Goal: Information Seeking & Learning: Learn about a topic

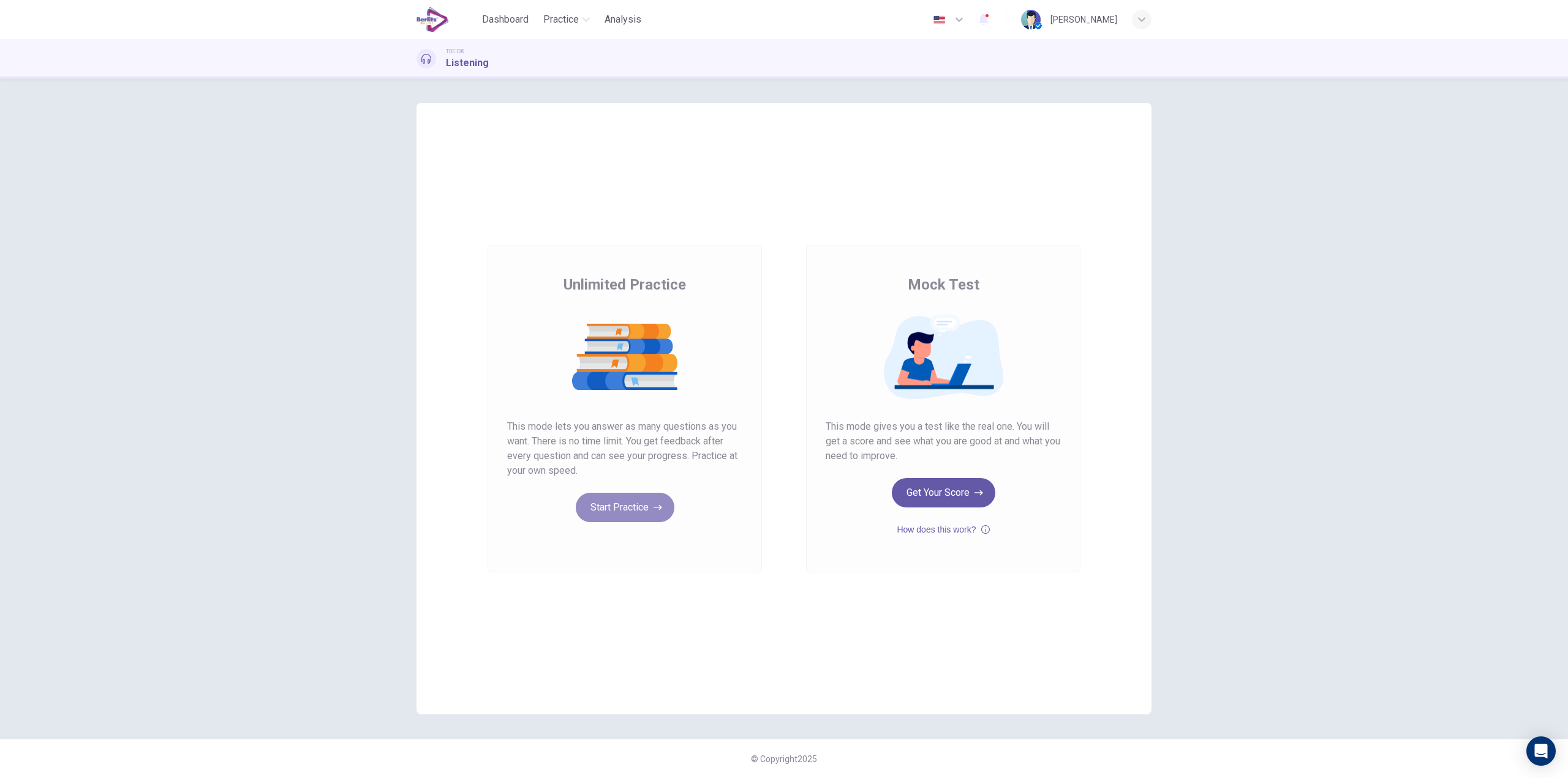
click at [630, 499] on button "Start Practice" at bounding box center [625, 508] width 99 height 30
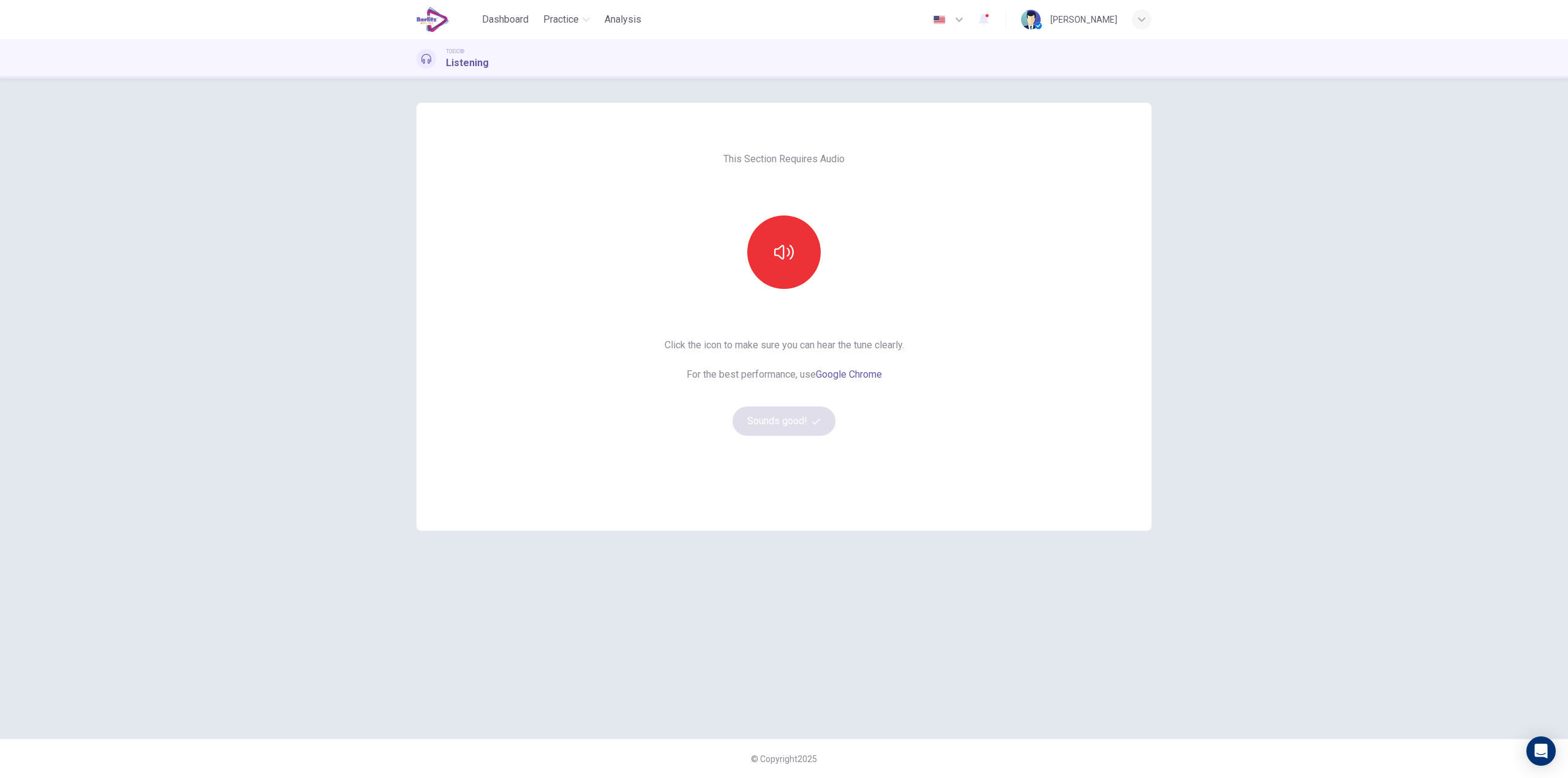
click at [783, 248] on icon "button" at bounding box center [784, 252] width 20 height 20
click at [778, 429] on button "Sounds good!" at bounding box center [784, 421] width 103 height 30
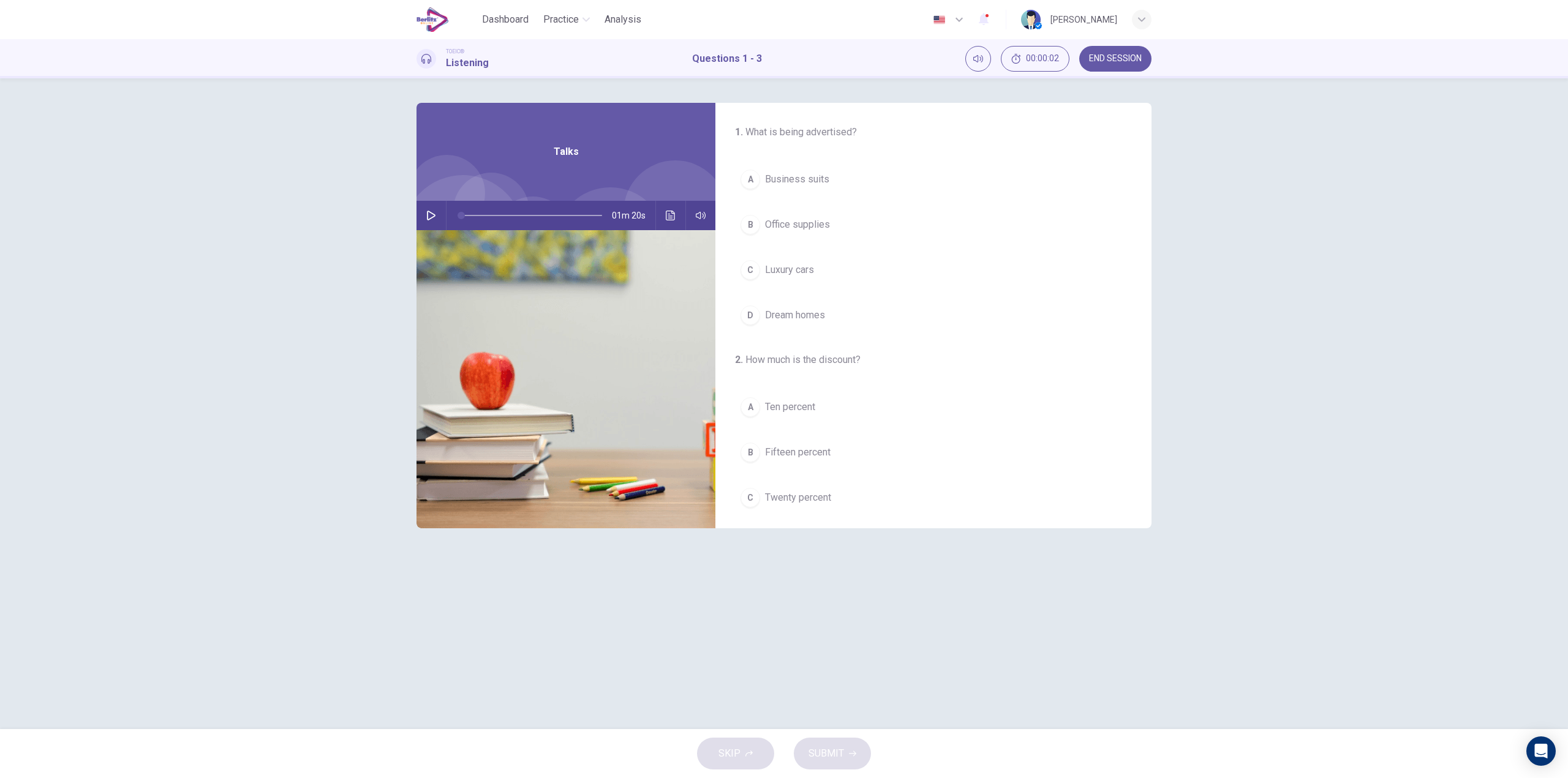
click at [435, 219] on icon "button" at bounding box center [431, 216] width 10 height 10
drag, startPoint x: 478, startPoint y: 213, endPoint x: 382, endPoint y: 218, distance: 96.1
click at [384, 216] on div "1 . What is being advertised? A Business suits B Office supplies C Luxury cars …" at bounding box center [784, 403] width 1568 height 650
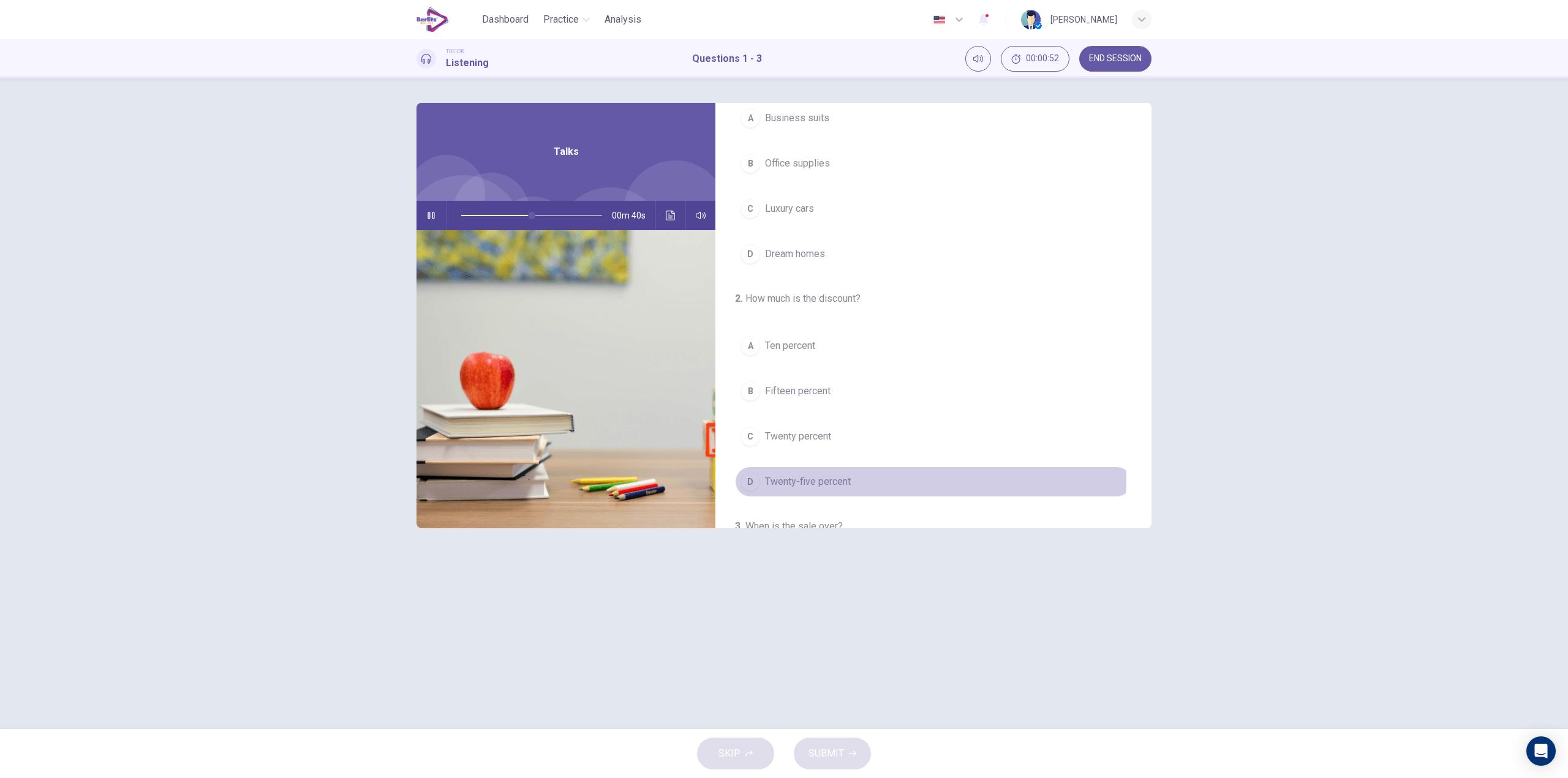
click at [824, 478] on span "Twenty-five percent" at bounding box center [807, 481] width 86 height 14
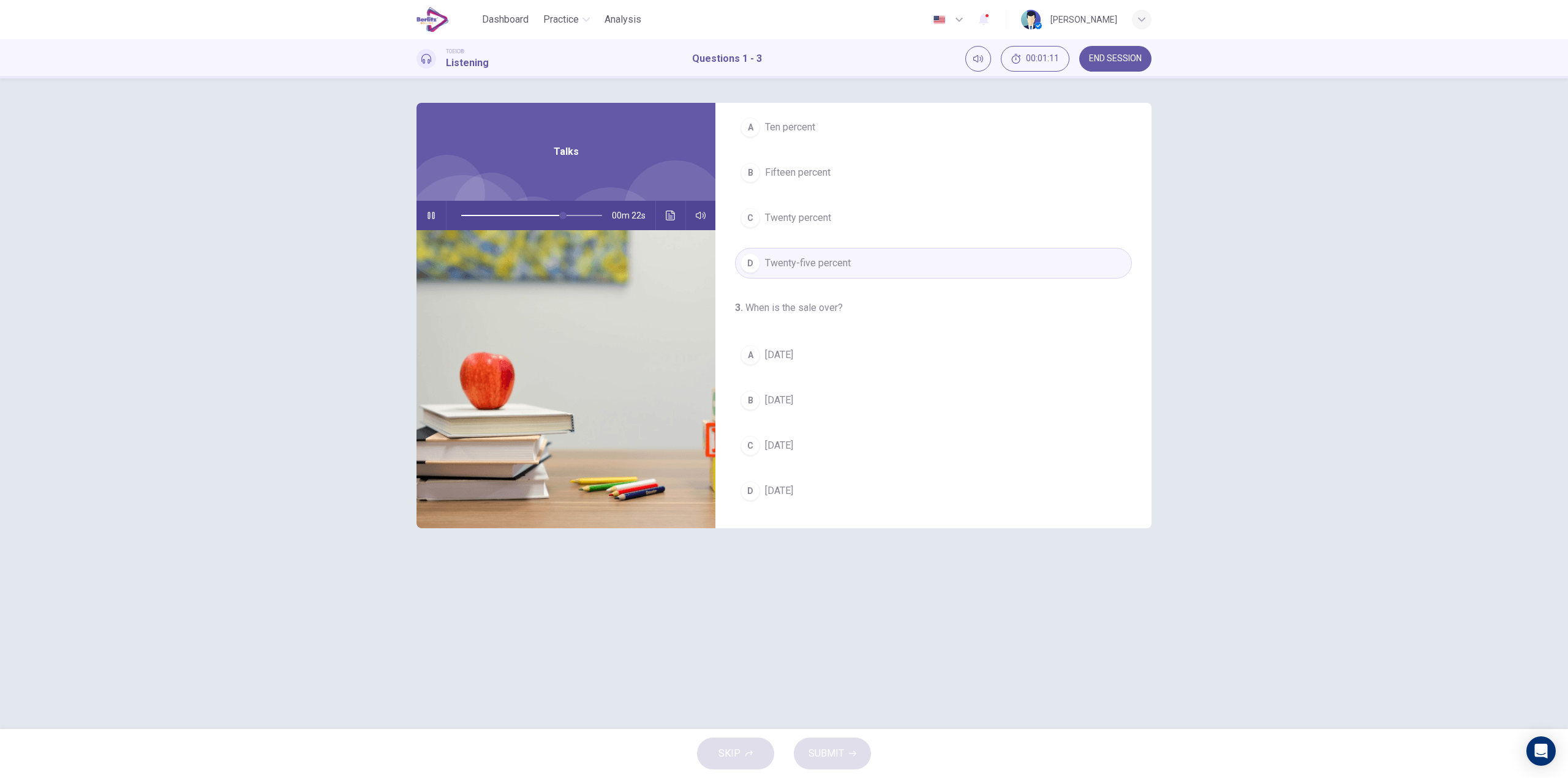
scroll to position [0, 0]
drag, startPoint x: 566, startPoint y: 220, endPoint x: 361, endPoint y: 228, distance: 205.2
click at [361, 228] on div "1 . What is being advertised? A Business suits B Office supplies C Luxury cars …" at bounding box center [784, 403] width 1568 height 650
click at [804, 273] on span "Luxury cars" at bounding box center [790, 270] width 49 height 14
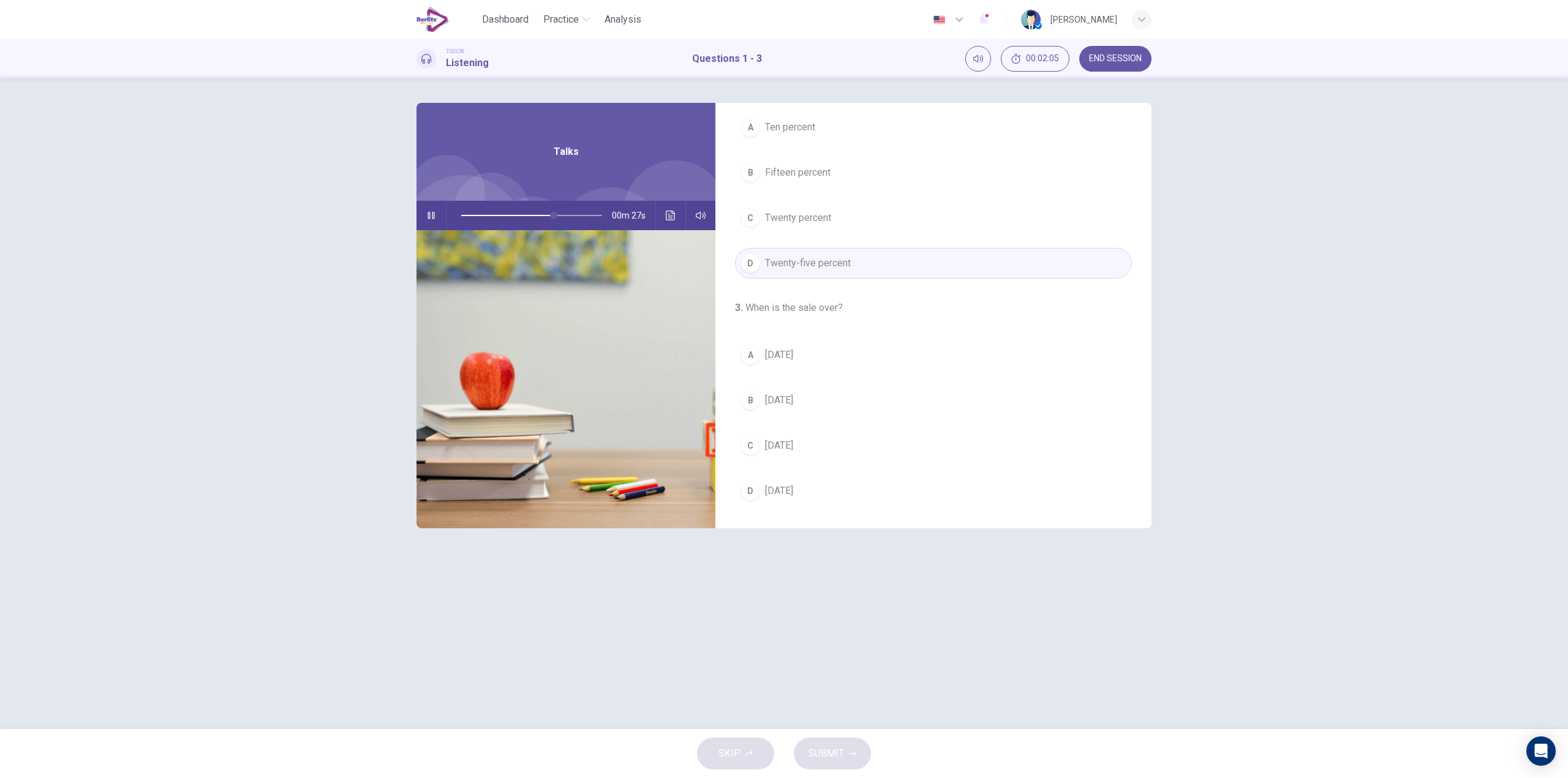
click at [793, 357] on span "Sunday" at bounding box center [778, 355] width 28 height 14
click at [841, 747] on span "SUBMIT" at bounding box center [826, 753] width 36 height 17
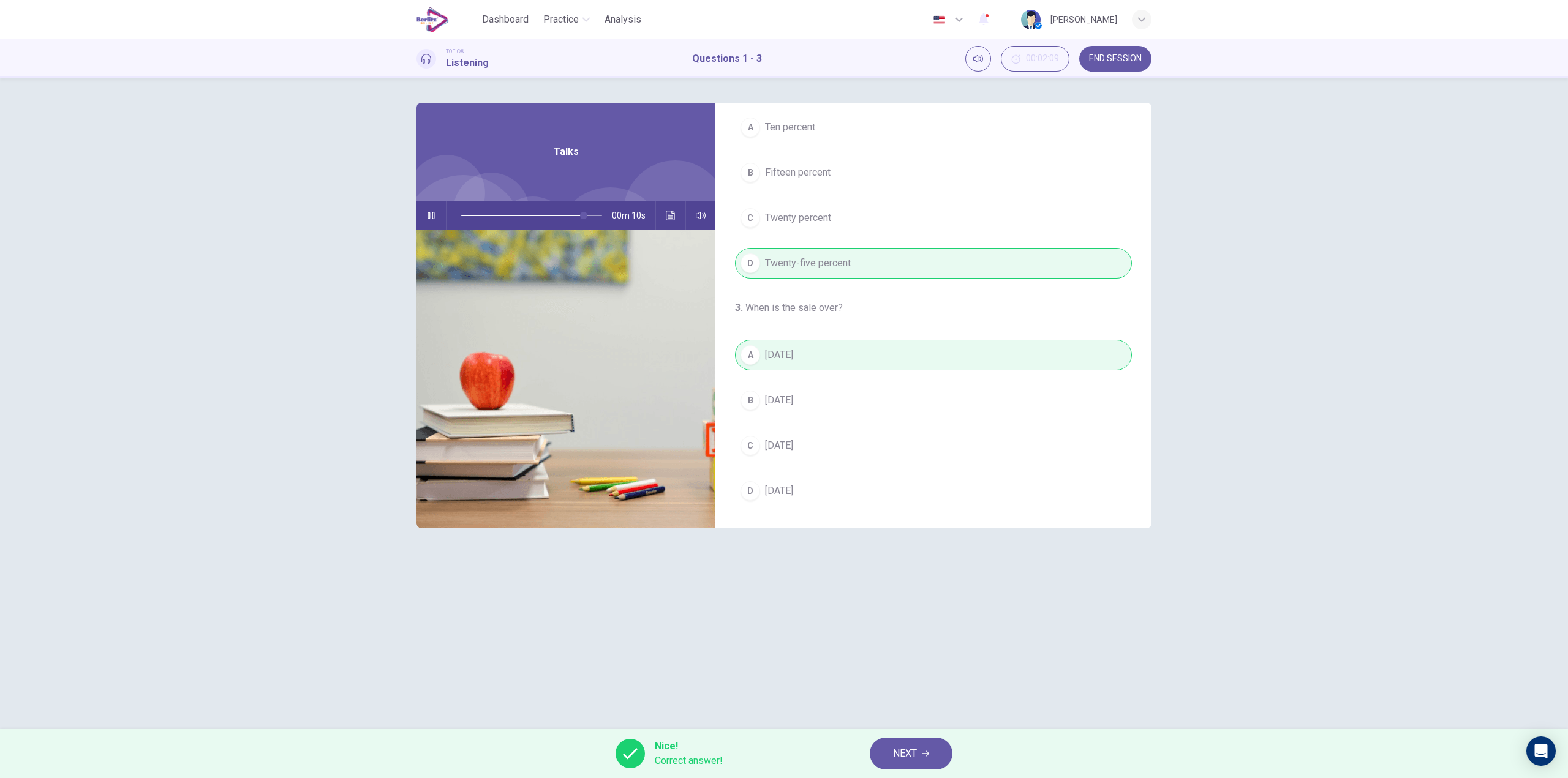
type input "**"
click at [915, 743] on button "NEXT" at bounding box center [910, 753] width 83 height 31
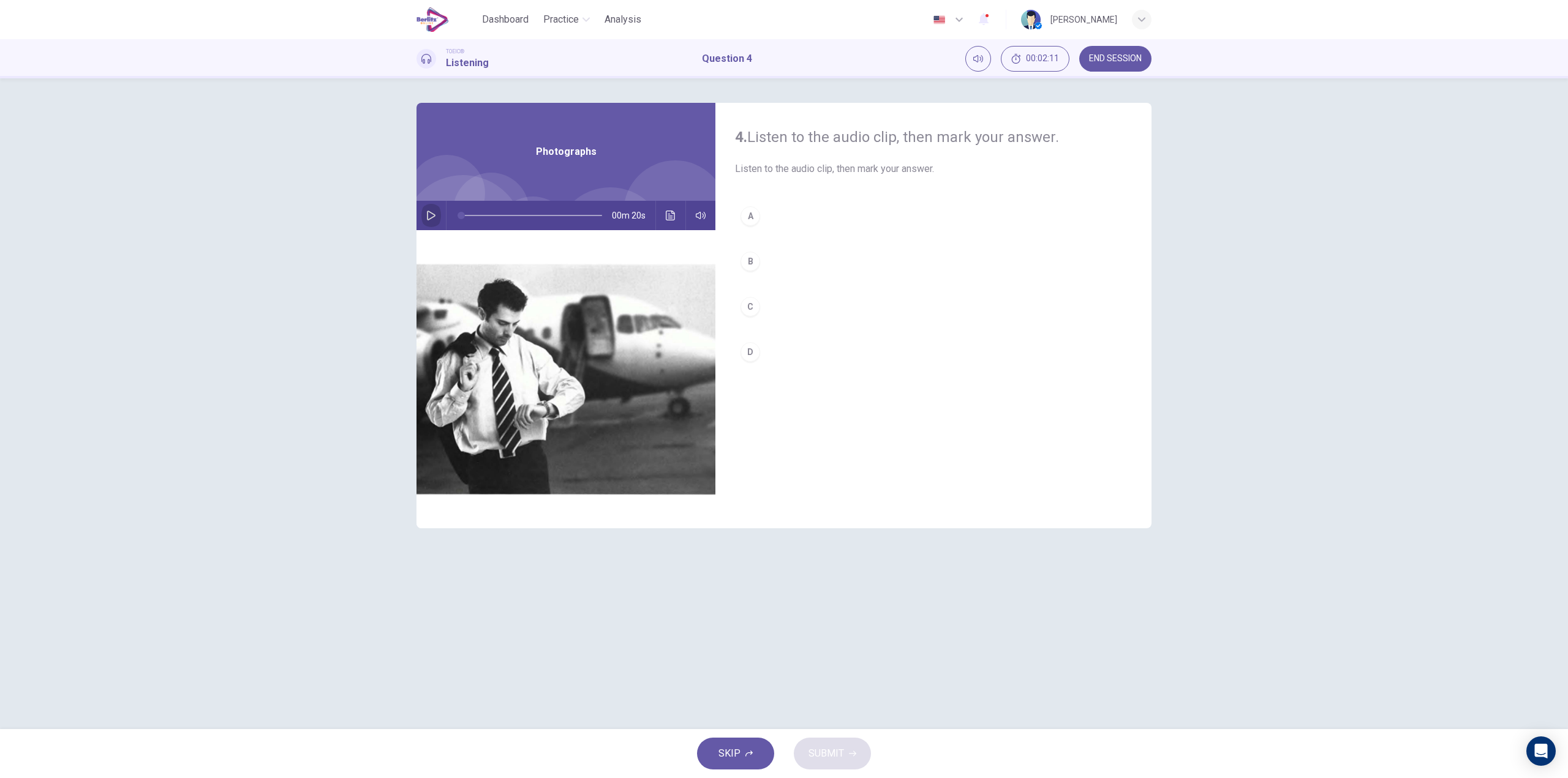
click at [428, 218] on icon "button" at bounding box center [431, 216] width 10 height 10
type input "**"
type input "*"
click at [755, 263] on div "B" at bounding box center [750, 261] width 20 height 20
click at [830, 767] on button "SUBMIT" at bounding box center [832, 753] width 77 height 31
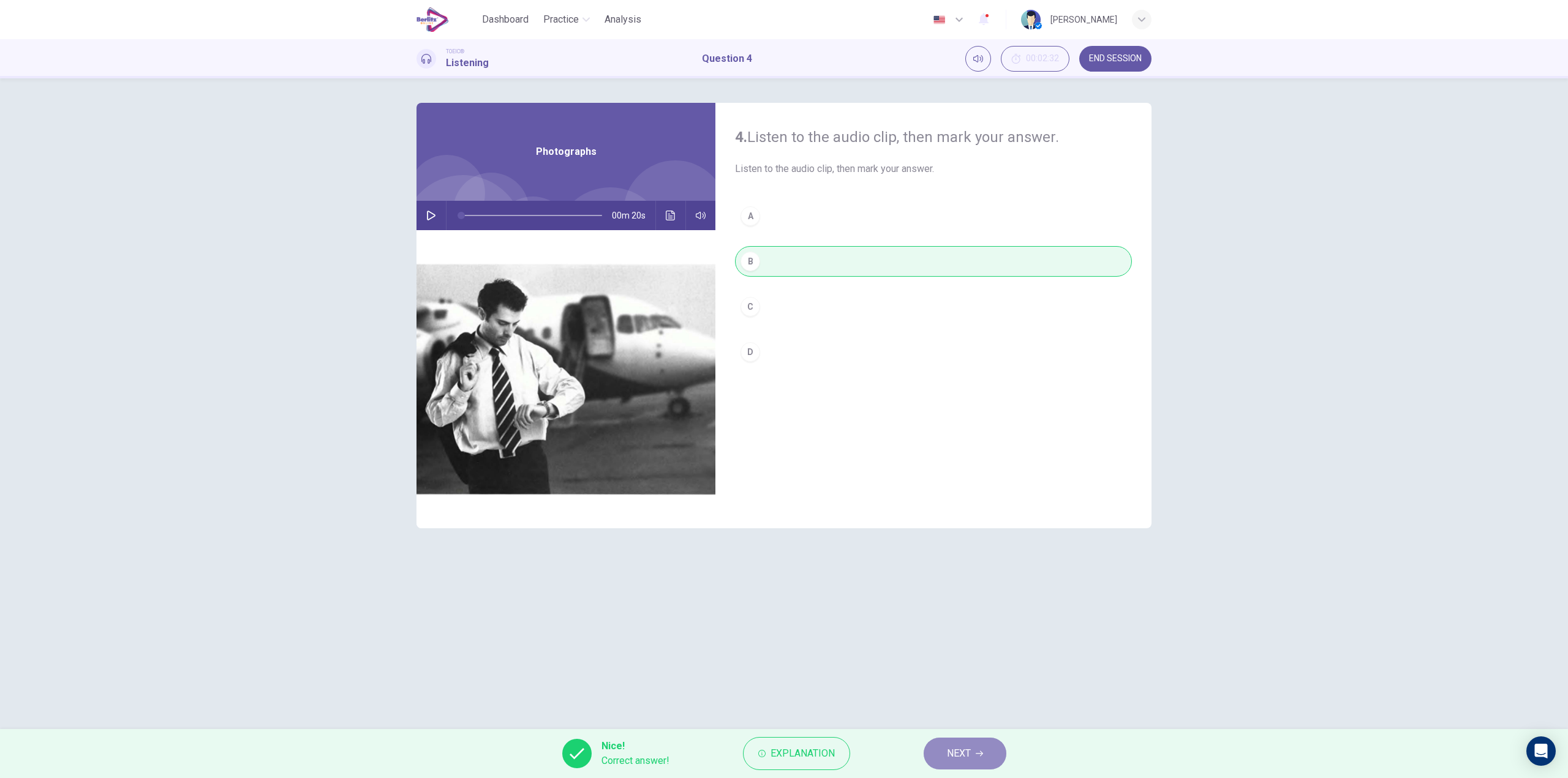
click at [971, 751] on span "NEXT" at bounding box center [959, 753] width 24 height 17
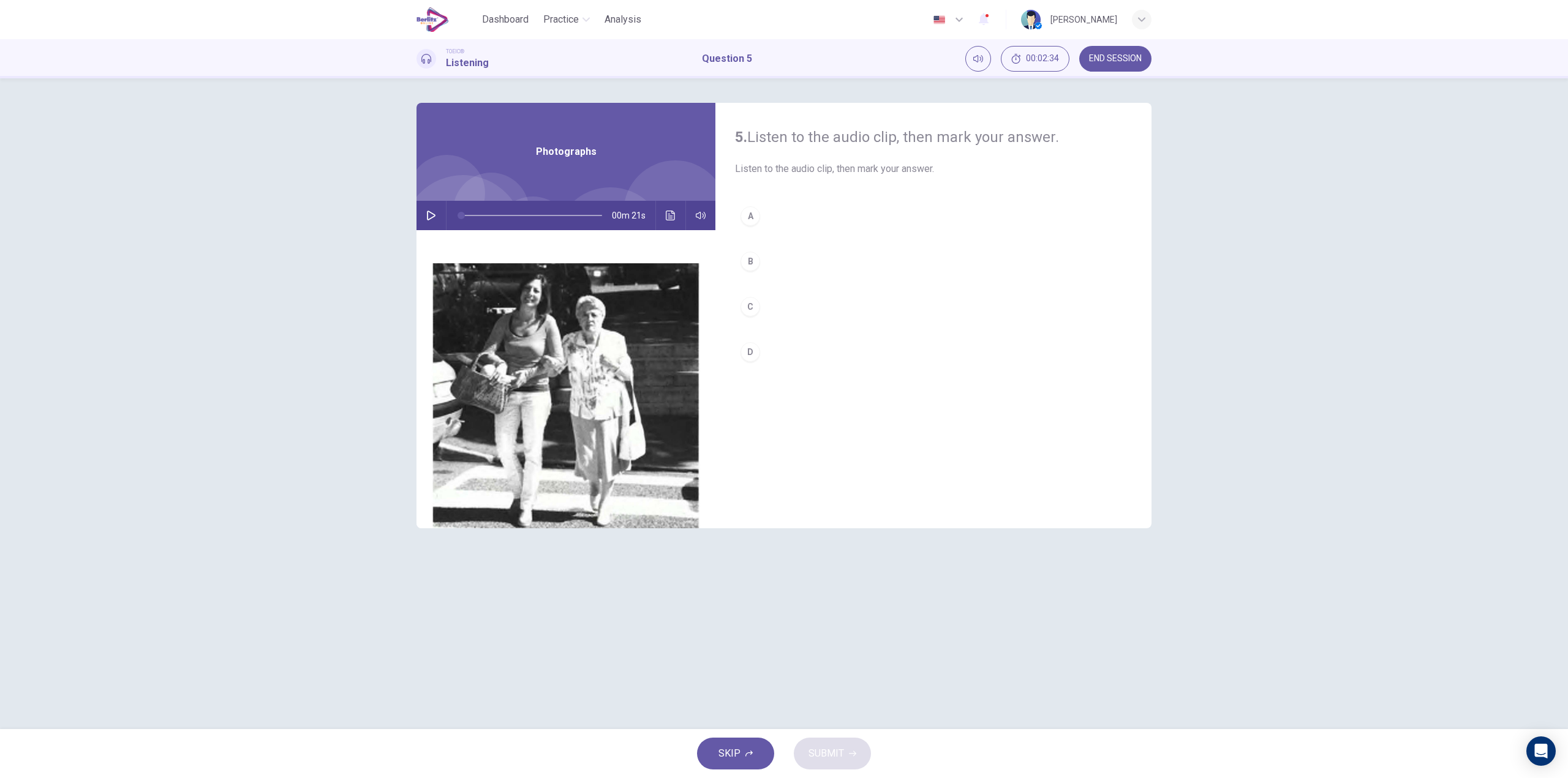
click at [430, 216] on icon "button" at bounding box center [431, 216] width 10 height 10
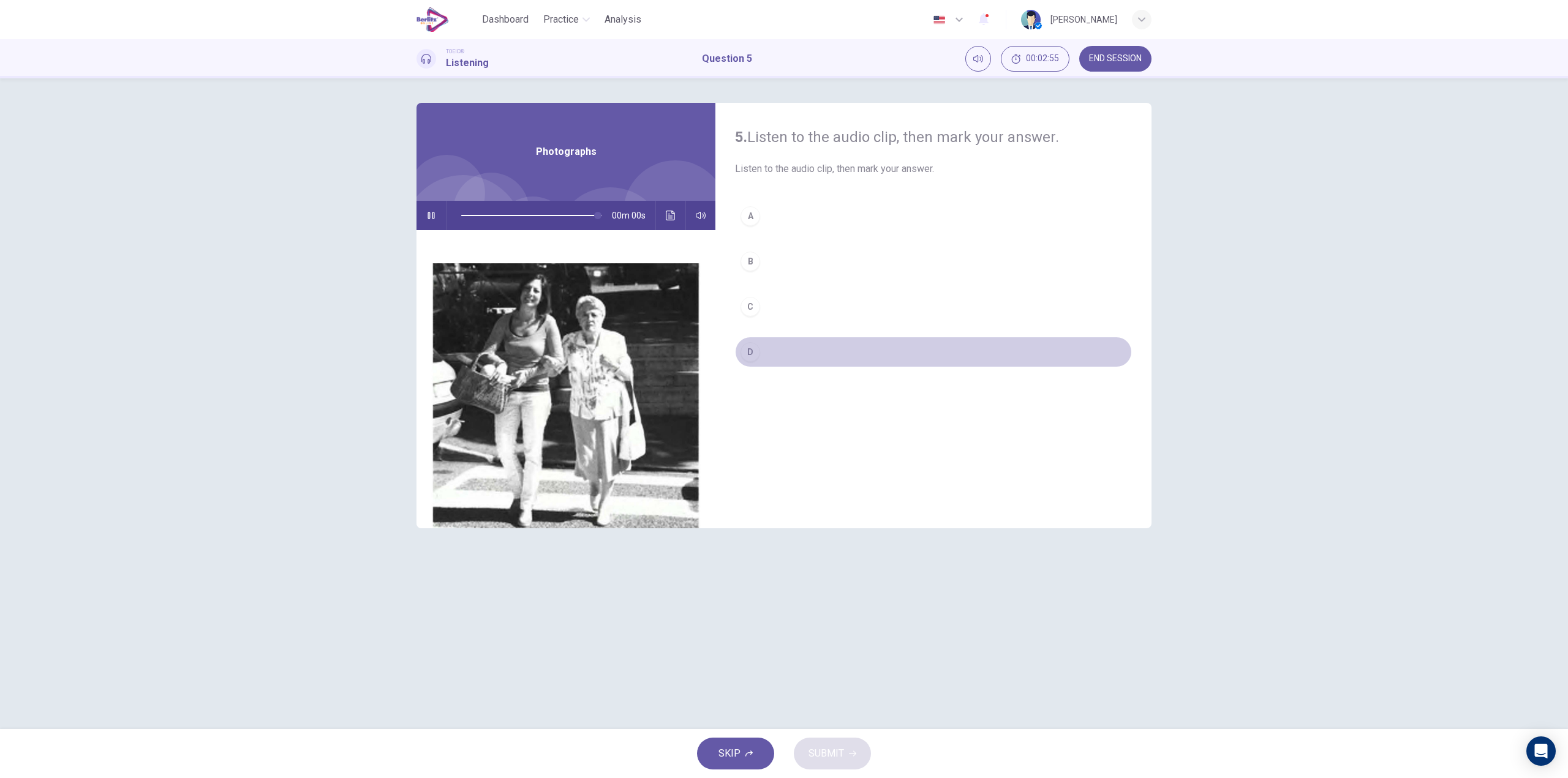
click at [767, 351] on button "D" at bounding box center [933, 352] width 397 height 31
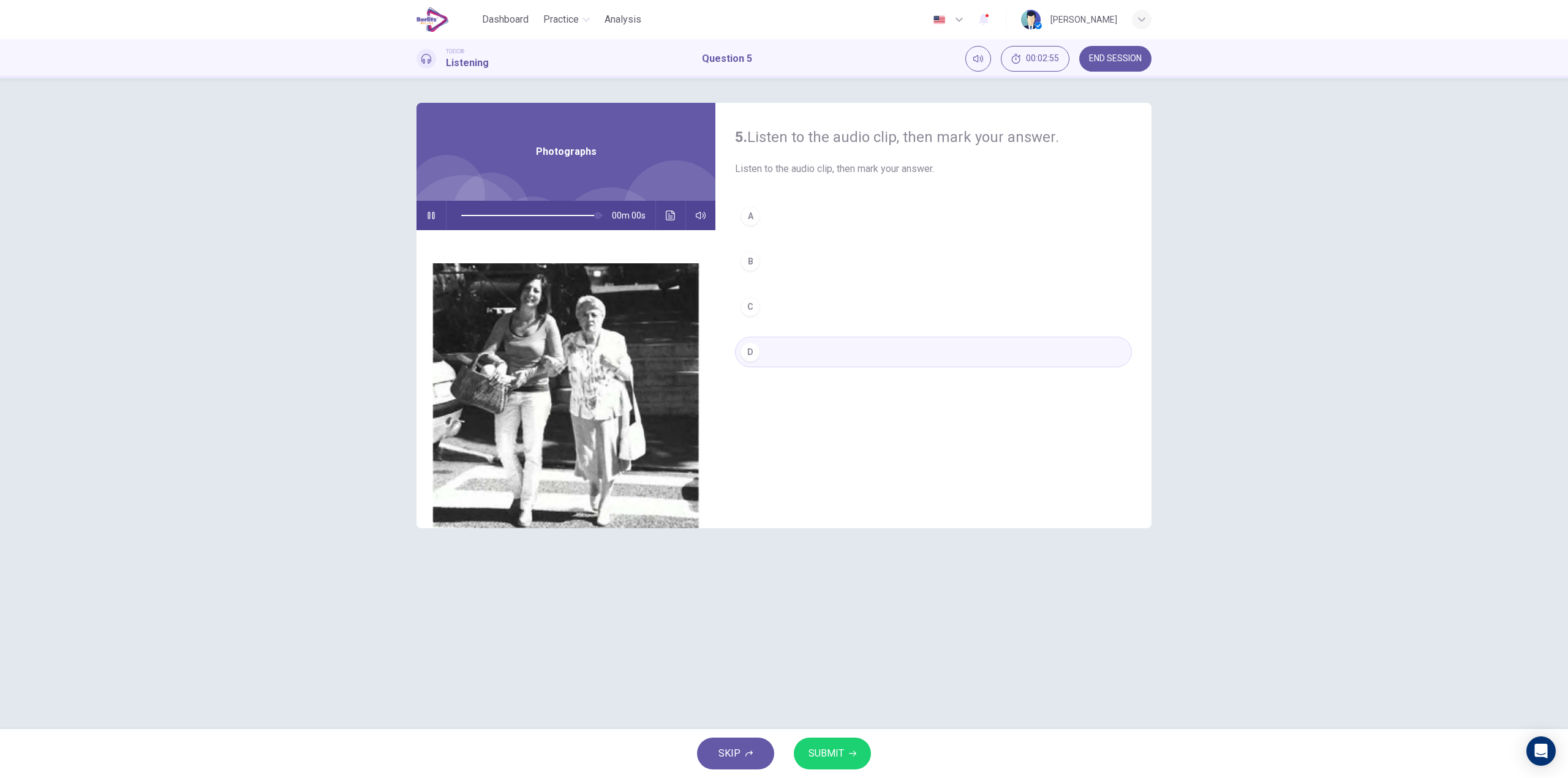
type input "*"
click at [844, 752] on button "SUBMIT" at bounding box center [832, 753] width 77 height 31
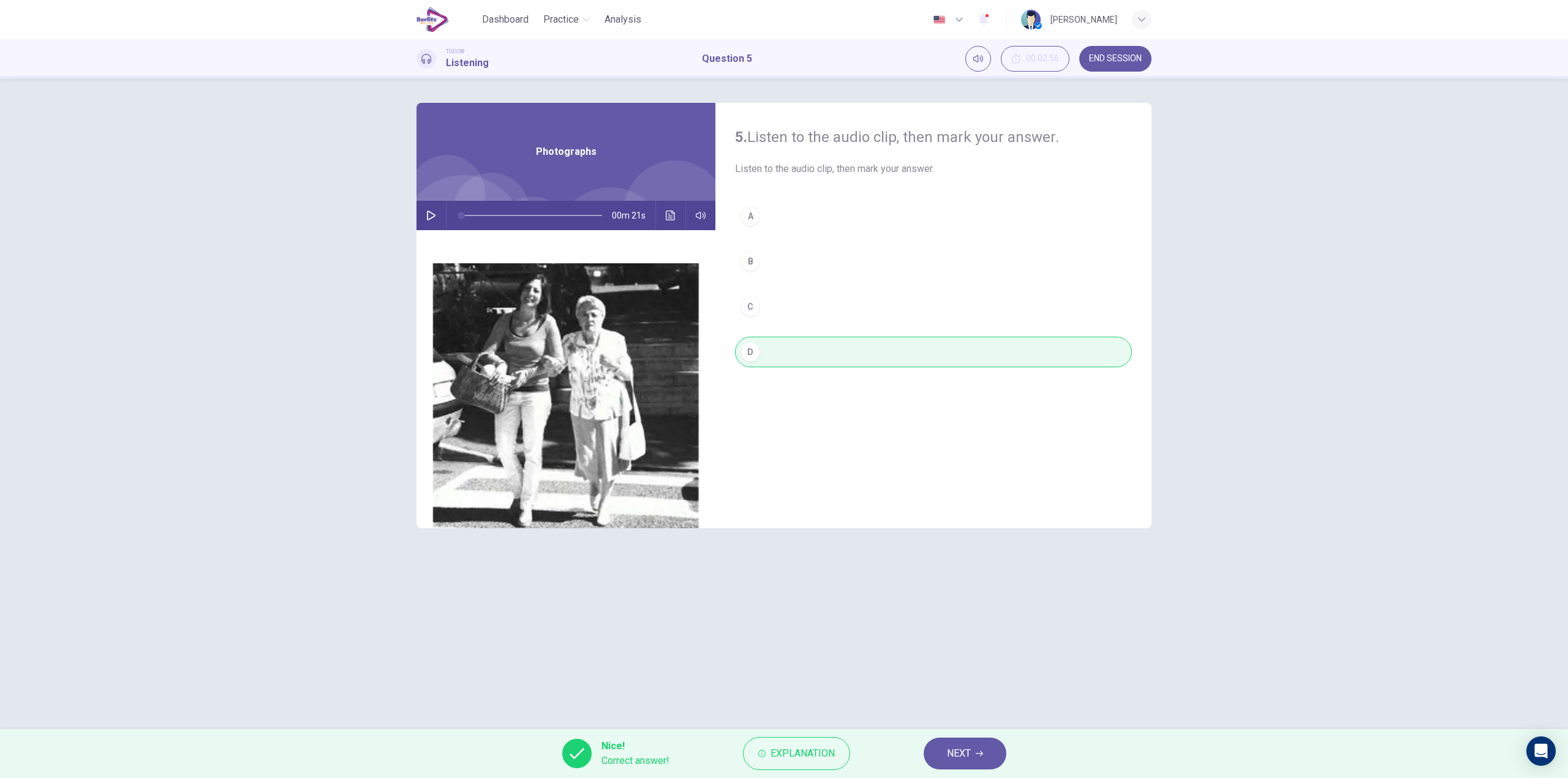
click at [804, 753] on span "Explanation" at bounding box center [803, 753] width 65 height 17
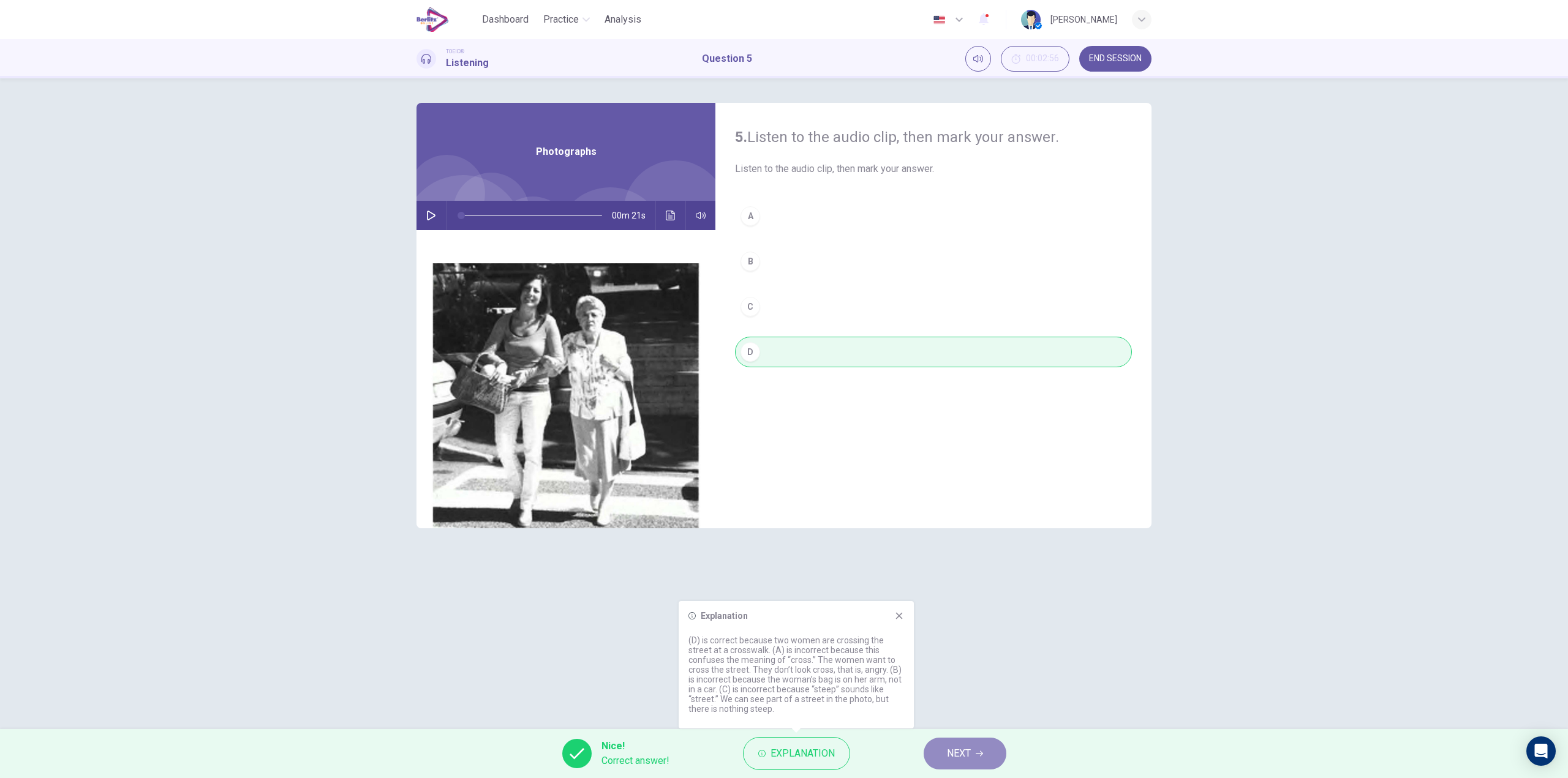
click at [972, 752] on button "NEXT" at bounding box center [965, 753] width 83 height 31
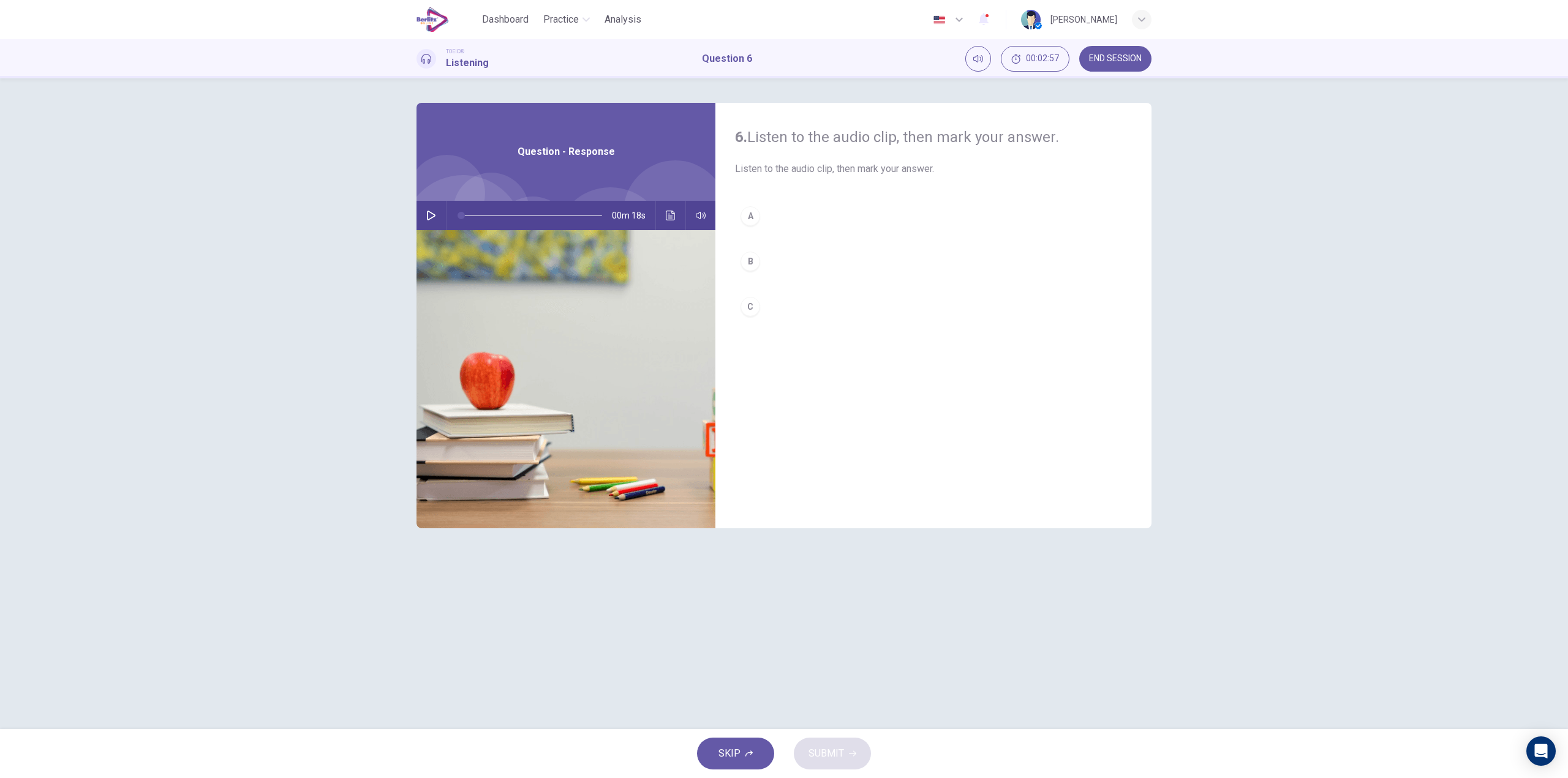
click at [427, 215] on icon "button" at bounding box center [431, 216] width 10 height 10
click at [754, 266] on div "B" at bounding box center [750, 261] width 20 height 20
type input "*"
click at [845, 747] on button "SUBMIT" at bounding box center [832, 753] width 77 height 31
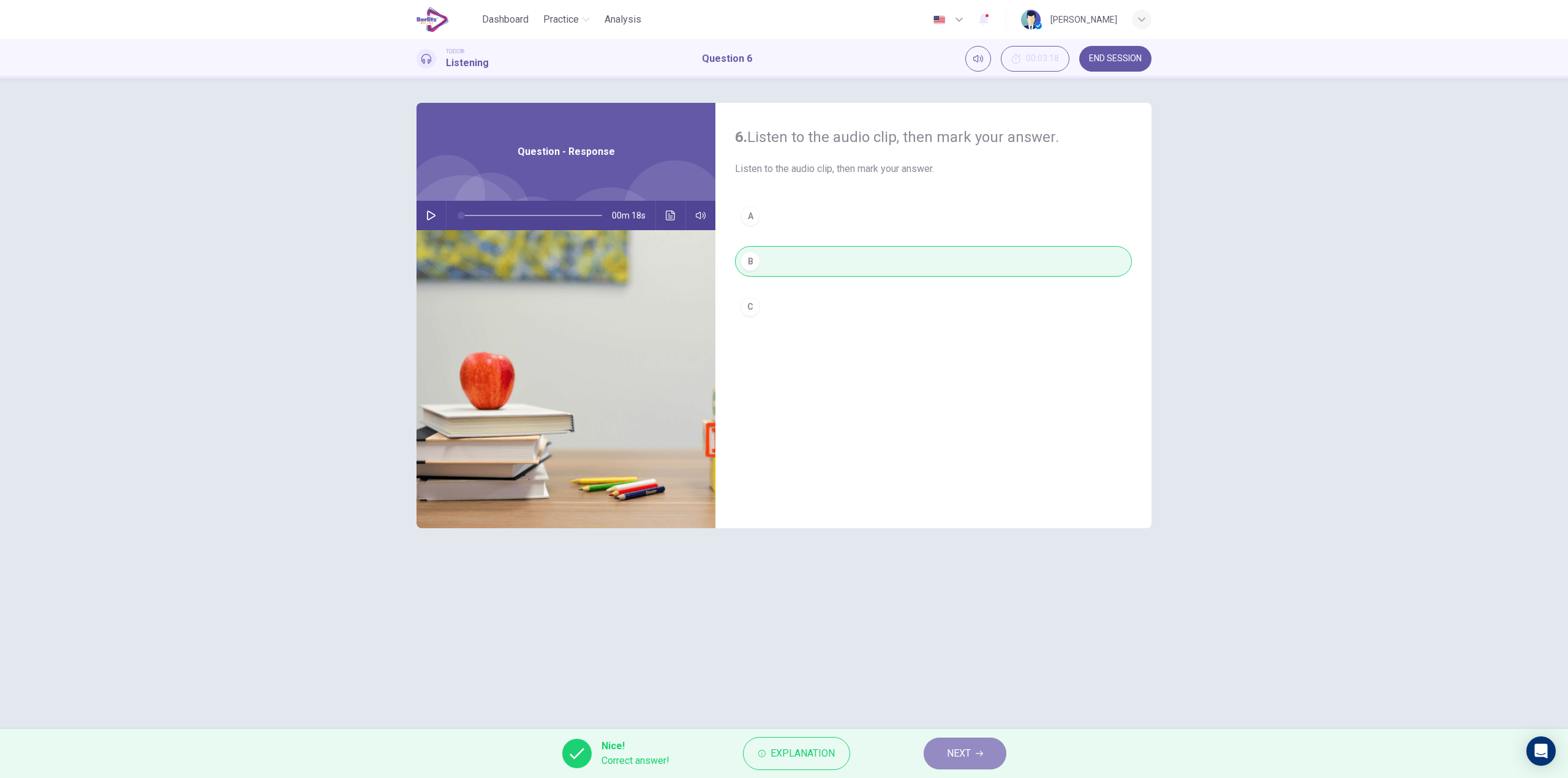
click at [982, 743] on button "NEXT" at bounding box center [965, 753] width 83 height 31
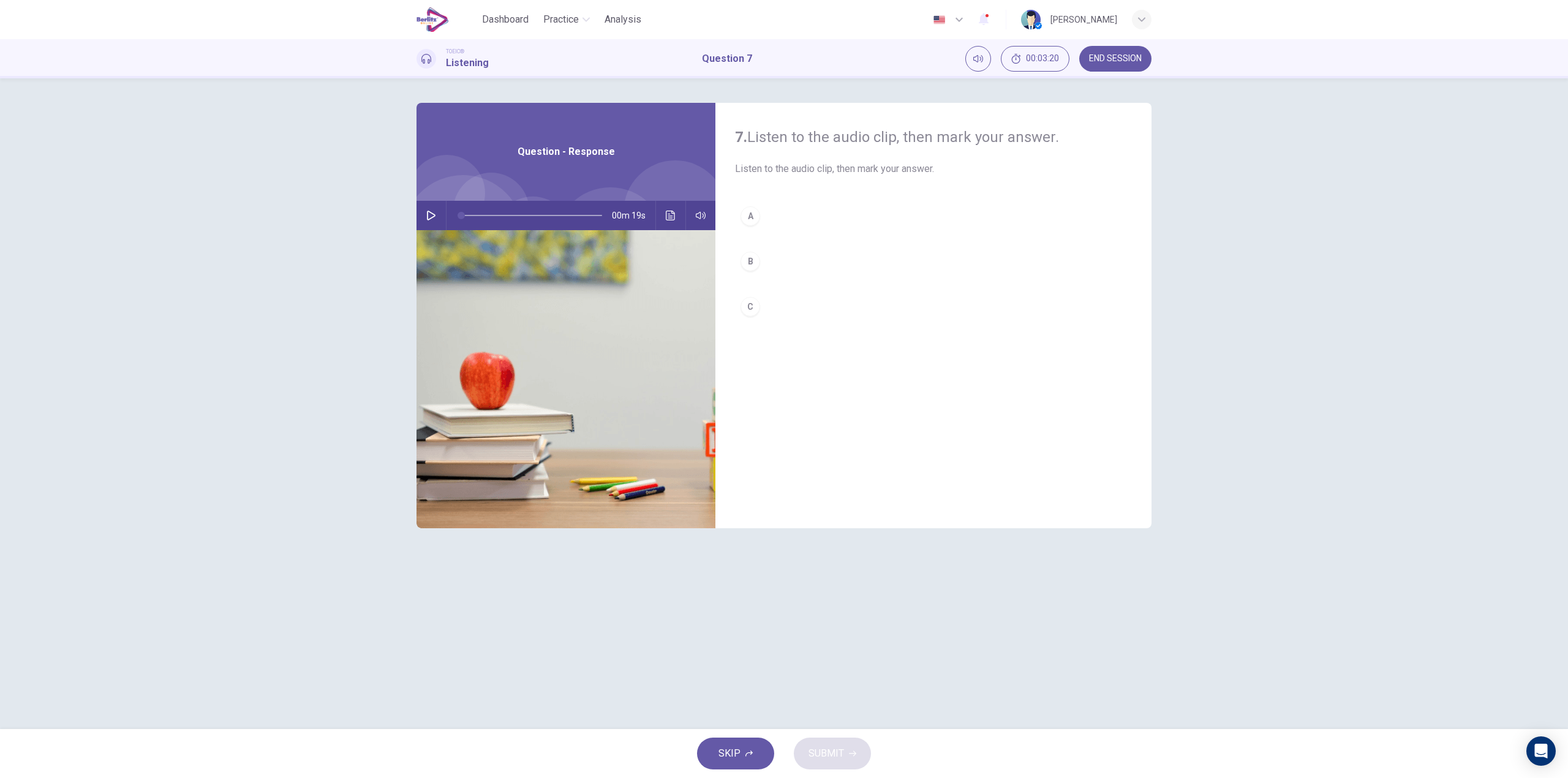
click at [435, 213] on icon "button" at bounding box center [431, 216] width 10 height 10
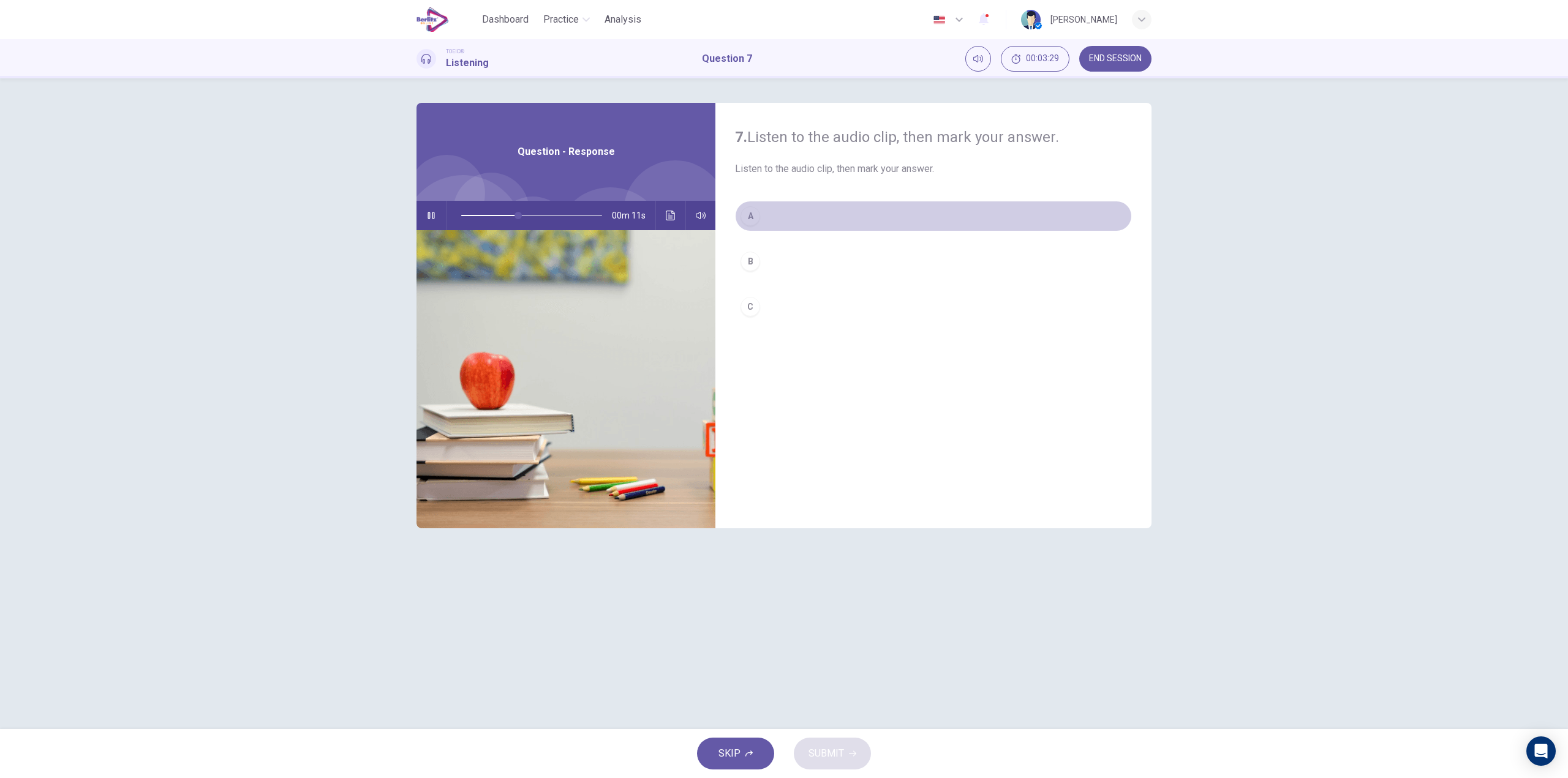
click at [775, 218] on button "A" at bounding box center [933, 216] width 397 height 31
type input "*"
click at [830, 755] on span "SUBMIT" at bounding box center [826, 753] width 36 height 17
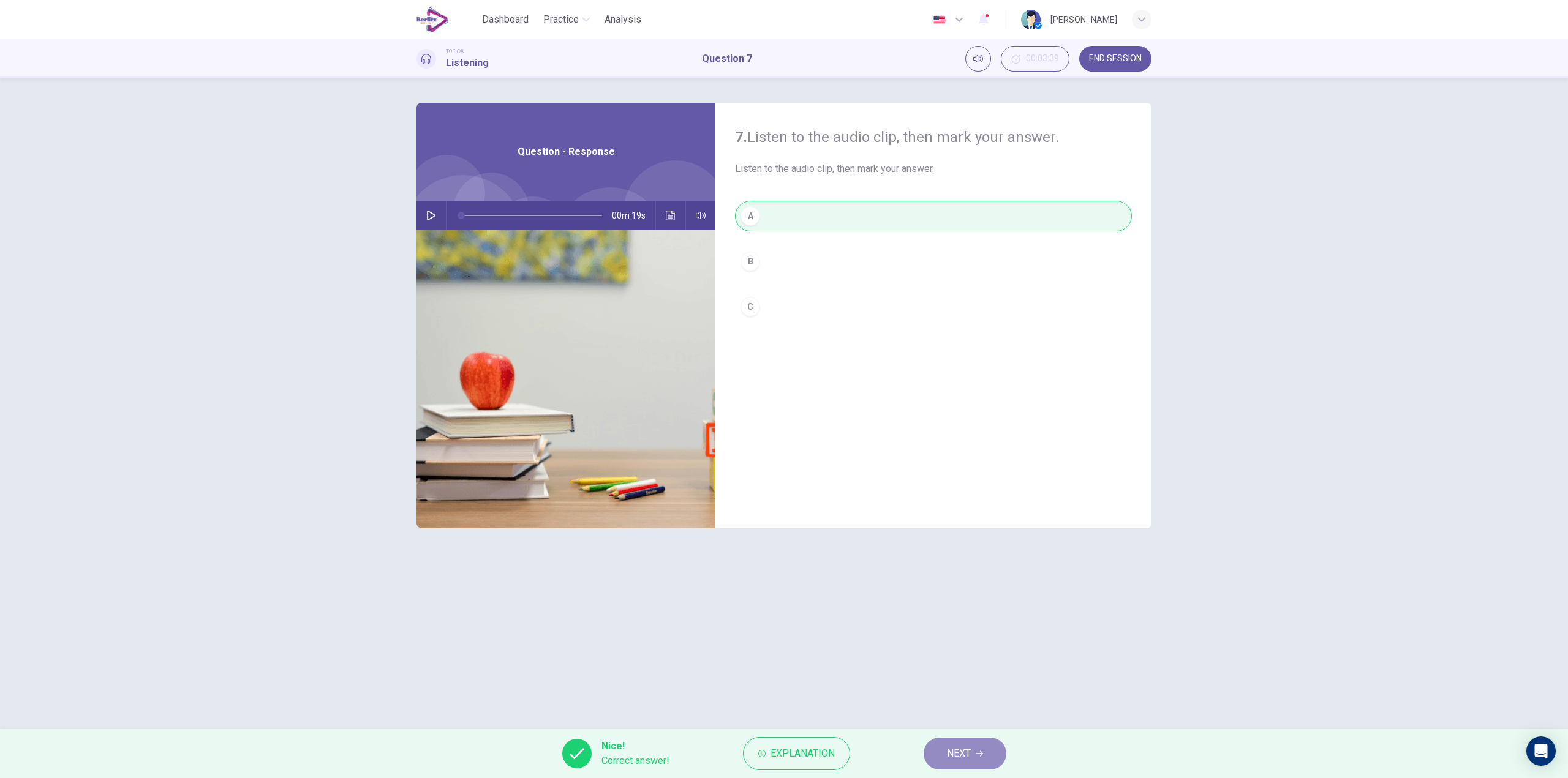
click at [960, 745] on span "NEXT" at bounding box center [959, 753] width 24 height 17
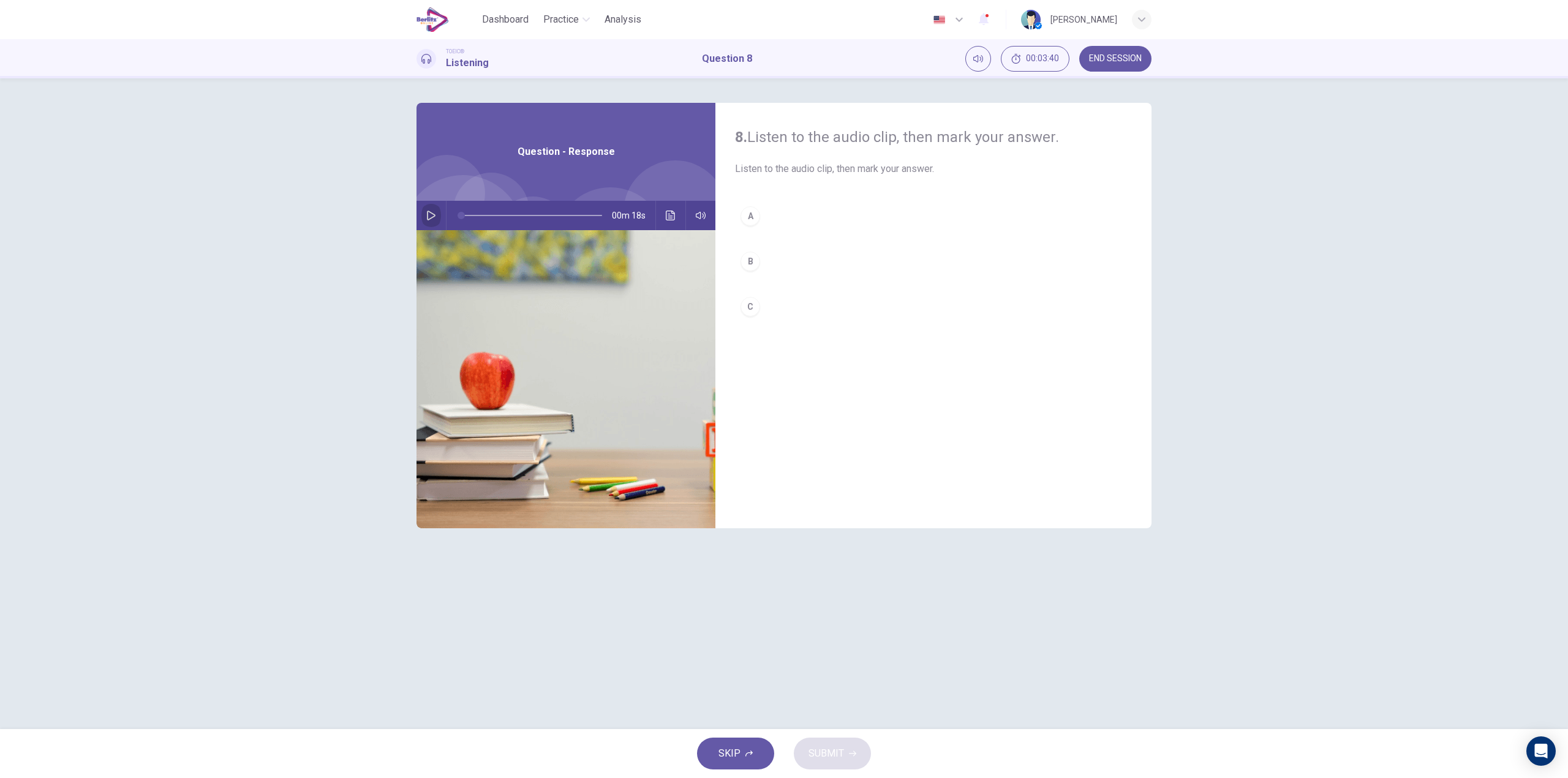
click at [430, 213] on icon "button" at bounding box center [431, 216] width 10 height 10
click at [471, 212] on span at bounding box center [470, 215] width 8 height 8
click at [431, 218] on icon "button" at bounding box center [431, 216] width 10 height 10
drag, startPoint x: 481, startPoint y: 219, endPoint x: 408, endPoint y: 233, distance: 74.3
click at [408, 232] on div "8. Listen to the audio clip, then mark your answer. Listen to the audio clip, t…" at bounding box center [784, 404] width 774 height 602
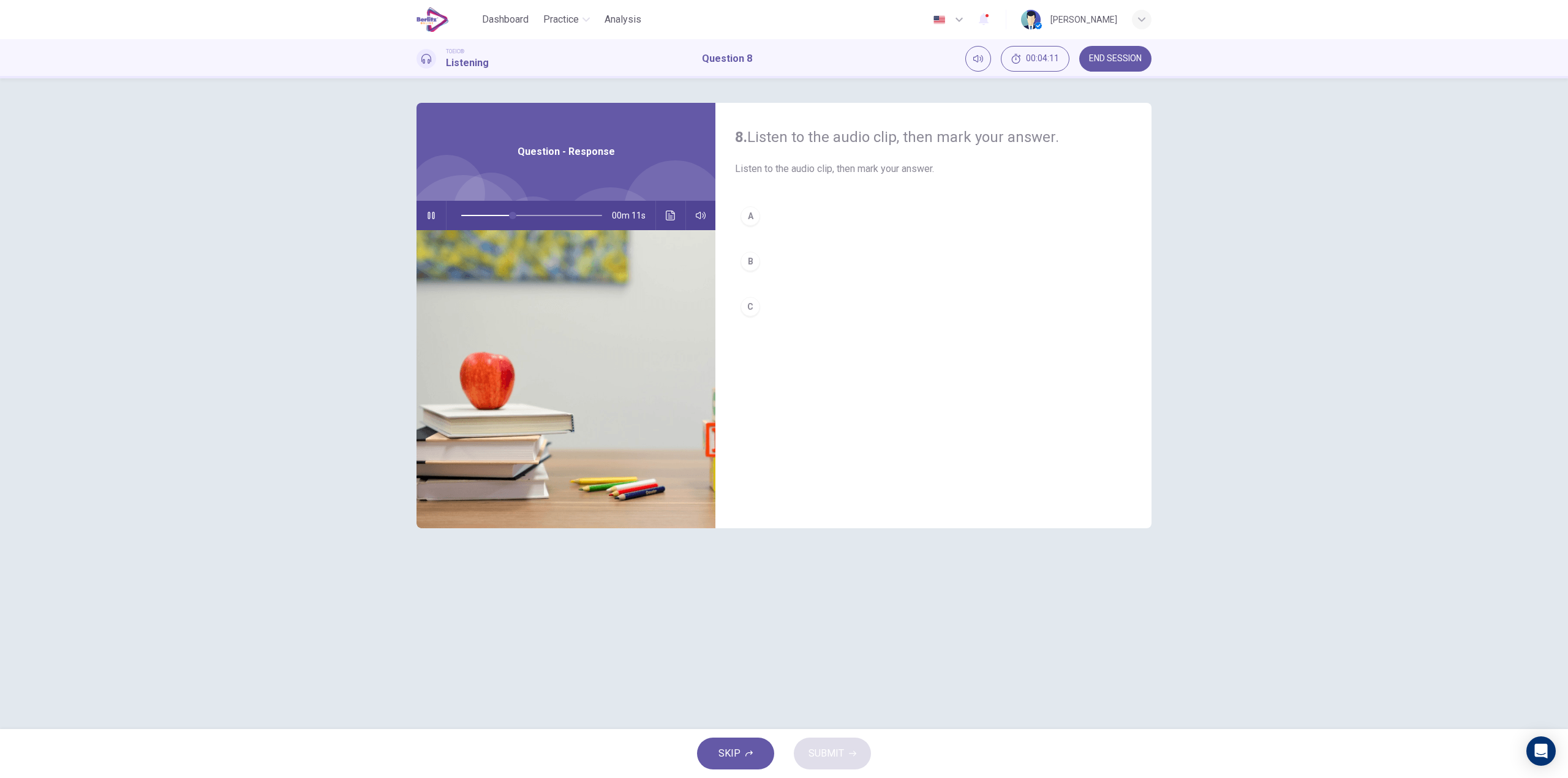
click at [768, 222] on button "A" at bounding box center [933, 216] width 397 height 31
click at [857, 747] on button "SUBMIT" at bounding box center [832, 753] width 77 height 31
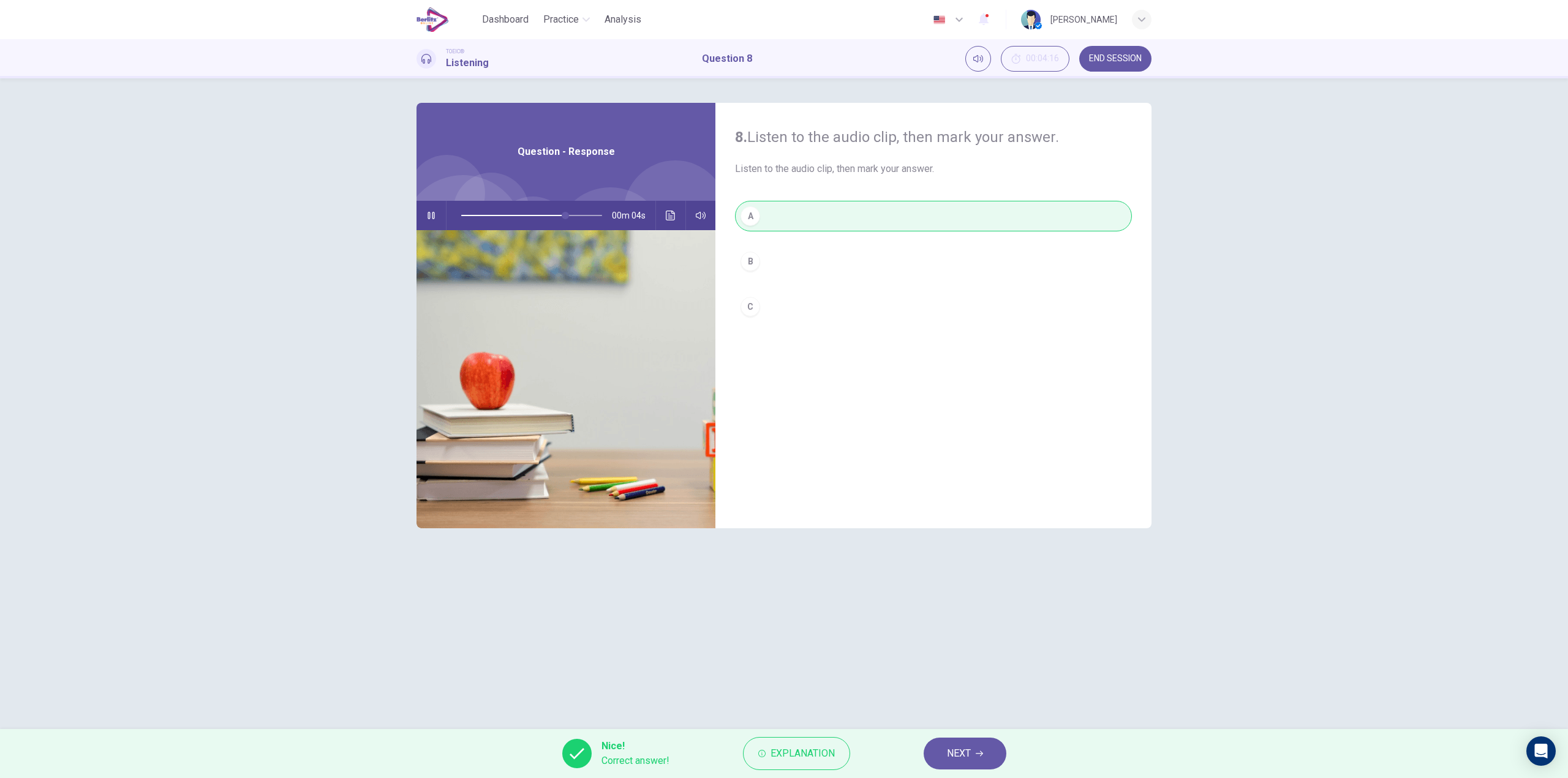
click at [800, 752] on span "Explanation" at bounding box center [803, 753] width 65 height 17
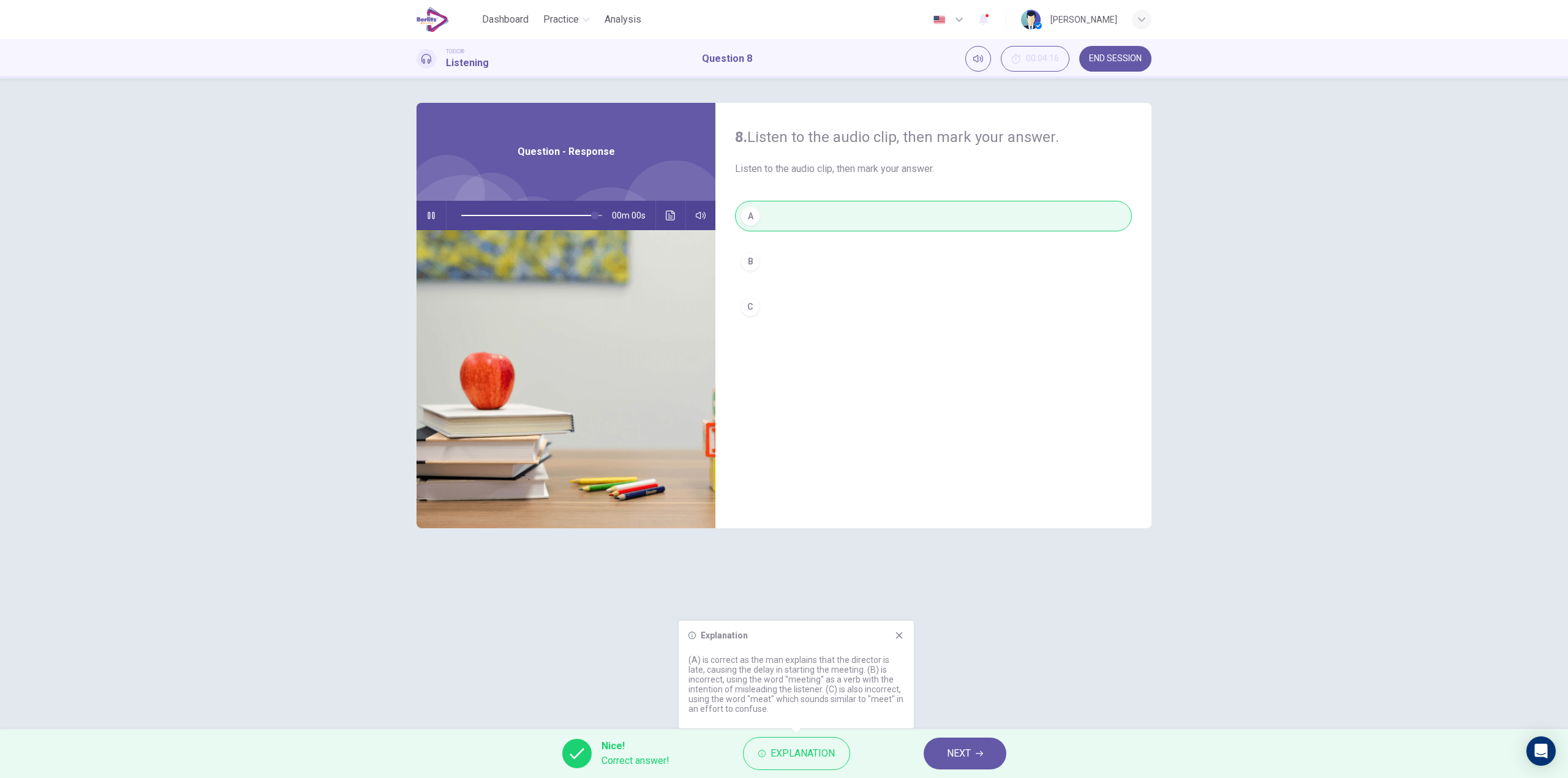
type input "*"
click at [986, 749] on button "NEXT" at bounding box center [965, 753] width 83 height 31
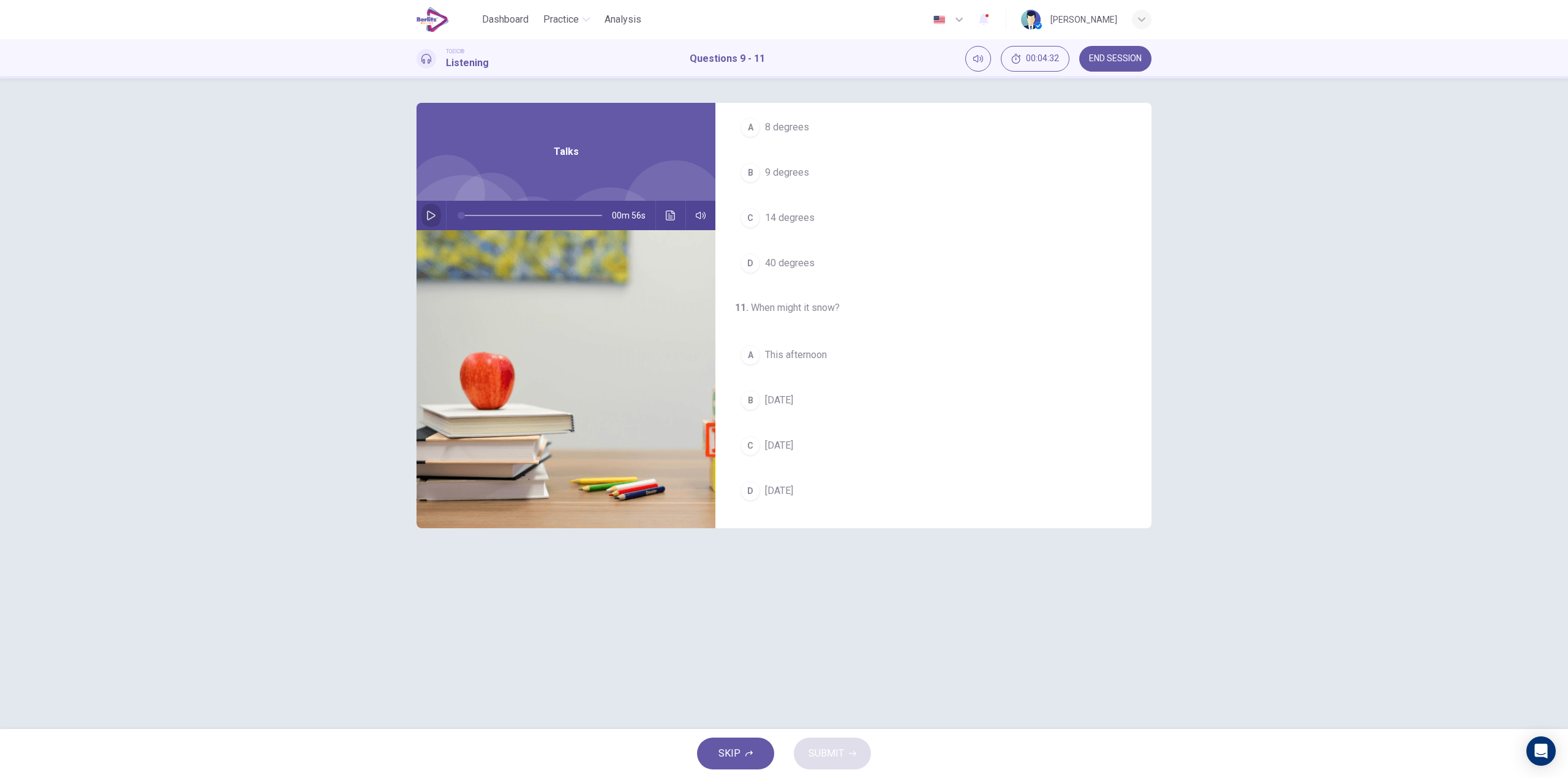
click at [428, 215] on icon "button" at bounding box center [431, 216] width 9 height 10
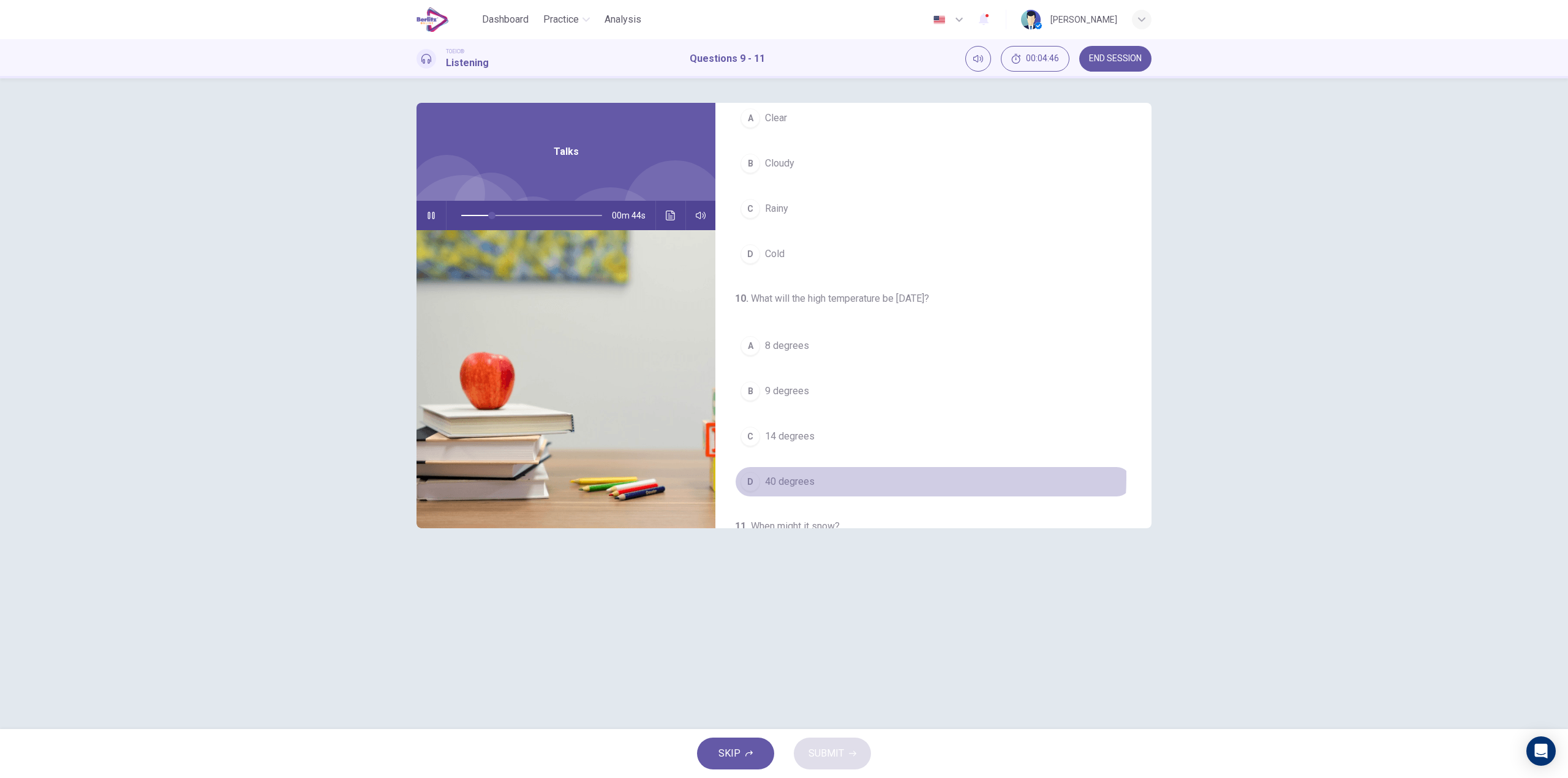
click at [811, 477] on span "40 degrees" at bounding box center [790, 481] width 49 height 14
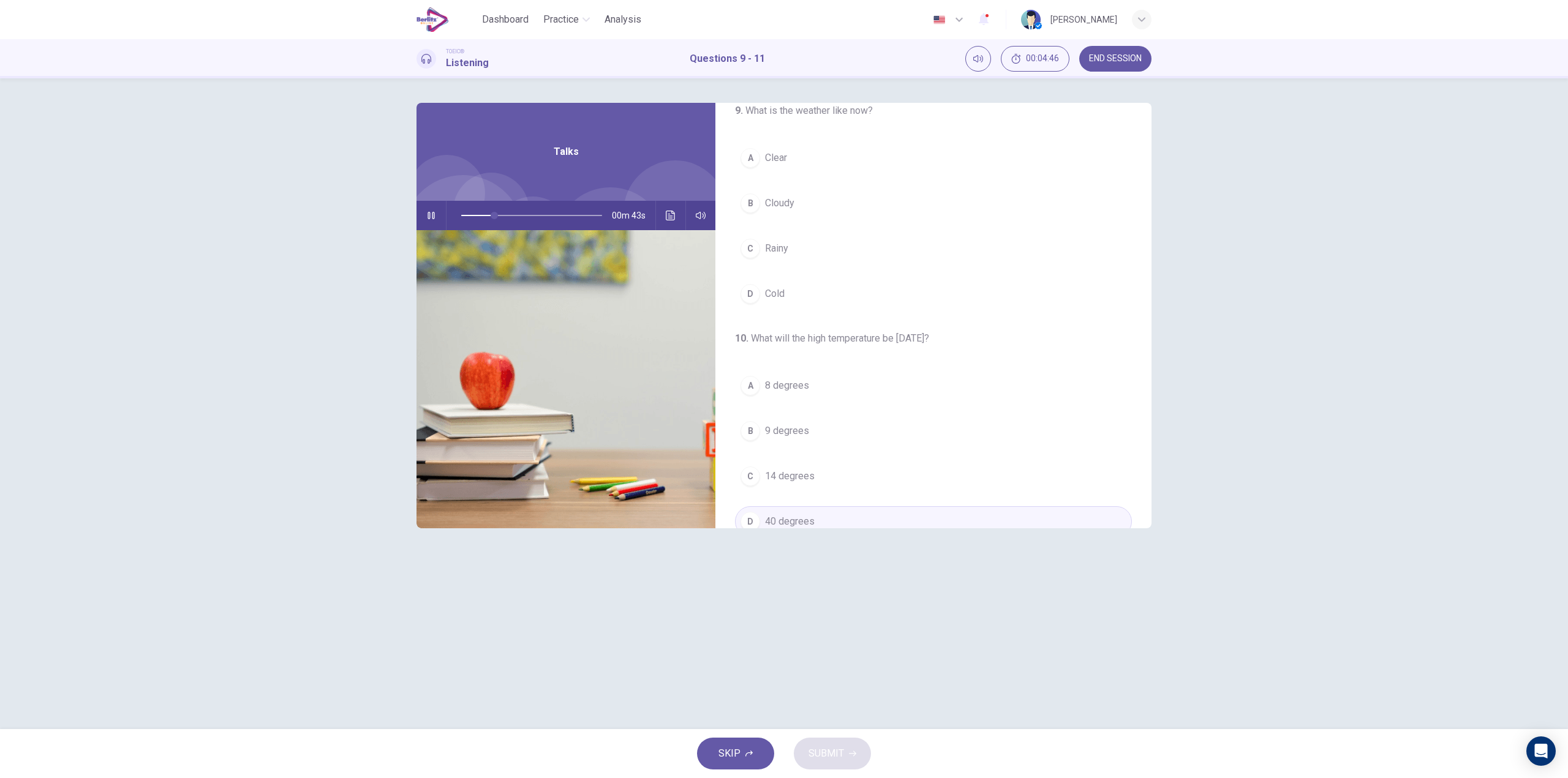
scroll to position [0, 0]
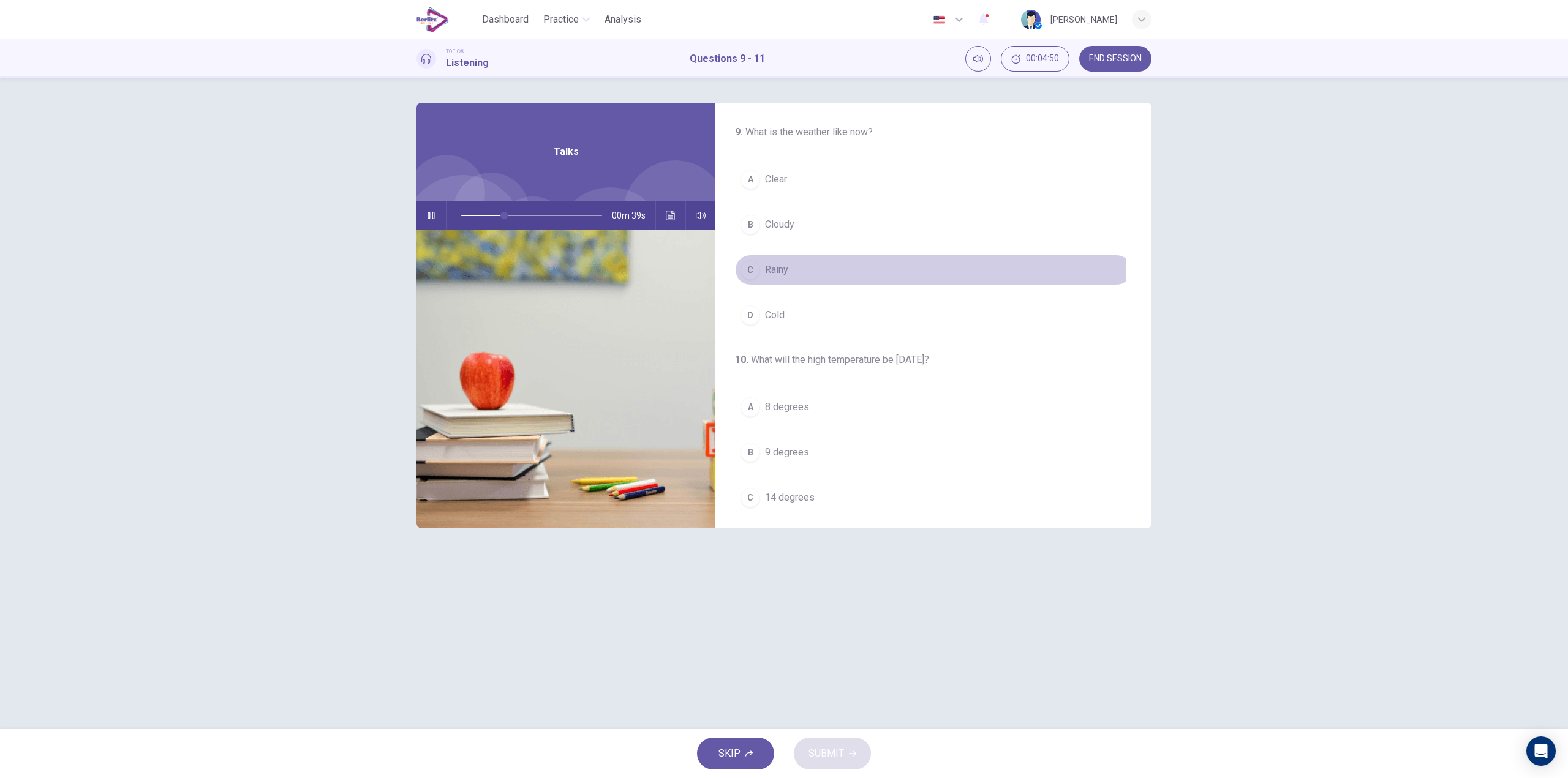
click at [824, 270] on button "C Rainy" at bounding box center [933, 270] width 397 height 31
drag, startPoint x: 564, startPoint y: 215, endPoint x: 384, endPoint y: 239, distance: 181.6
click at [384, 238] on div "9 . What is the weather like now? A Clear B Cloudy C Rainy D Cold 10 . What wil…" at bounding box center [784, 403] width 1568 height 650
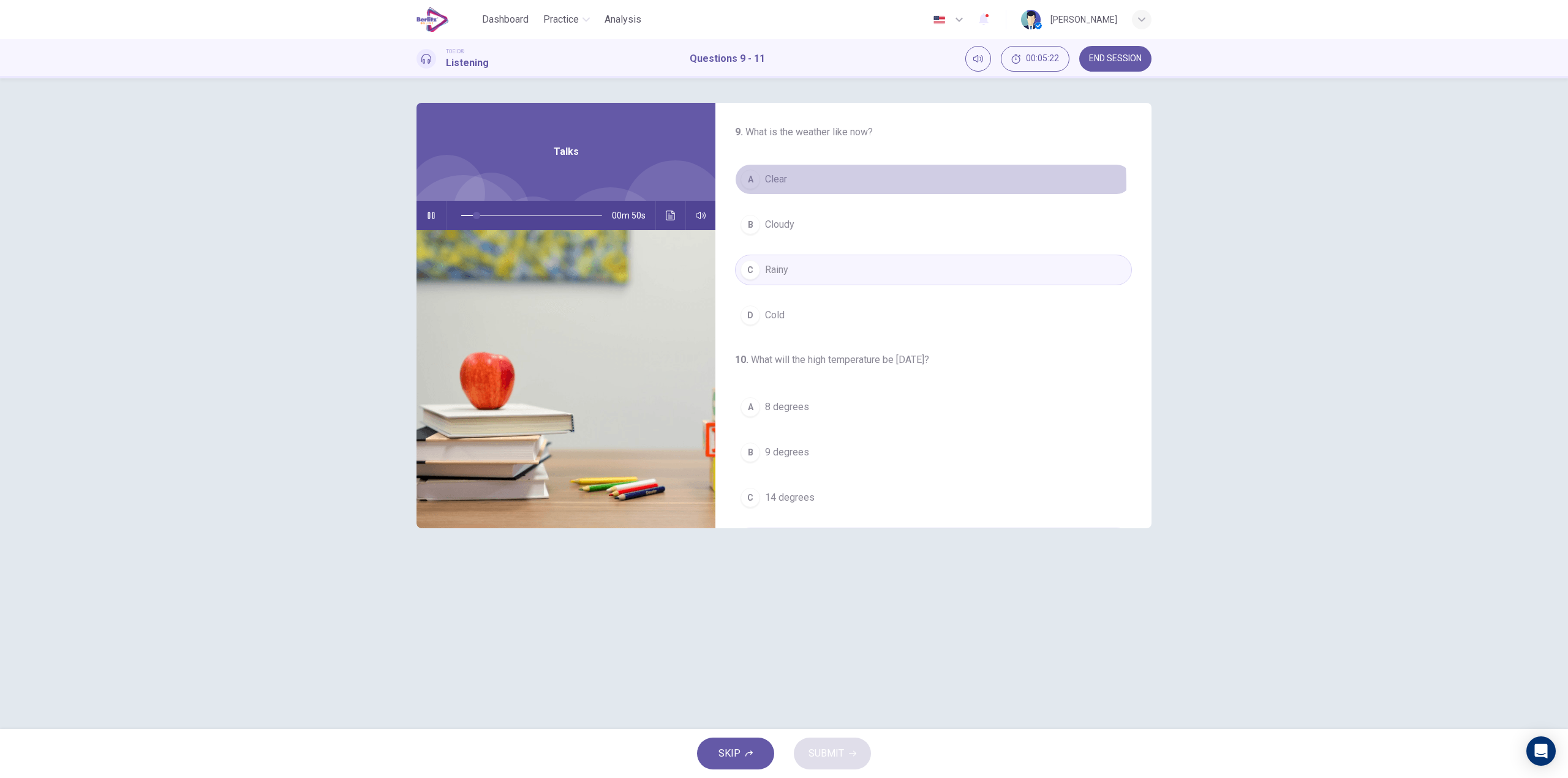
click at [822, 185] on button "A Clear" at bounding box center [933, 179] width 397 height 31
click at [793, 449] on span "Sunday" at bounding box center [778, 446] width 28 height 14
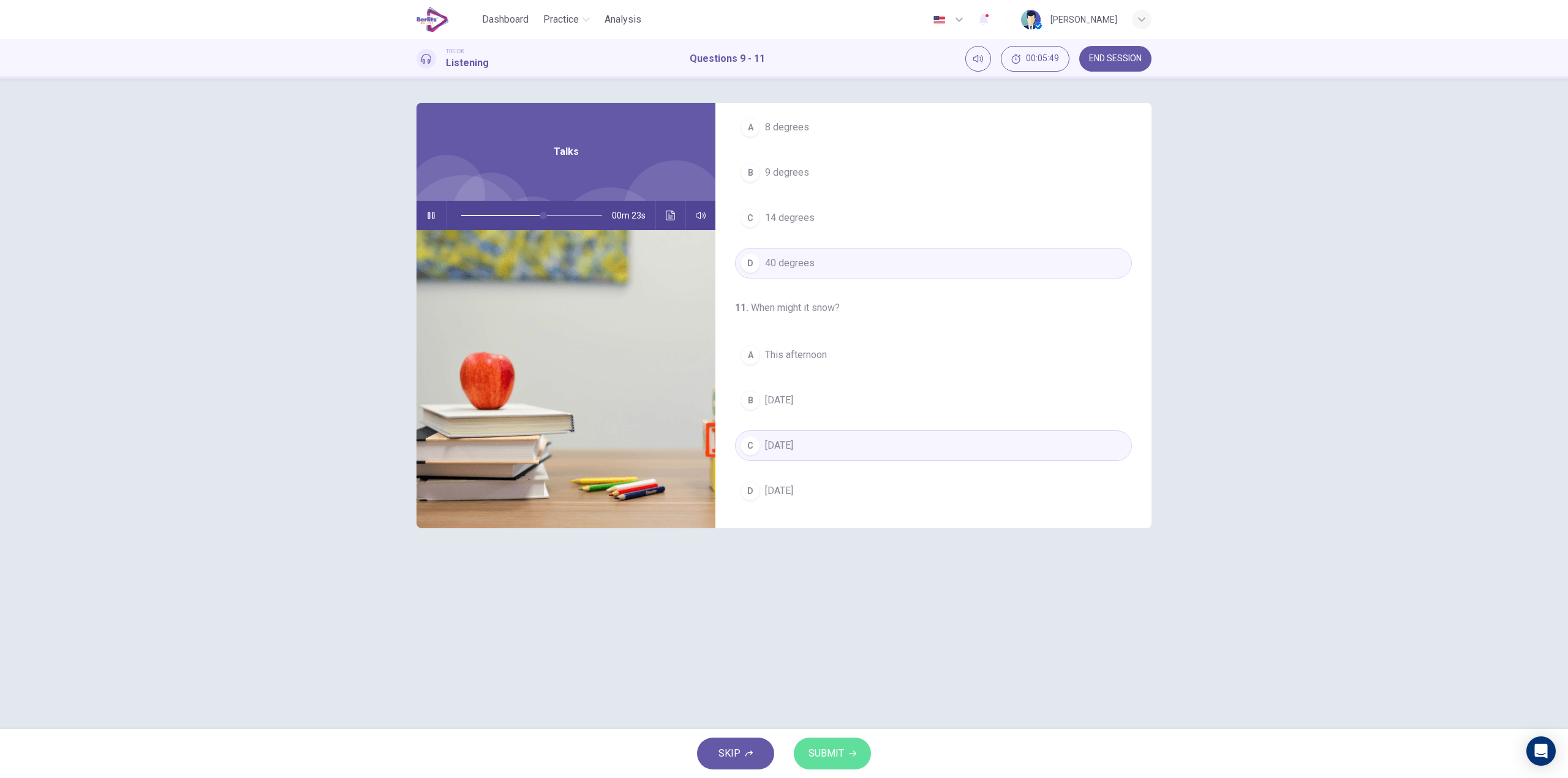
click at [834, 751] on span "SUBMIT" at bounding box center [826, 753] width 36 height 17
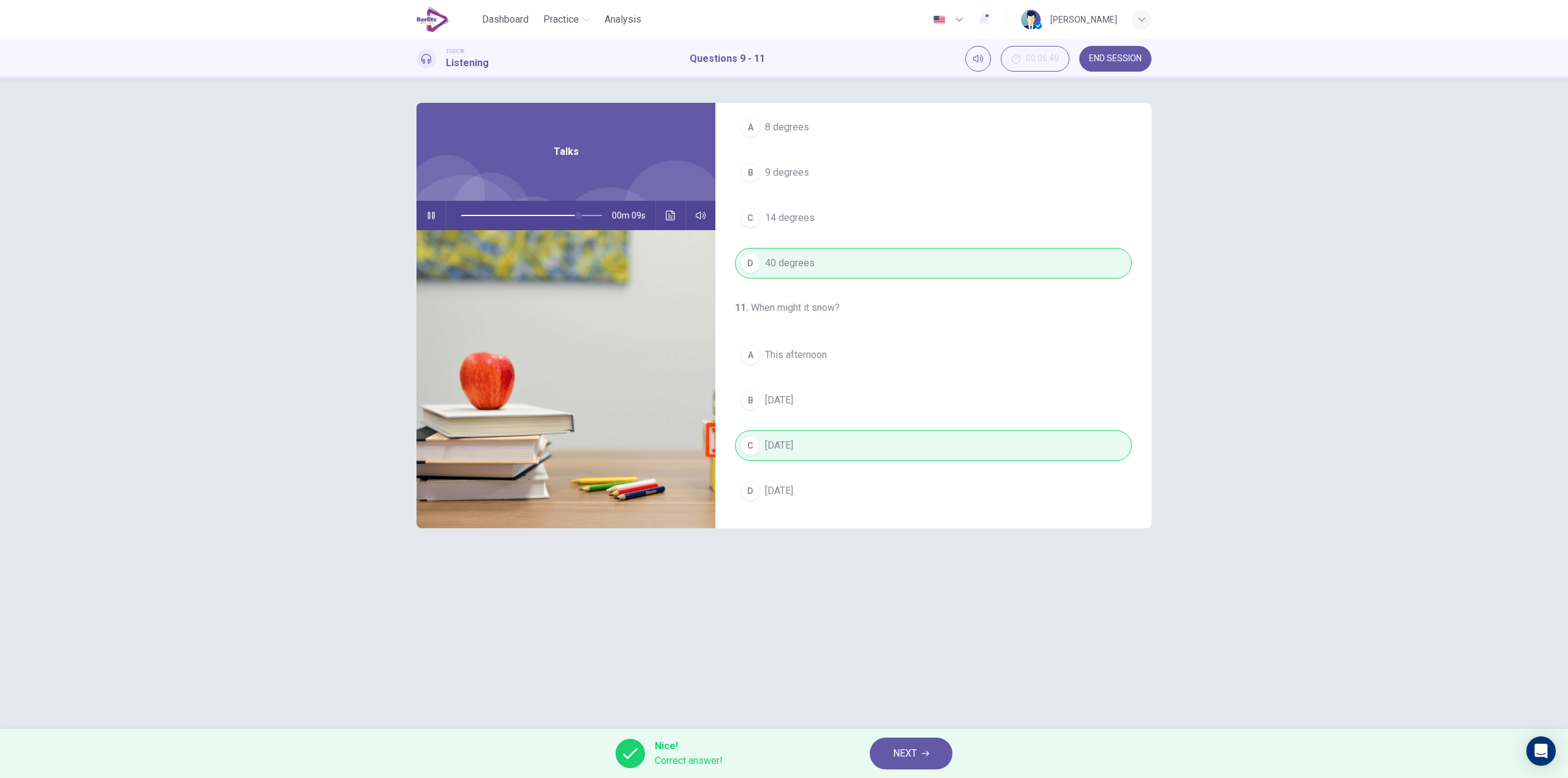
type input "**"
click at [905, 756] on span "NEXT" at bounding box center [905, 753] width 24 height 17
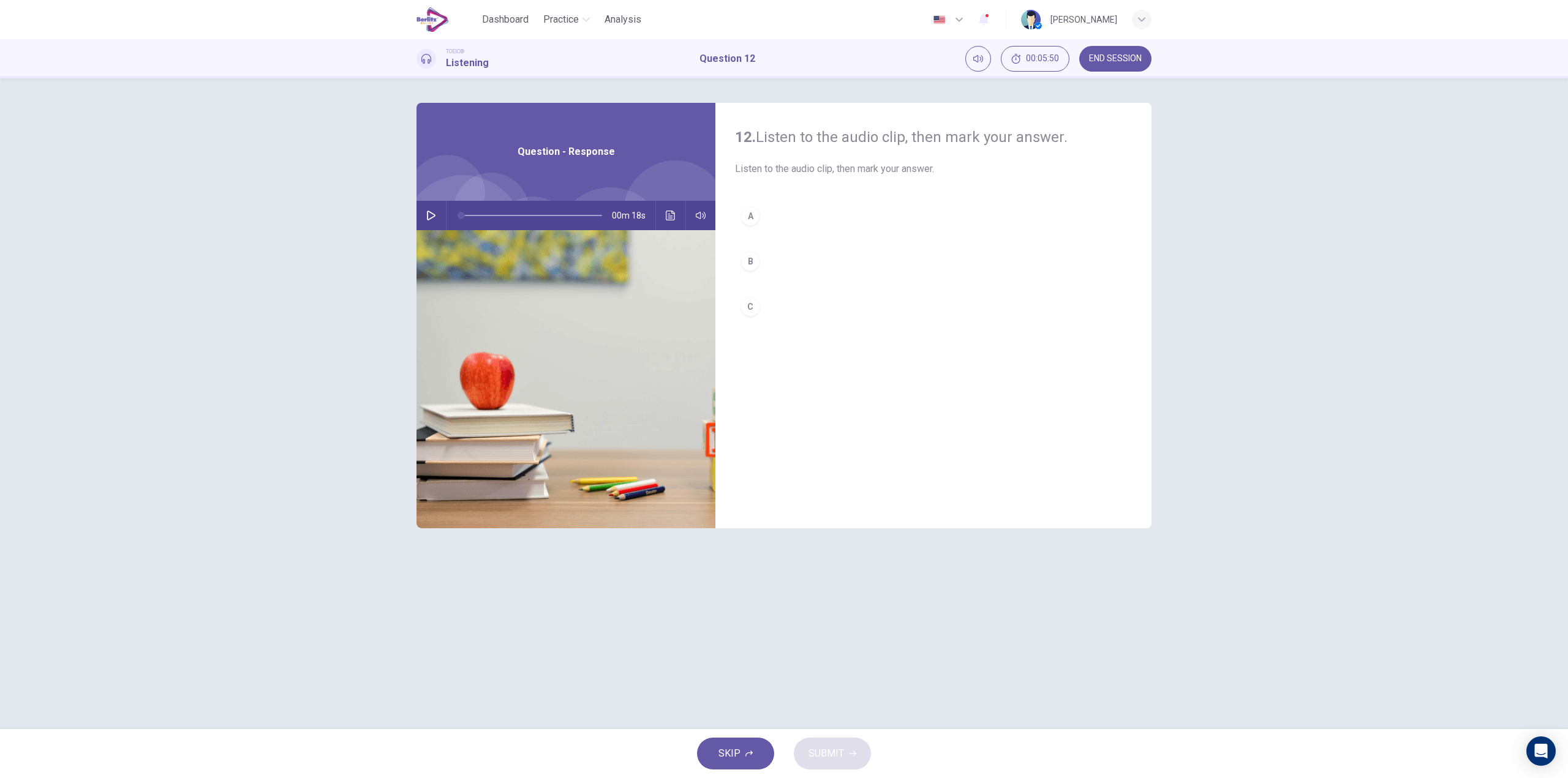
click at [430, 219] on icon "button" at bounding box center [431, 216] width 9 height 10
click at [753, 261] on div "B" at bounding box center [750, 261] width 20 height 20
click at [756, 307] on div "C" at bounding box center [750, 306] width 20 height 20
type input "*"
click at [848, 747] on button "SUBMIT" at bounding box center [832, 753] width 77 height 31
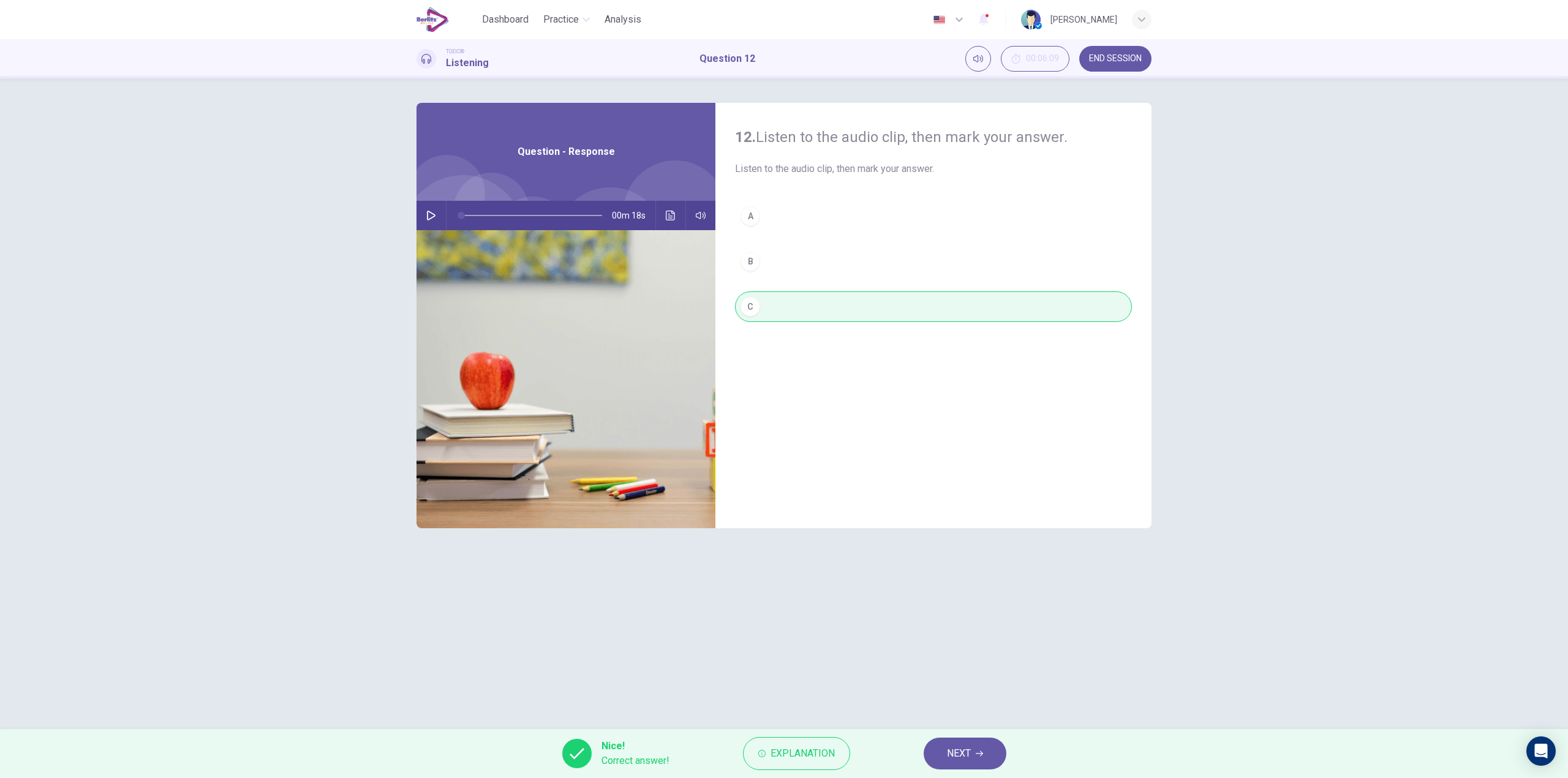
click at [813, 747] on span "Explanation" at bounding box center [803, 753] width 65 height 17
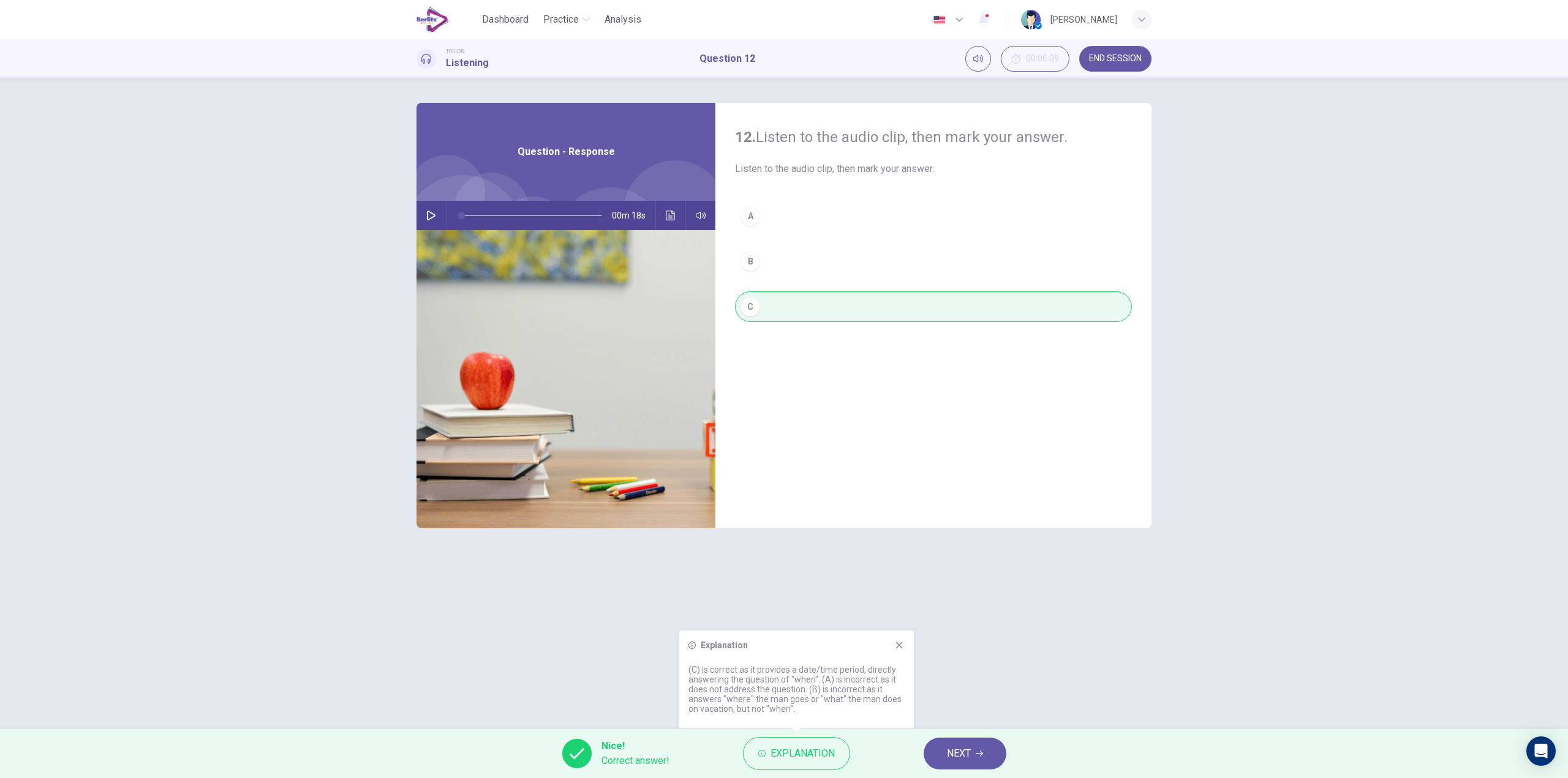
click at [972, 752] on button "NEXT" at bounding box center [965, 753] width 83 height 31
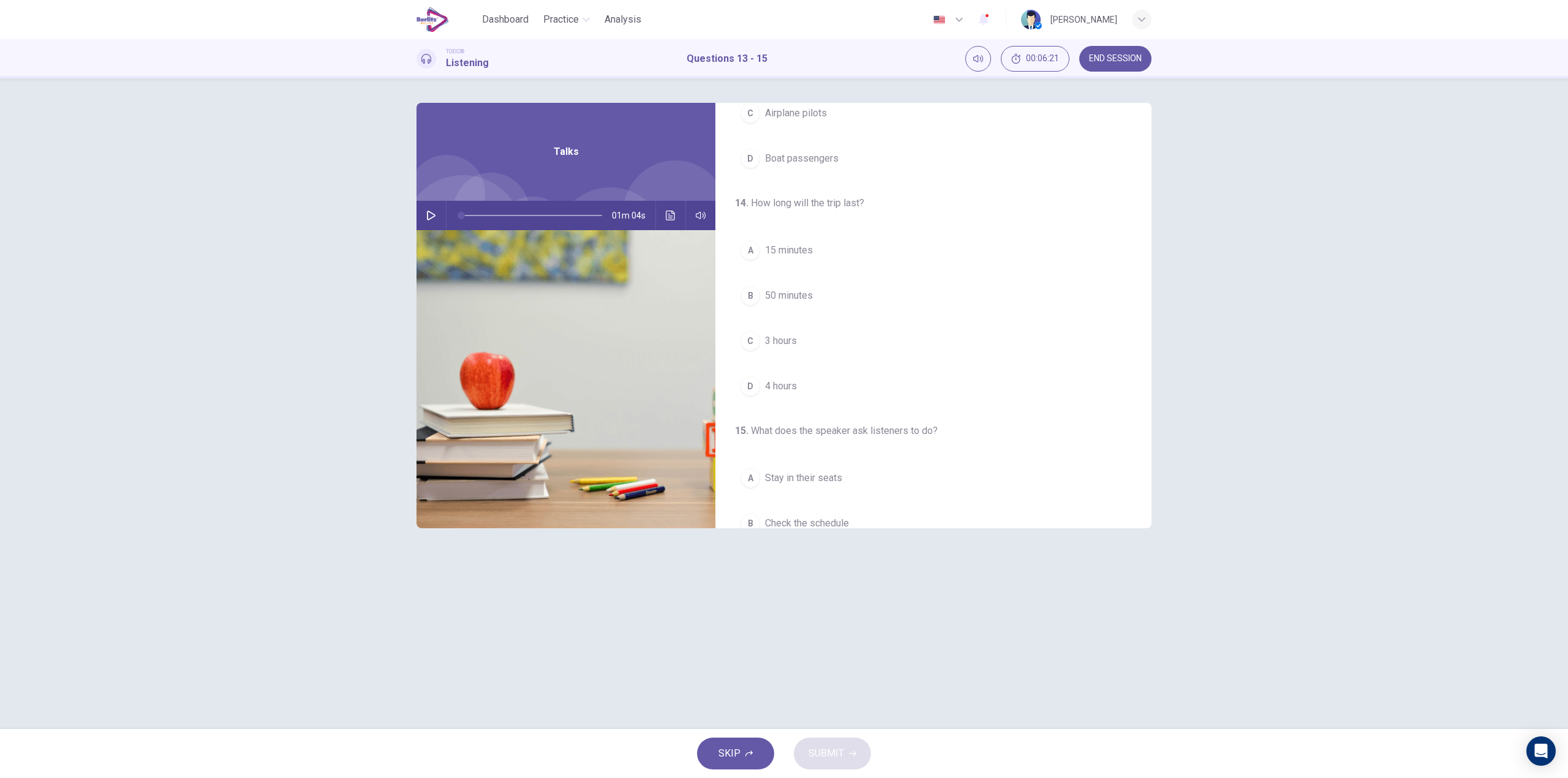
scroll to position [184, 0]
click at [435, 214] on icon "button" at bounding box center [431, 216] width 9 height 10
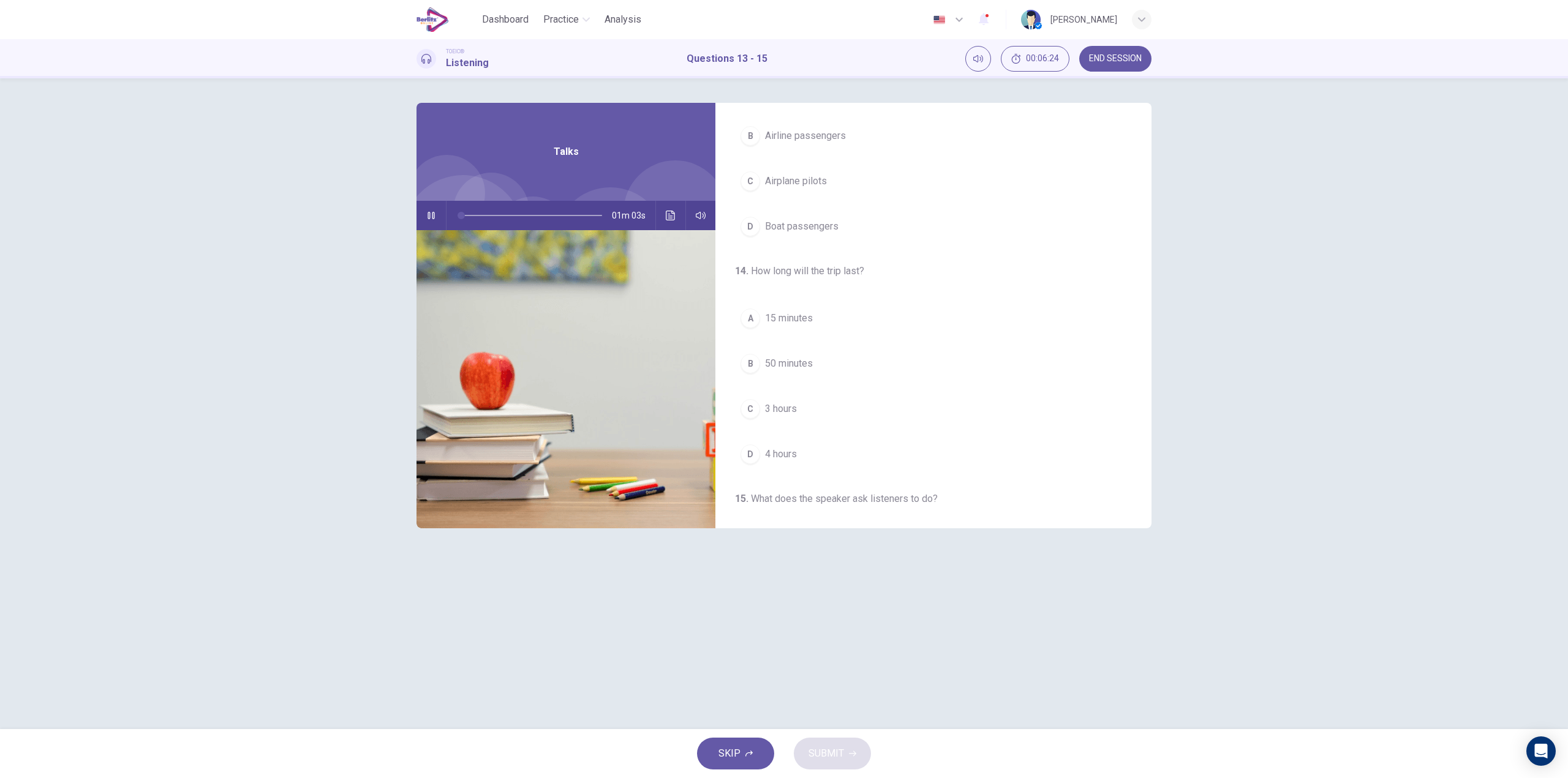
scroll to position [0, 0]
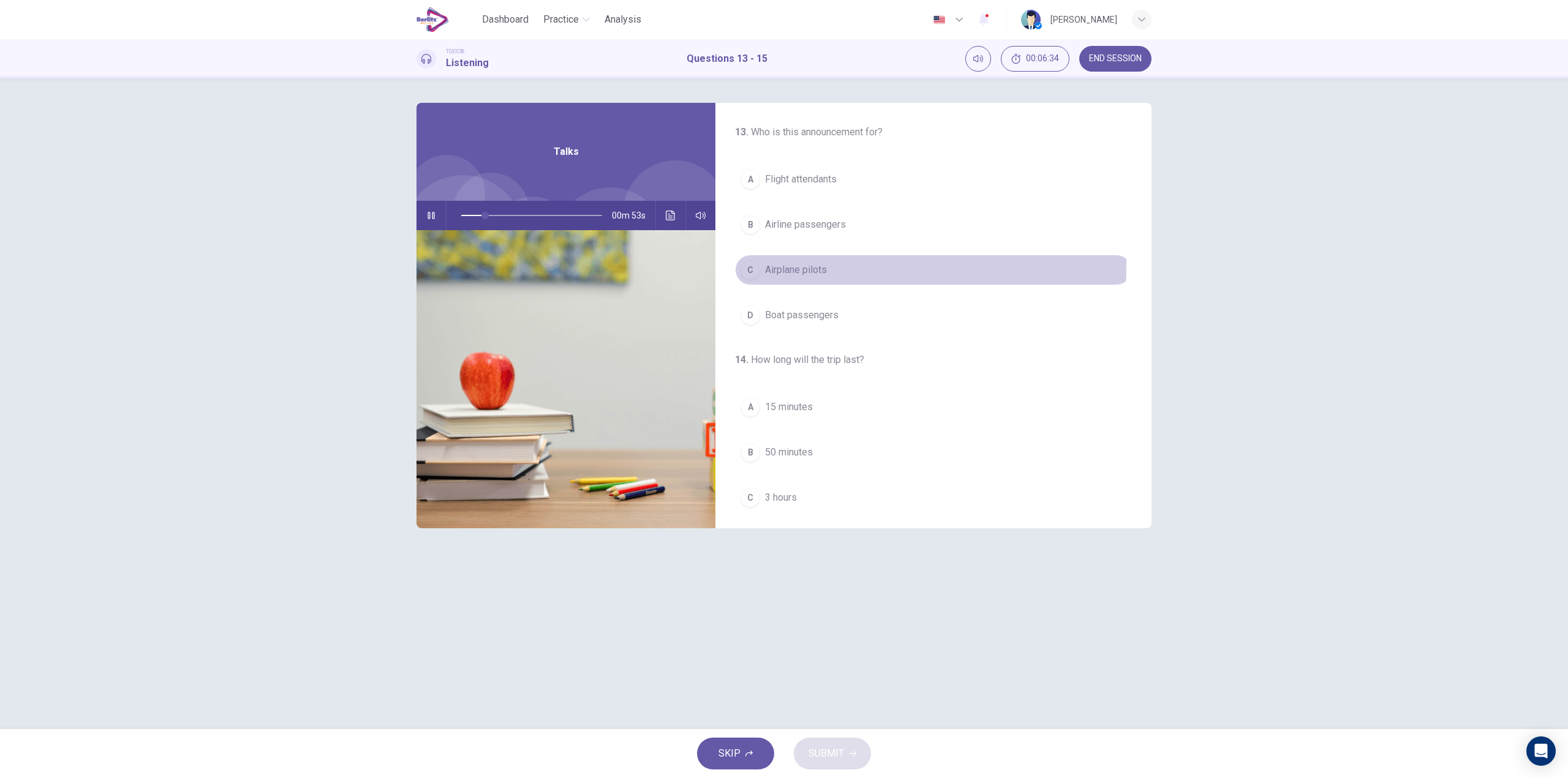
click at [829, 266] on button "C Airplane pilots" at bounding box center [933, 270] width 397 height 31
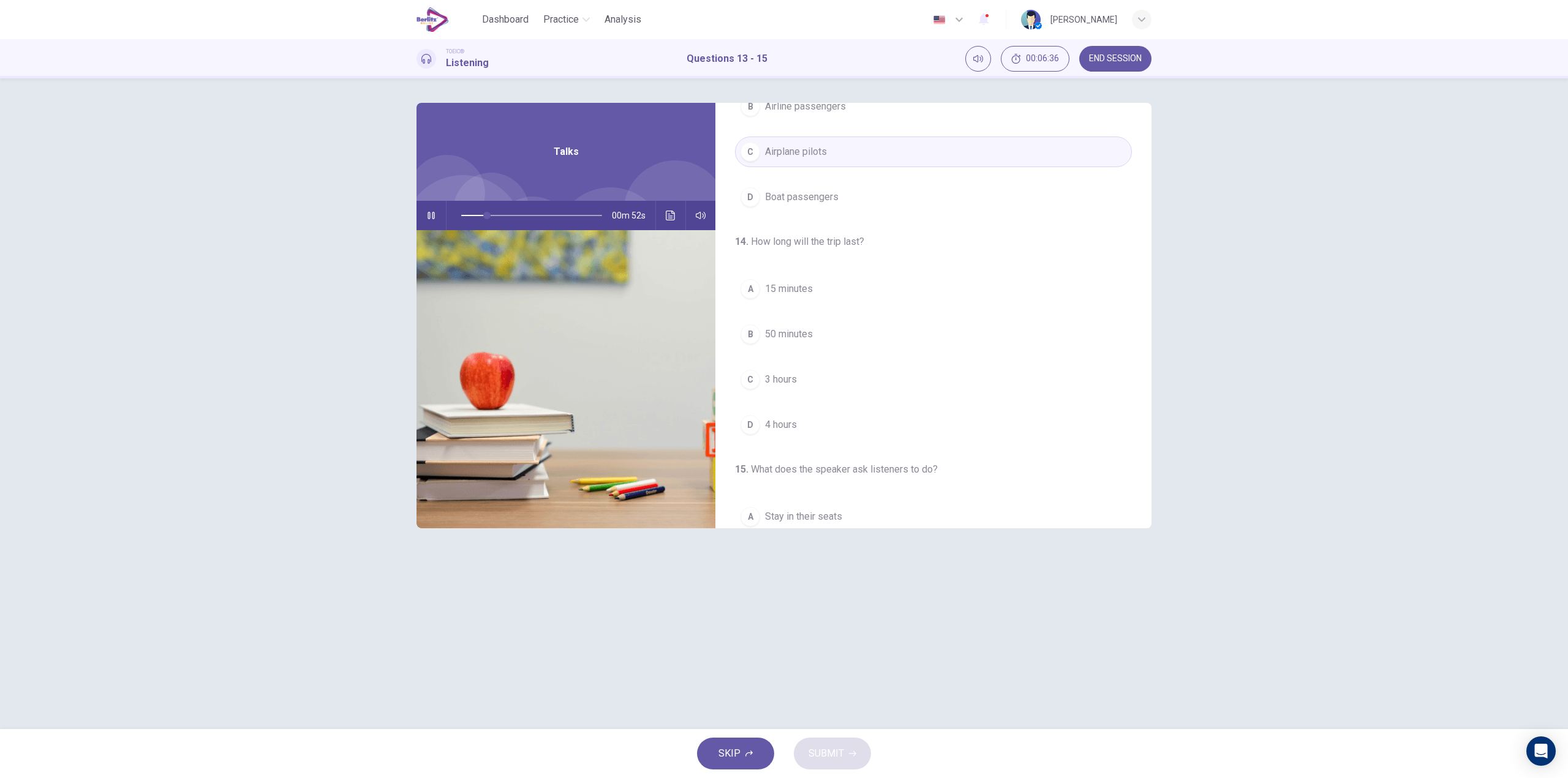
scroll to position [122, 0]
click at [782, 333] on span "50 minutes" at bounding box center [789, 329] width 48 height 14
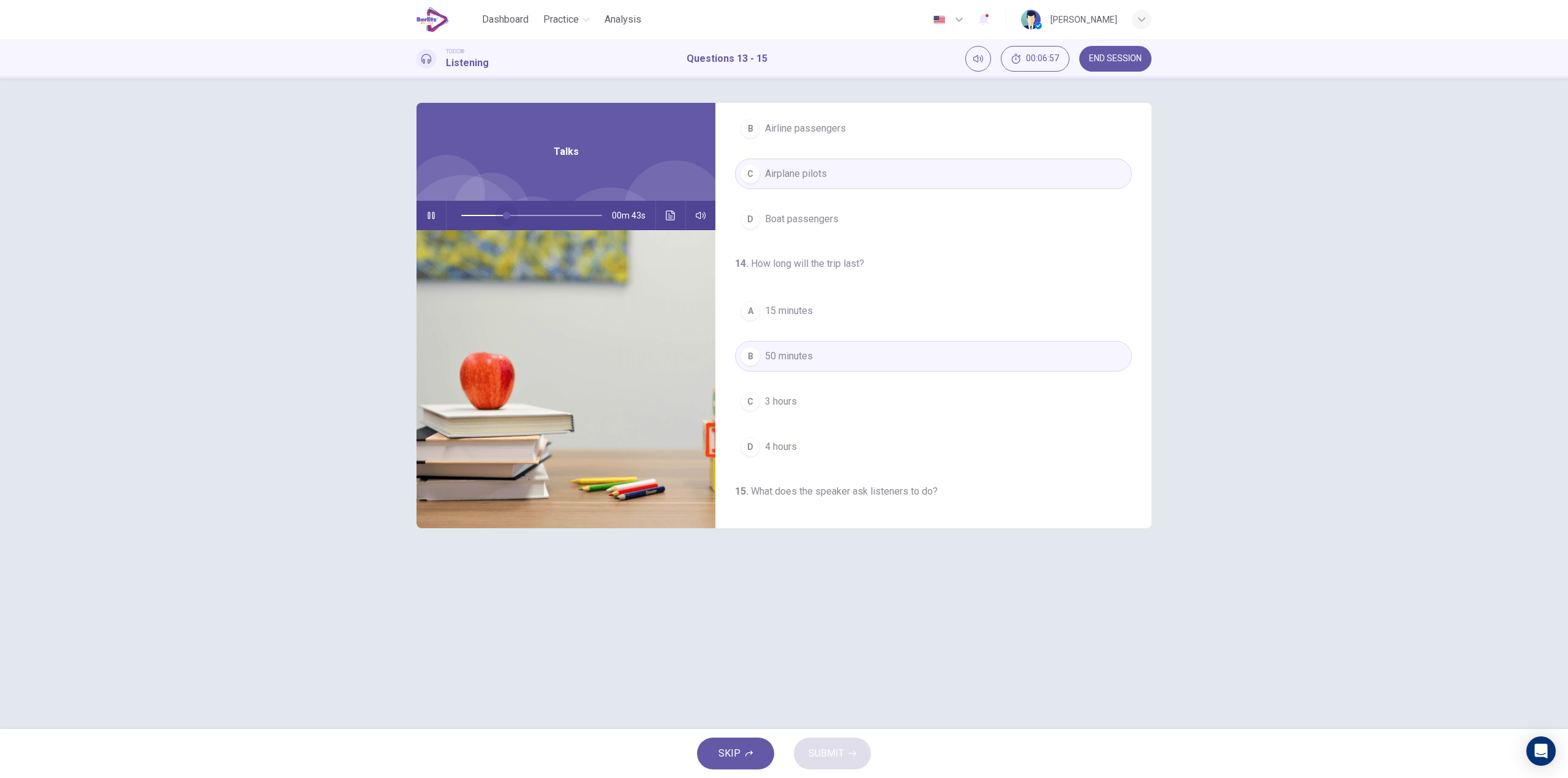
drag, startPoint x: 533, startPoint y: 215, endPoint x: 297, endPoint y: 222, distance: 236.1
click at [298, 222] on div "13 . Who is this announcement for? A Flight attendants B Airline passengers C A…" at bounding box center [784, 403] width 1568 height 650
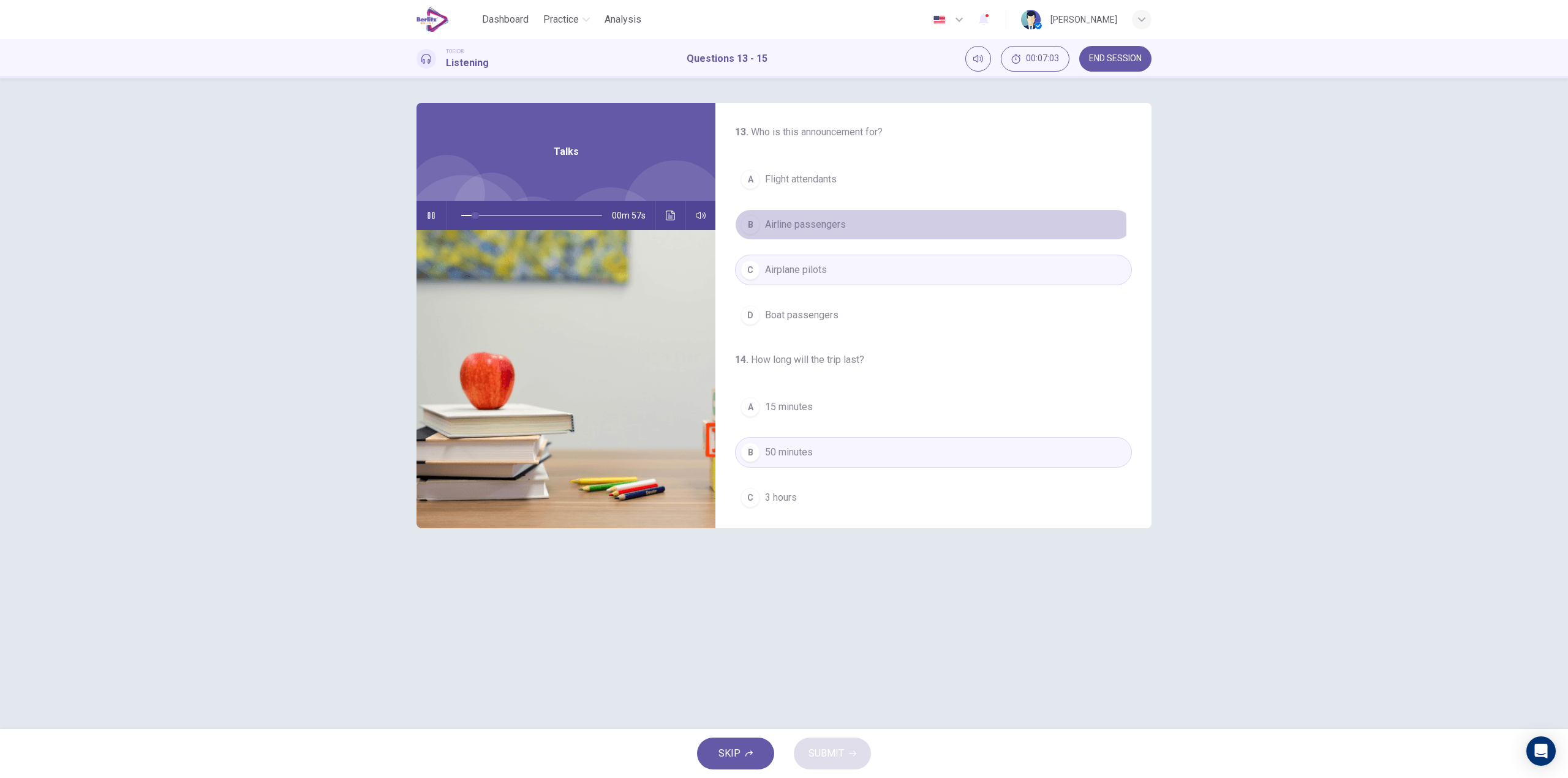
click at [847, 227] on button "B Airline passengers" at bounding box center [933, 224] width 397 height 31
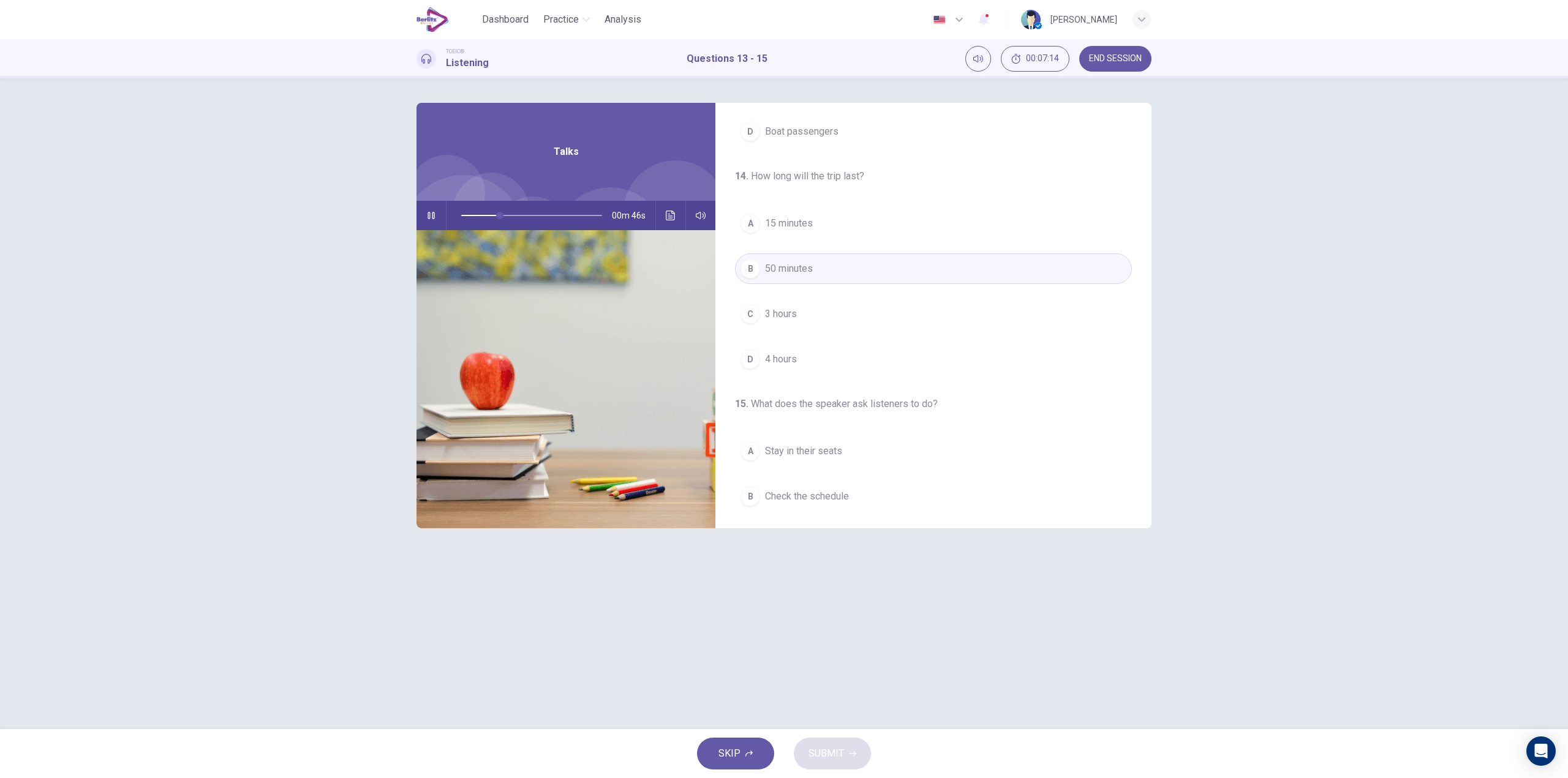
scroll to position [280, 0]
click at [839, 442] on span "Read a magazine" at bounding box center [801, 446] width 73 height 14
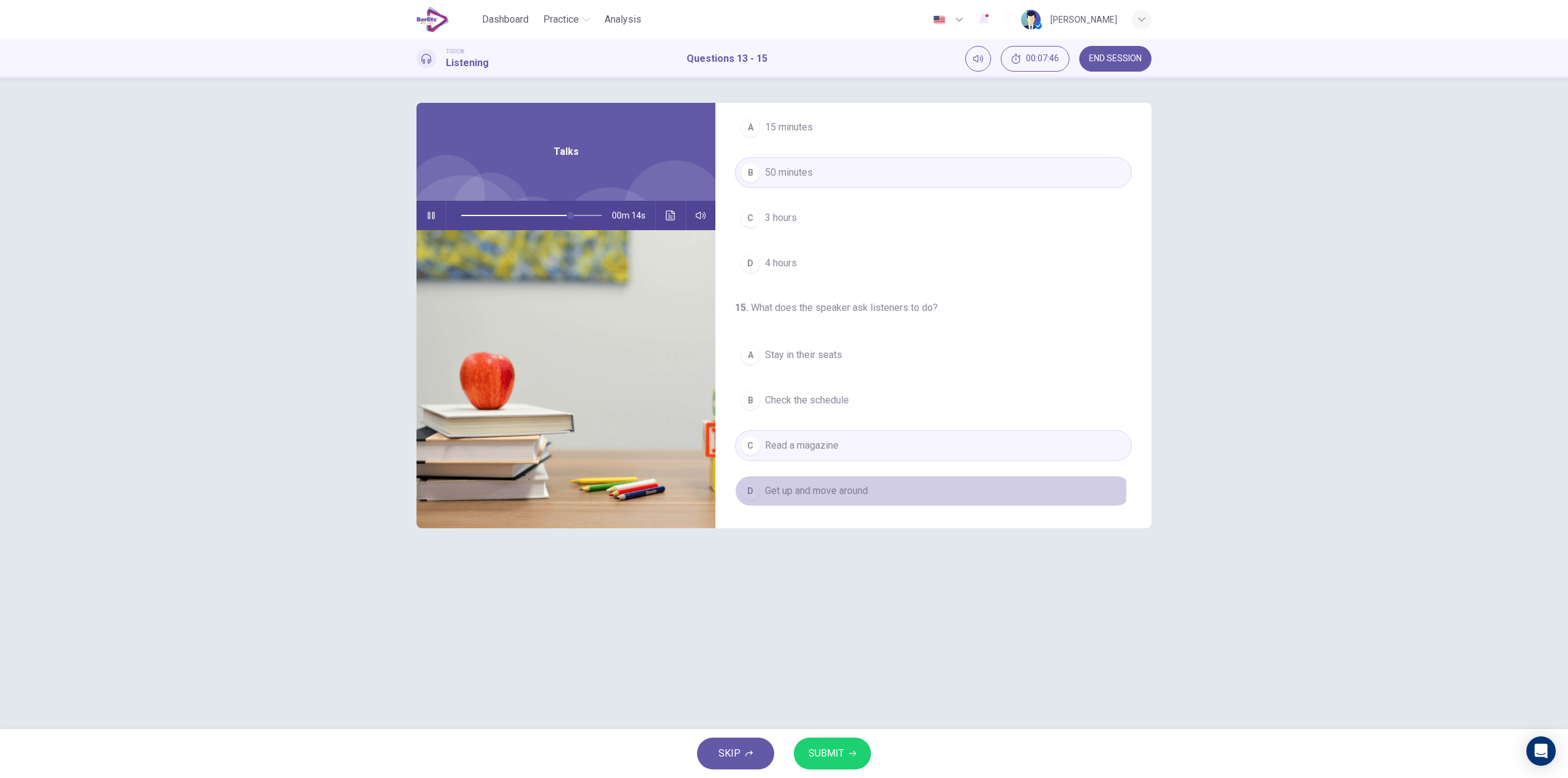
click at [877, 492] on button "D Get up and move around" at bounding box center [933, 491] width 397 height 31
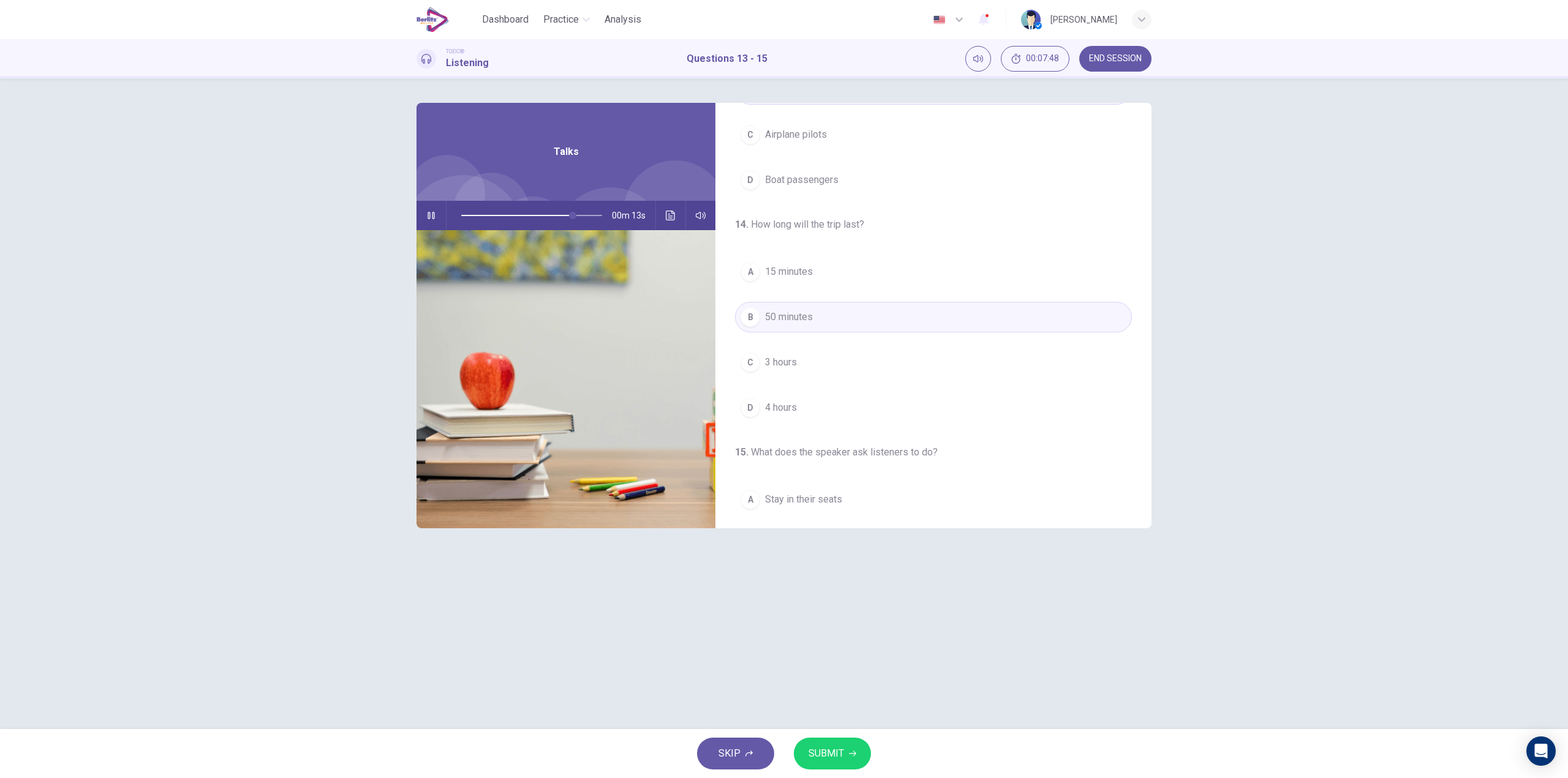
scroll to position [35, 0]
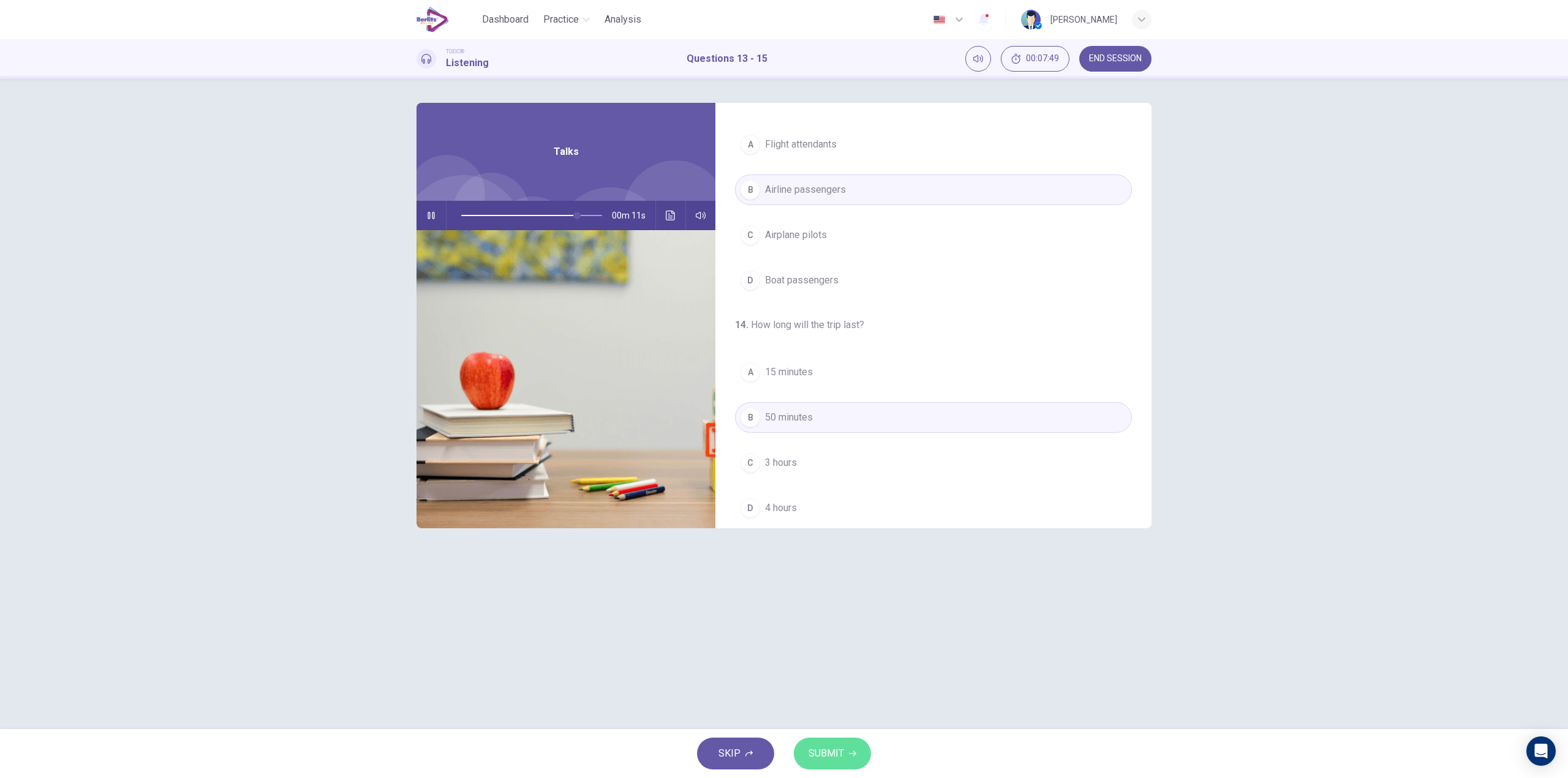
click at [849, 747] on button "SUBMIT" at bounding box center [832, 753] width 77 height 31
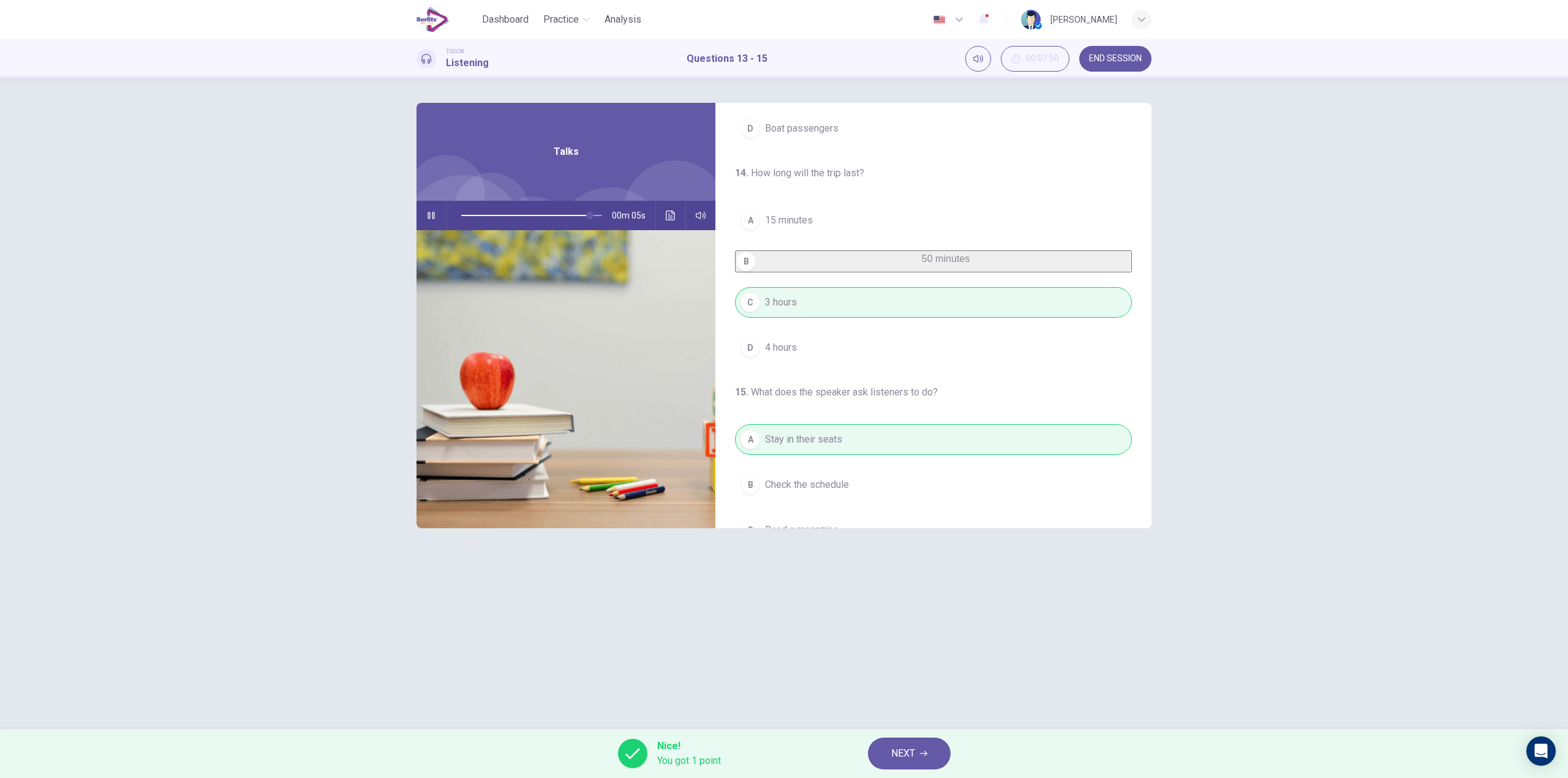
scroll to position [280, 0]
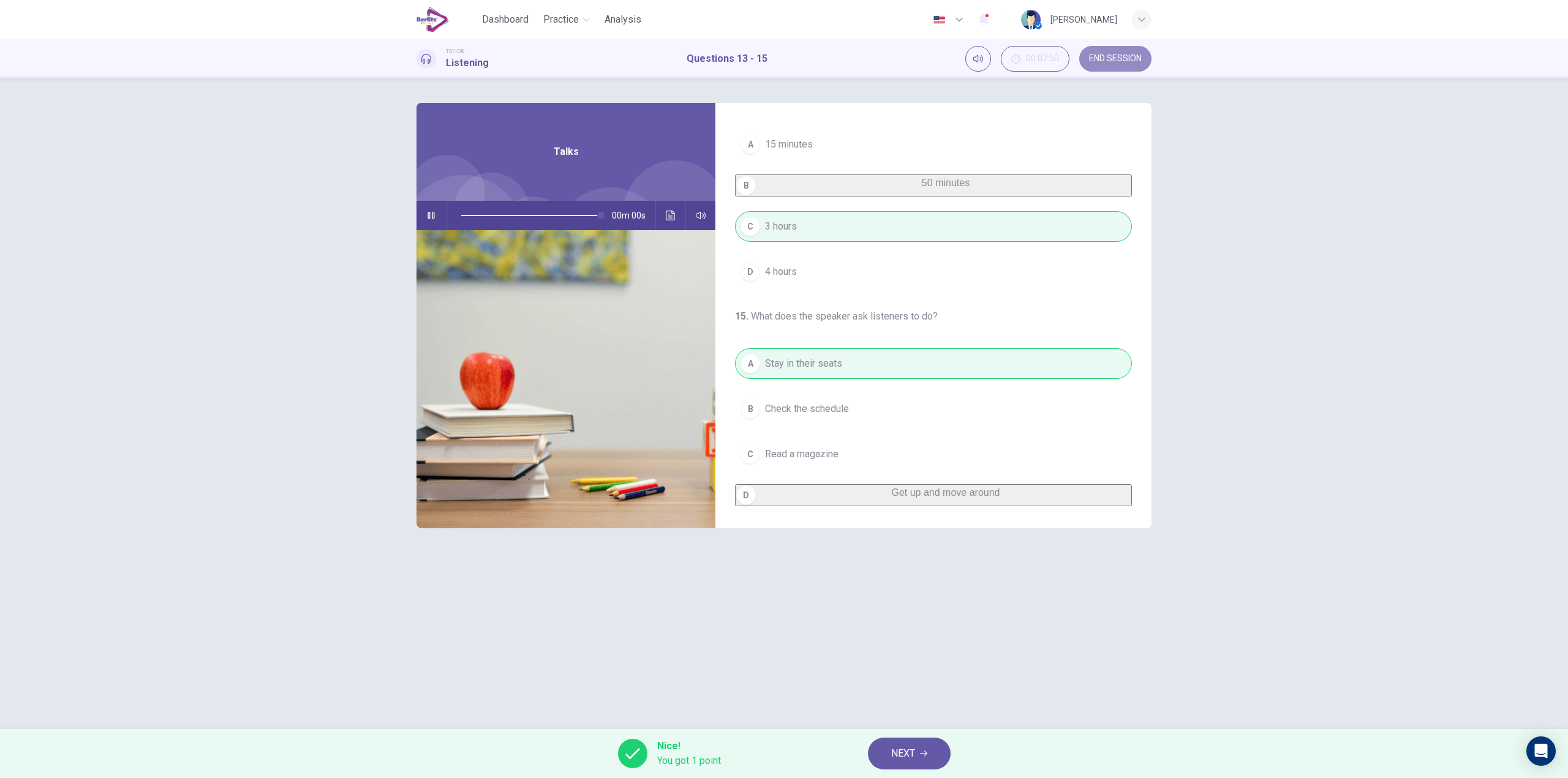
type input "*"
click at [1138, 58] on span "END SESSION" at bounding box center [1115, 59] width 53 height 10
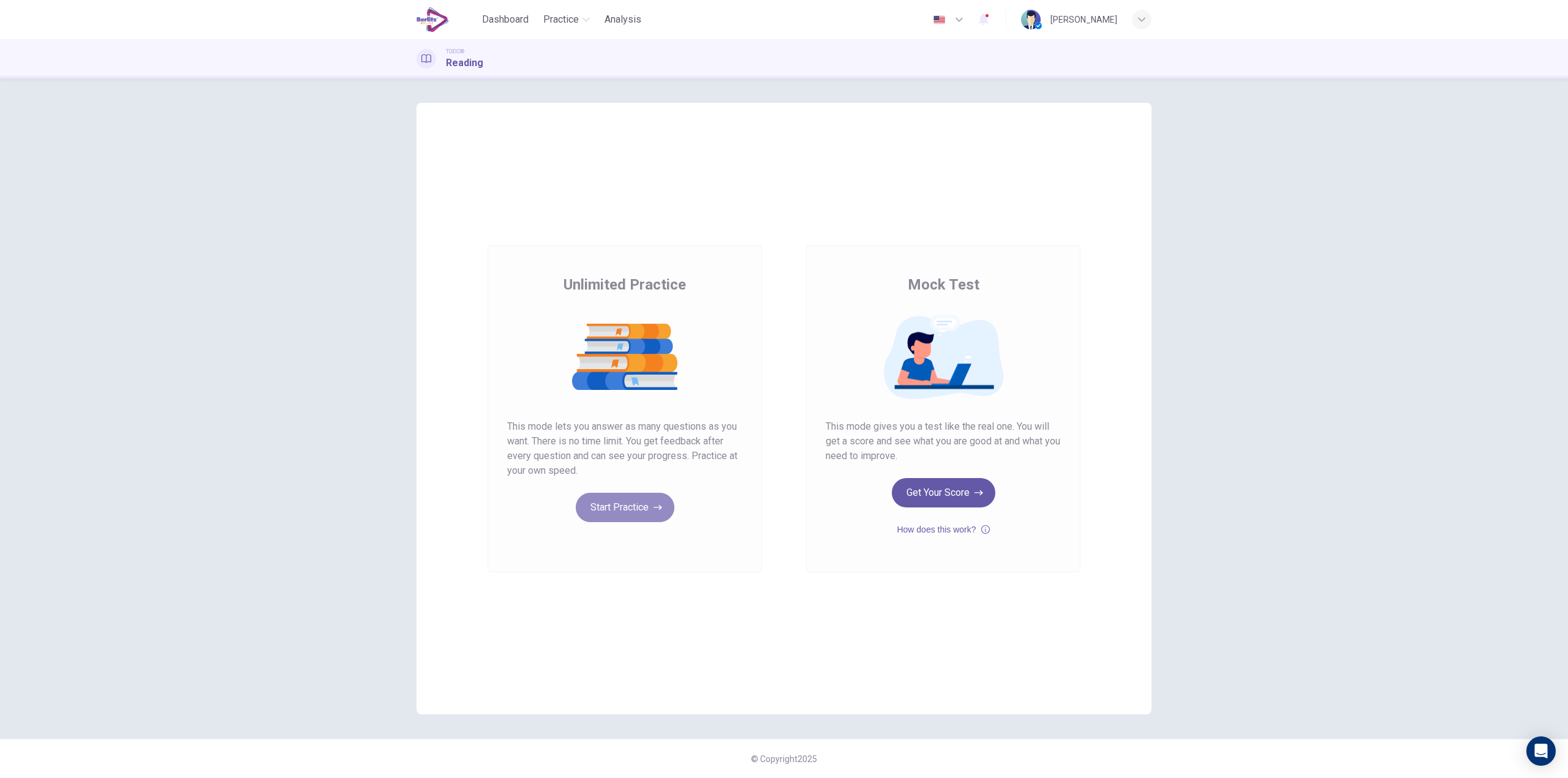
click at [620, 513] on button "Start Practice" at bounding box center [625, 508] width 99 height 30
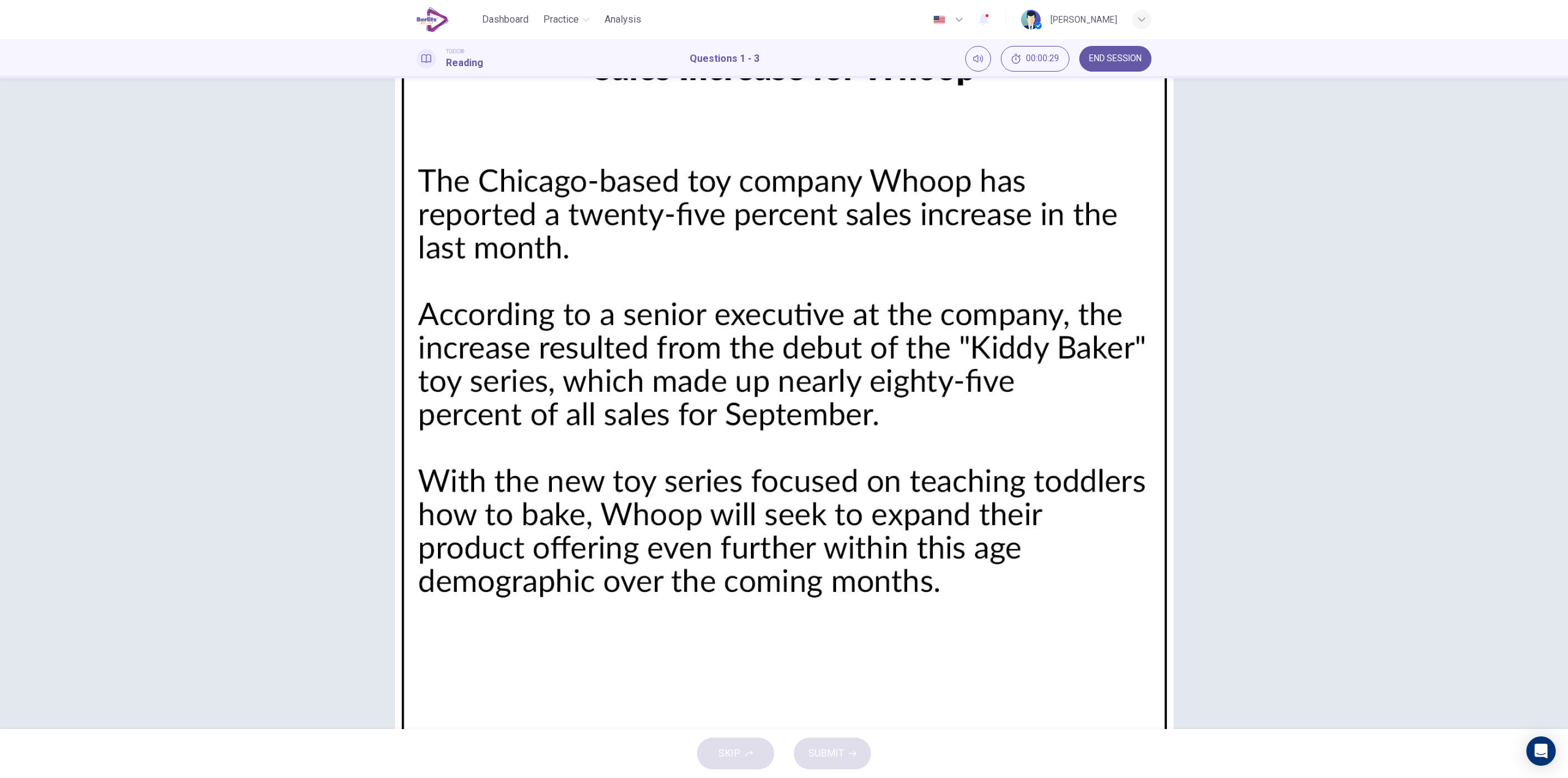
click at [493, 423] on button "A 85%" at bounding box center [637, 407] width 288 height 31
click at [674, 171] on span "The company will begin offering more products for children" at bounding box center [650, 163] width 253 height 14
click at [590, 277] on span "A successful new product launch" at bounding box center [595, 270] width 141 height 14
click at [832, 752] on span "SUBMIT" at bounding box center [826, 753] width 36 height 17
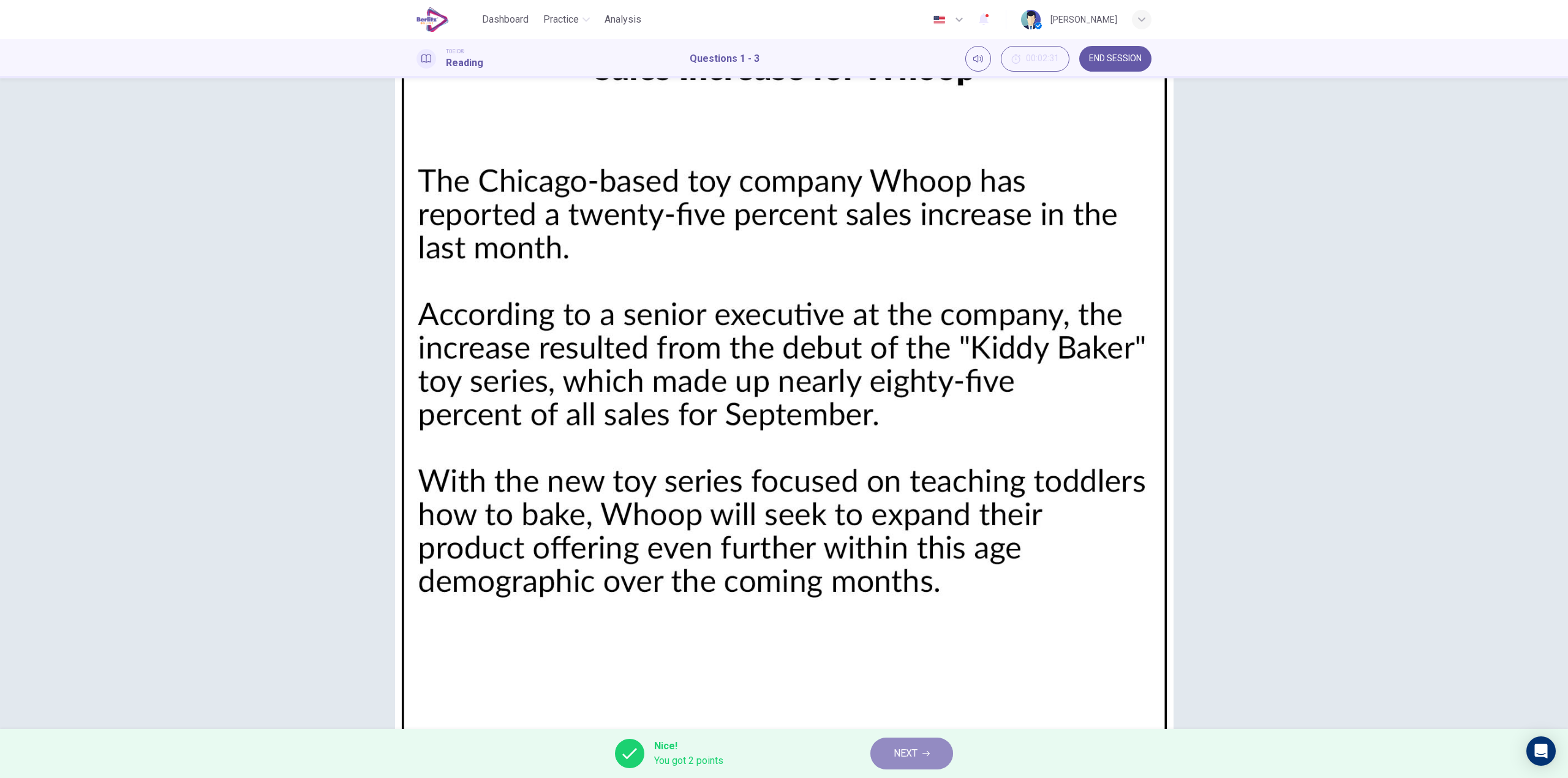
click at [915, 752] on span "NEXT" at bounding box center [906, 753] width 24 height 17
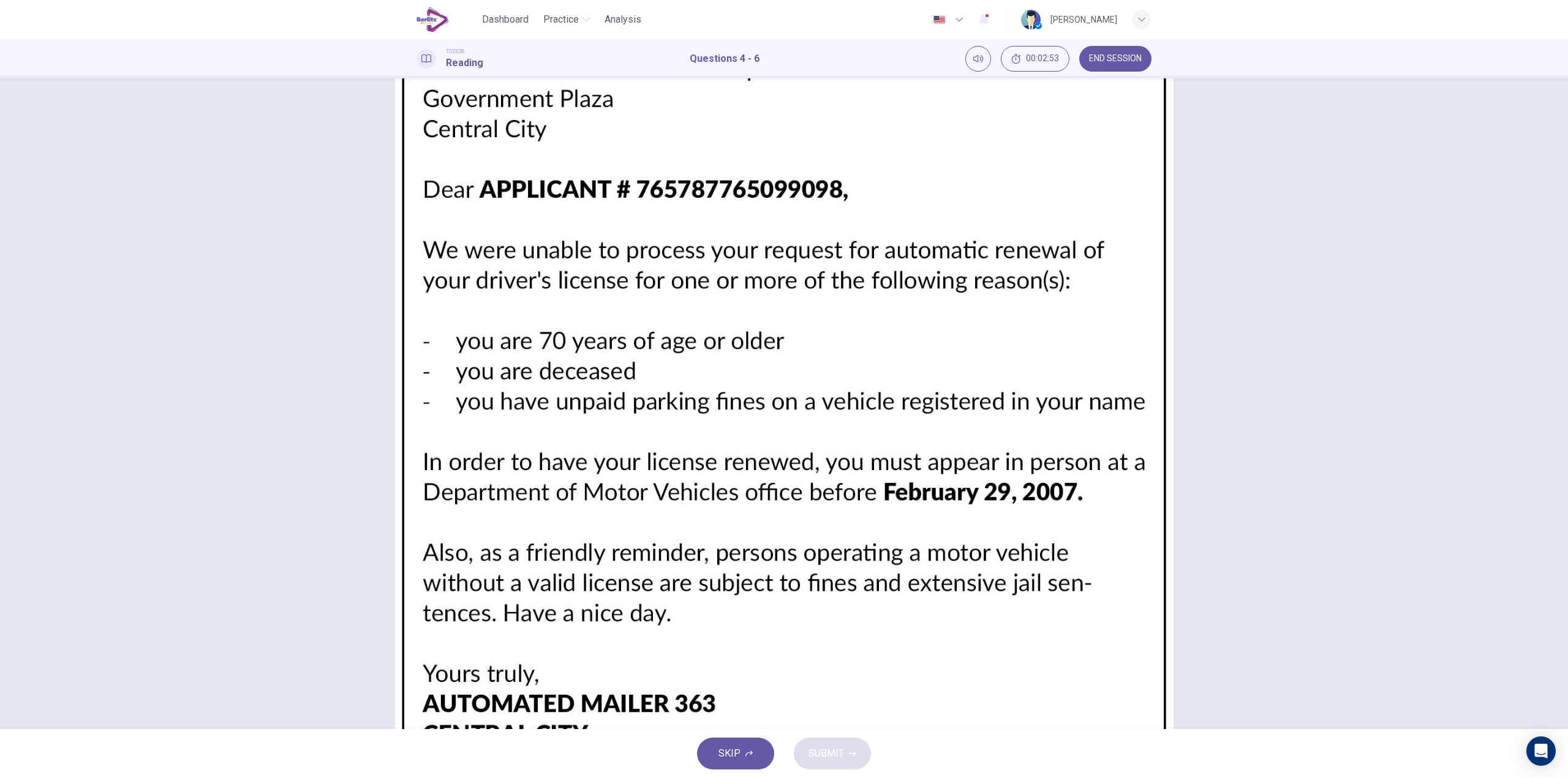
click at [848, 131] on button "CLICK TO ZOOM" at bounding box center [814, 125] width 66 height 12
click at [1217, 316] on img at bounding box center [784, 389] width 1568 height 778
click at [1537, 749] on icon "Open Intercom Messenger" at bounding box center [1541, 751] width 13 height 14
click at [1275, 417] on img at bounding box center [784, 389] width 1568 height 778
click at [97, 294] on img at bounding box center [784, 389] width 1568 height 778
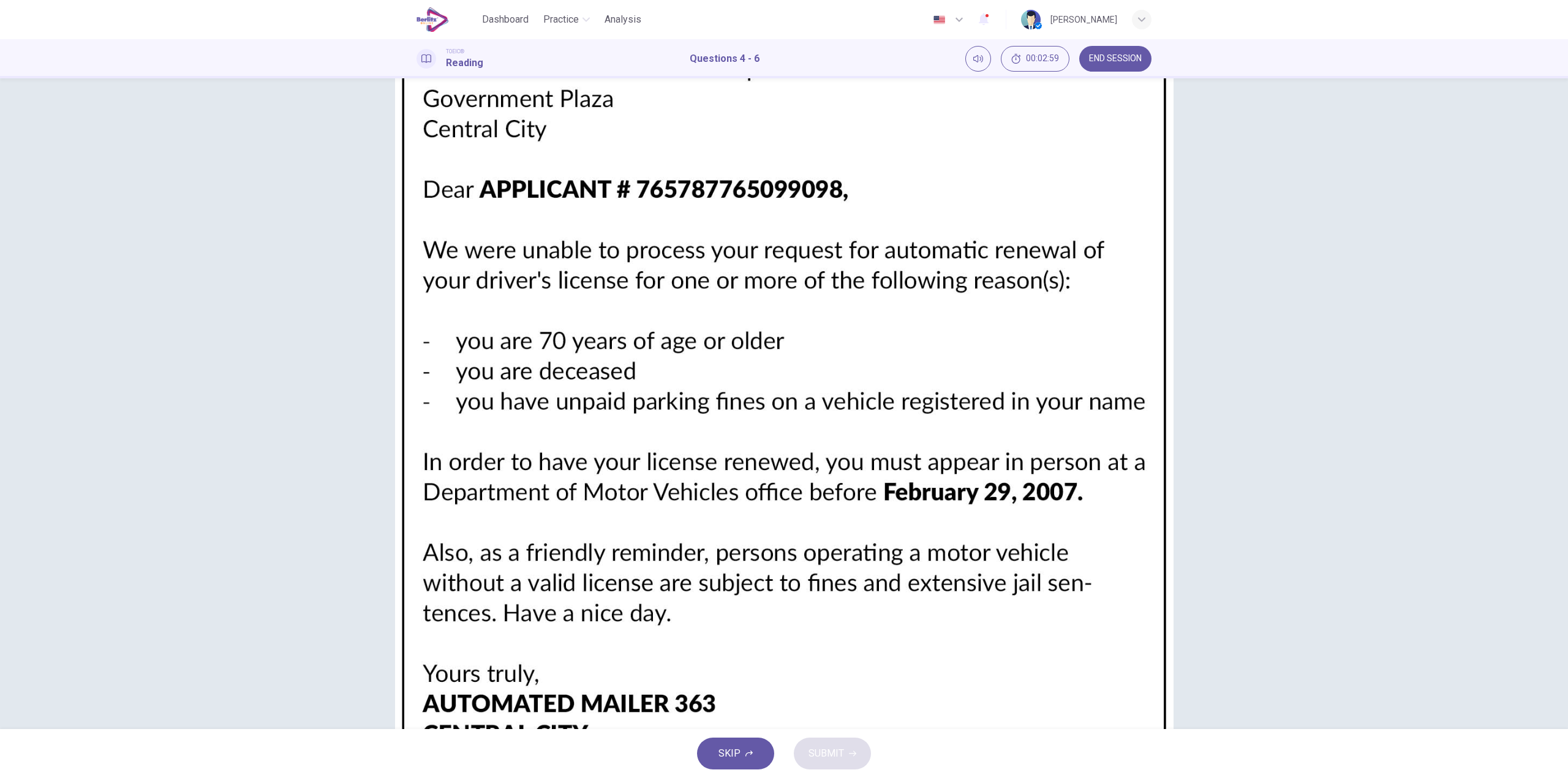
click at [19, 777] on div at bounding box center [784, 778] width 1568 height 0
click at [606, 171] on span "To provide requested information" at bounding box center [596, 163] width 143 height 14
click at [578, 308] on span "Apply for renewal at an office" at bounding box center [586, 300] width 124 height 14
click at [649, 414] on span "An employee of the Department of Motor Vehicles" at bounding box center [632, 406] width 216 height 14
click at [848, 742] on button "SUBMIT" at bounding box center [832, 753] width 77 height 31
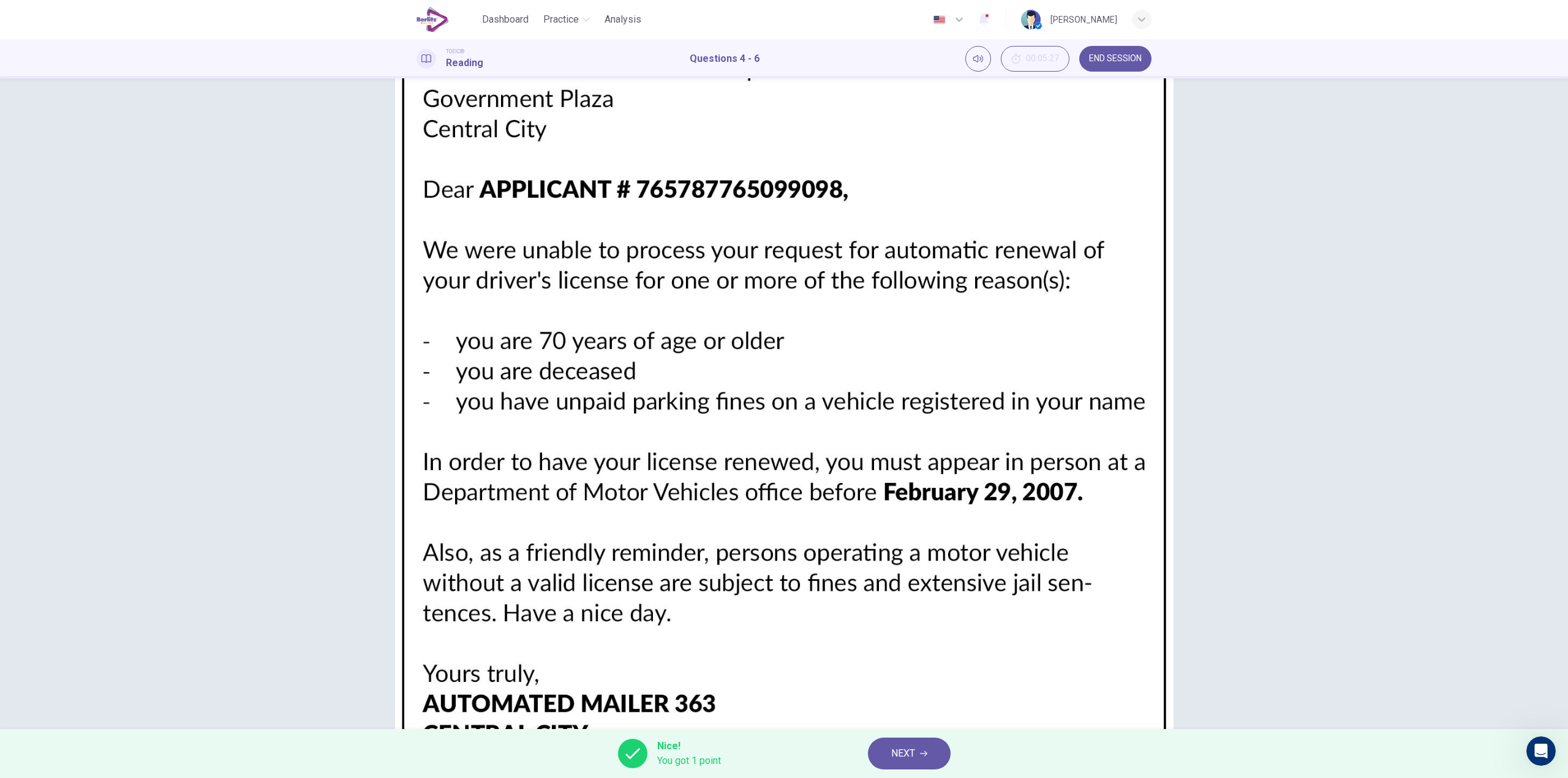
click at [924, 752] on icon "button" at bounding box center [924, 753] width 8 height 8
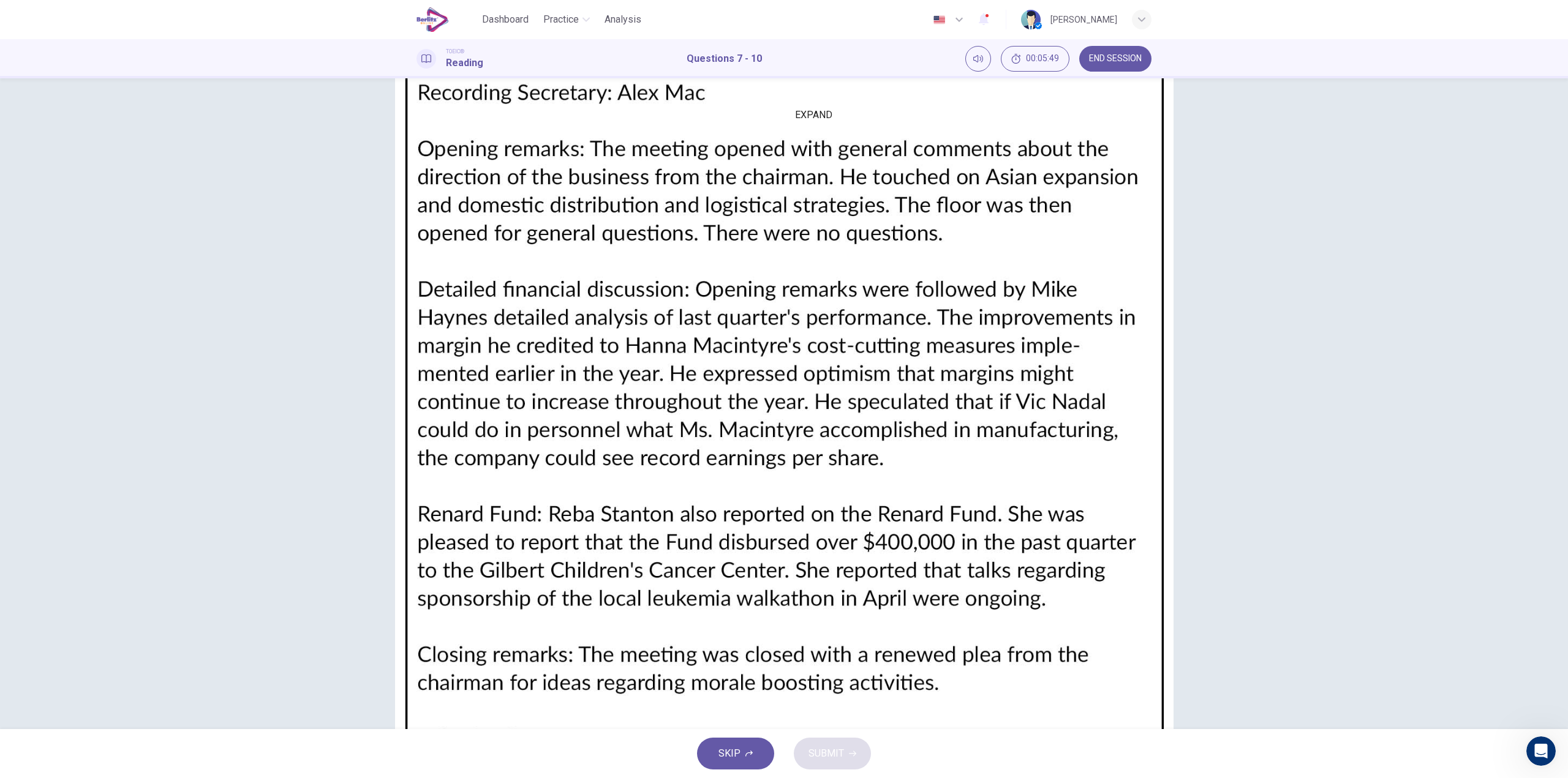
click at [738, 116] on button "EXPAND" at bounding box center [738, 111] width 3 height 12
click at [737, 116] on button "MINIMIZE" at bounding box center [738, 111] width 3 height 12
click at [803, 131] on button "CLICK TO ZOOM" at bounding box center [770, 125] width 66 height 12
click at [9, 777] on div at bounding box center [784, 778] width 1568 height 0
click at [524, 140] on span "The chairman" at bounding box center [552, 133] width 56 height 14
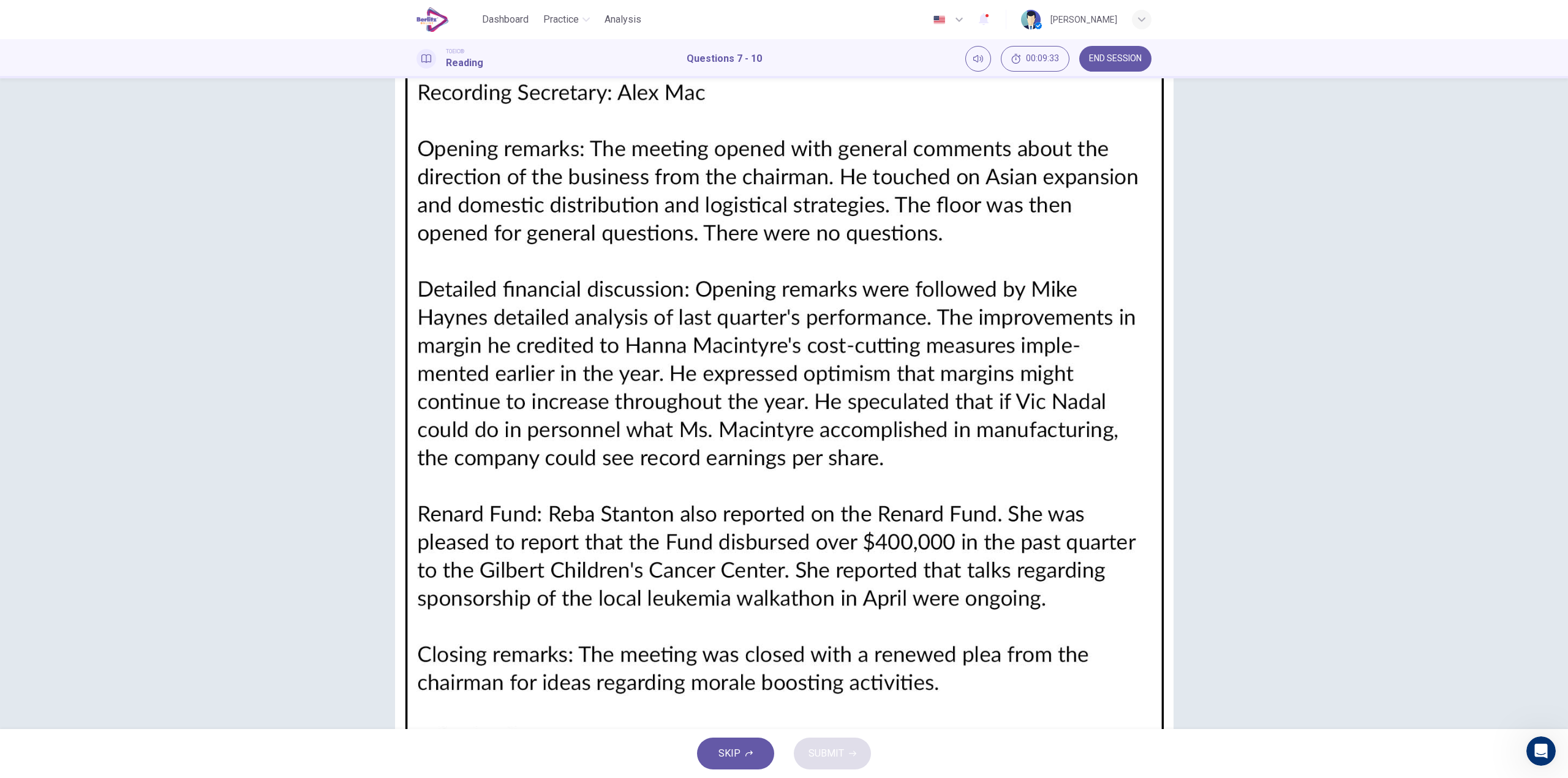
click at [493, 378] on button "D Finance" at bounding box center [614, 362] width 242 height 31
click at [568, 400] on span "It is a charitable organization" at bounding box center [585, 406] width 123 height 14
click at [527, 613] on span "Event sponsorship" at bounding box center [564, 605] width 80 height 14
click at [546, 590] on button "B Profit margins" at bounding box center [614, 575] width 242 height 31
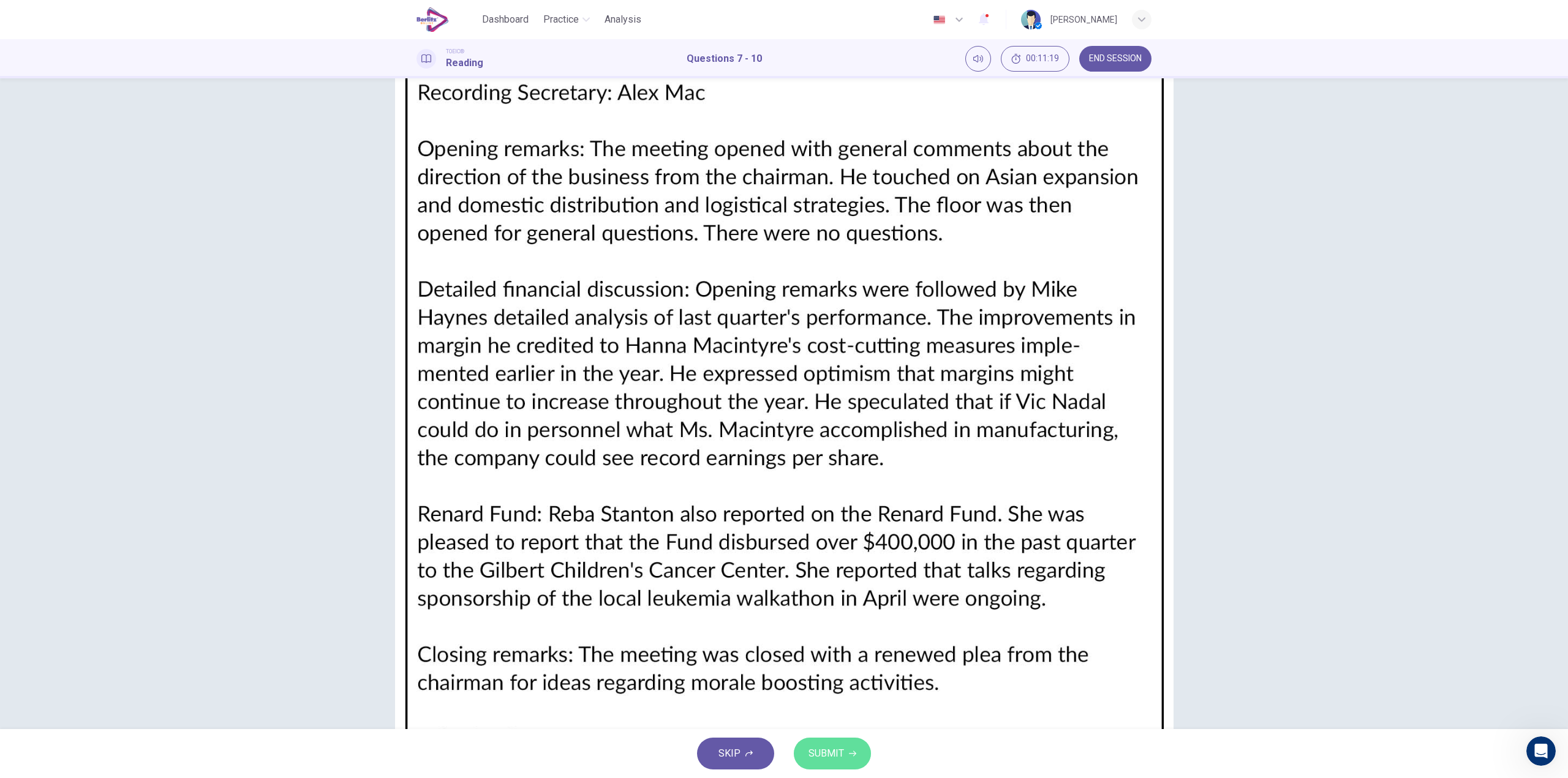
click at [833, 759] on span "SUBMIT" at bounding box center [826, 753] width 36 height 17
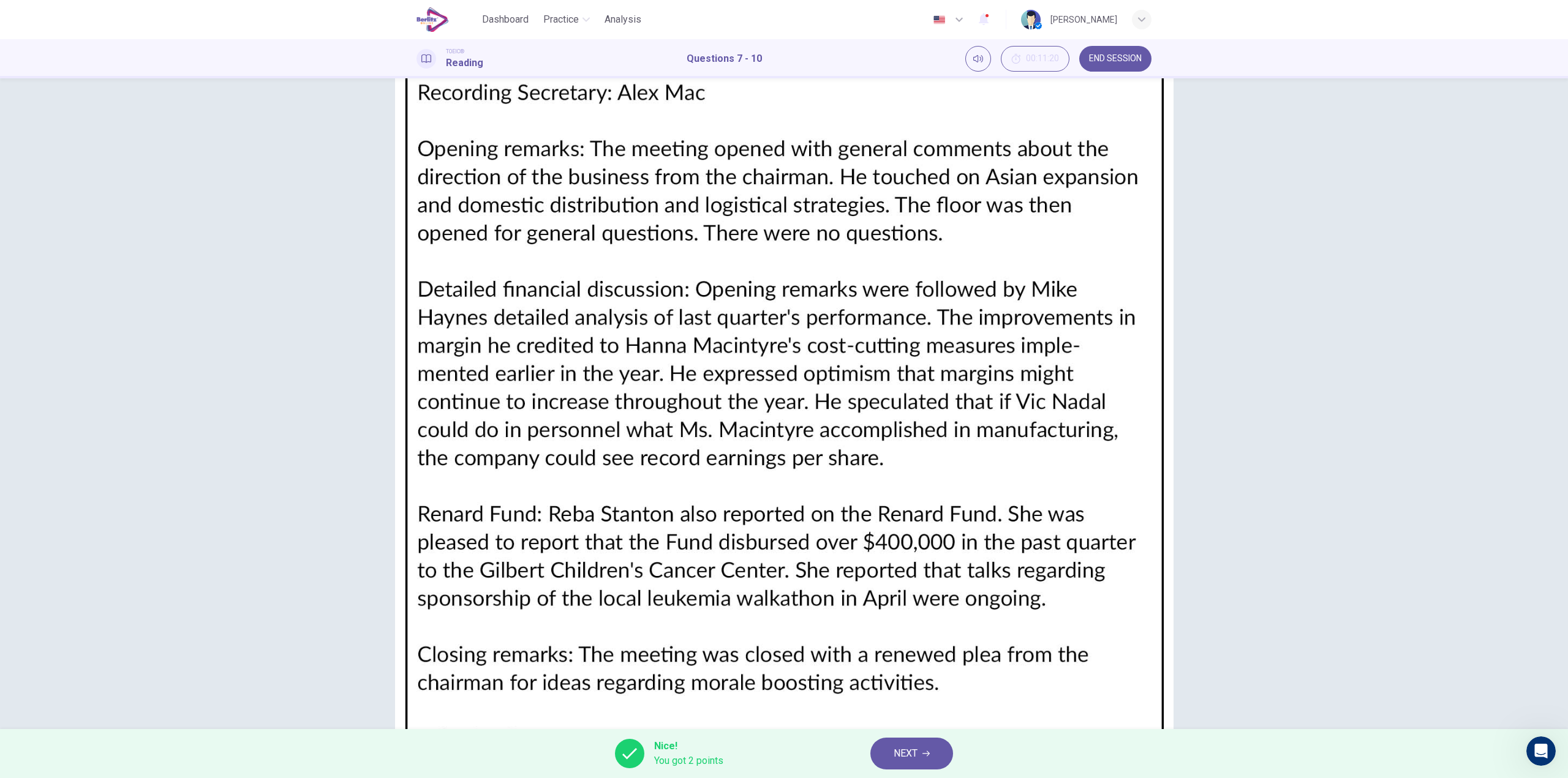
click at [929, 760] on button "NEXT" at bounding box center [911, 753] width 83 height 31
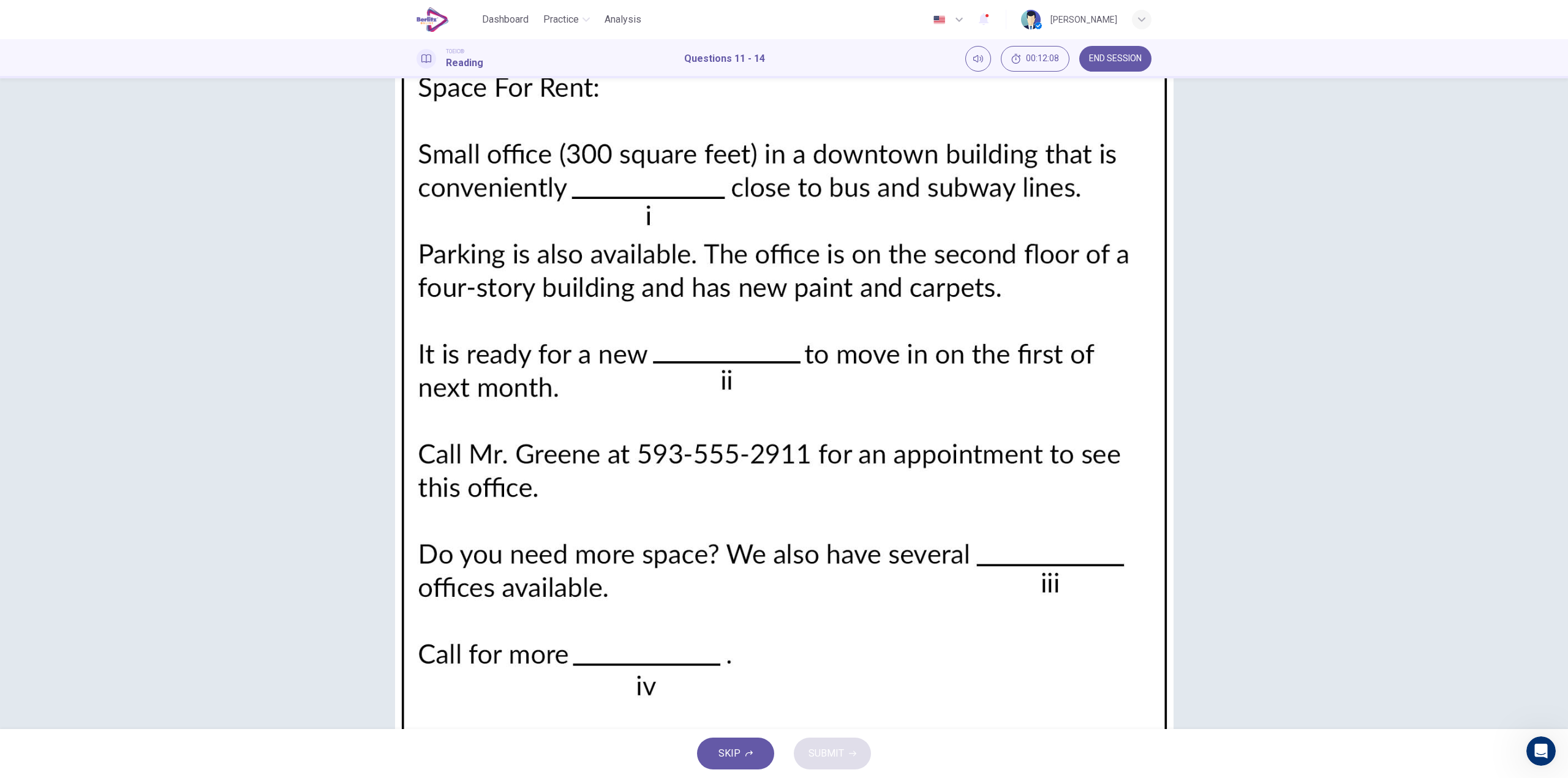
click at [524, 202] on span "located" at bounding box center [539, 194] width 31 height 14
click at [524, 338] on span "customer" at bounding box center [545, 331] width 41 height 14
click at [524, 445] on span "largest" at bounding box center [539, 437] width 30 height 14
click at [524, 613] on span "information" at bounding box center [548, 605] width 48 height 14
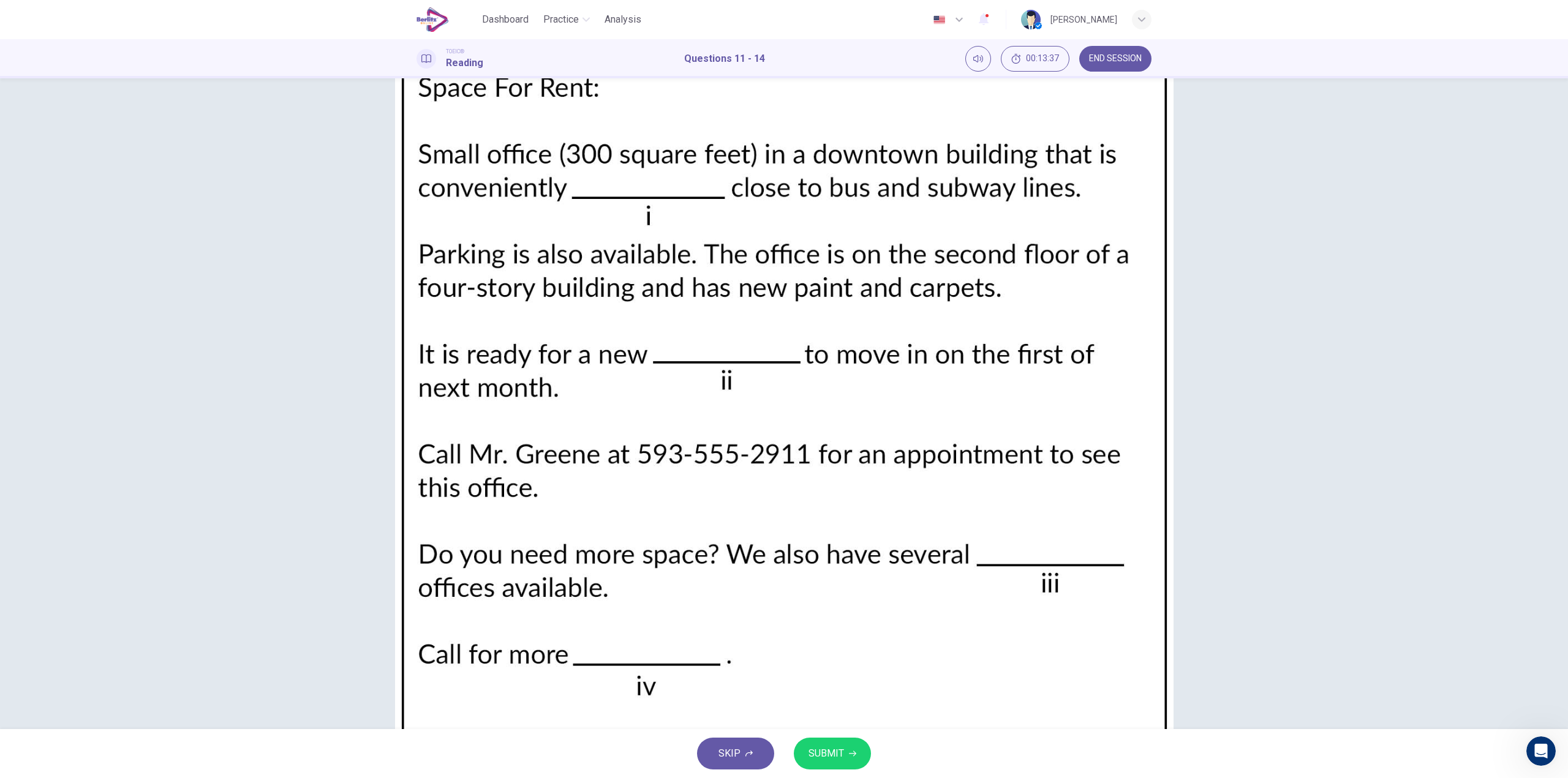
click at [824, 756] on span "SUBMIT" at bounding box center [826, 753] width 36 height 17
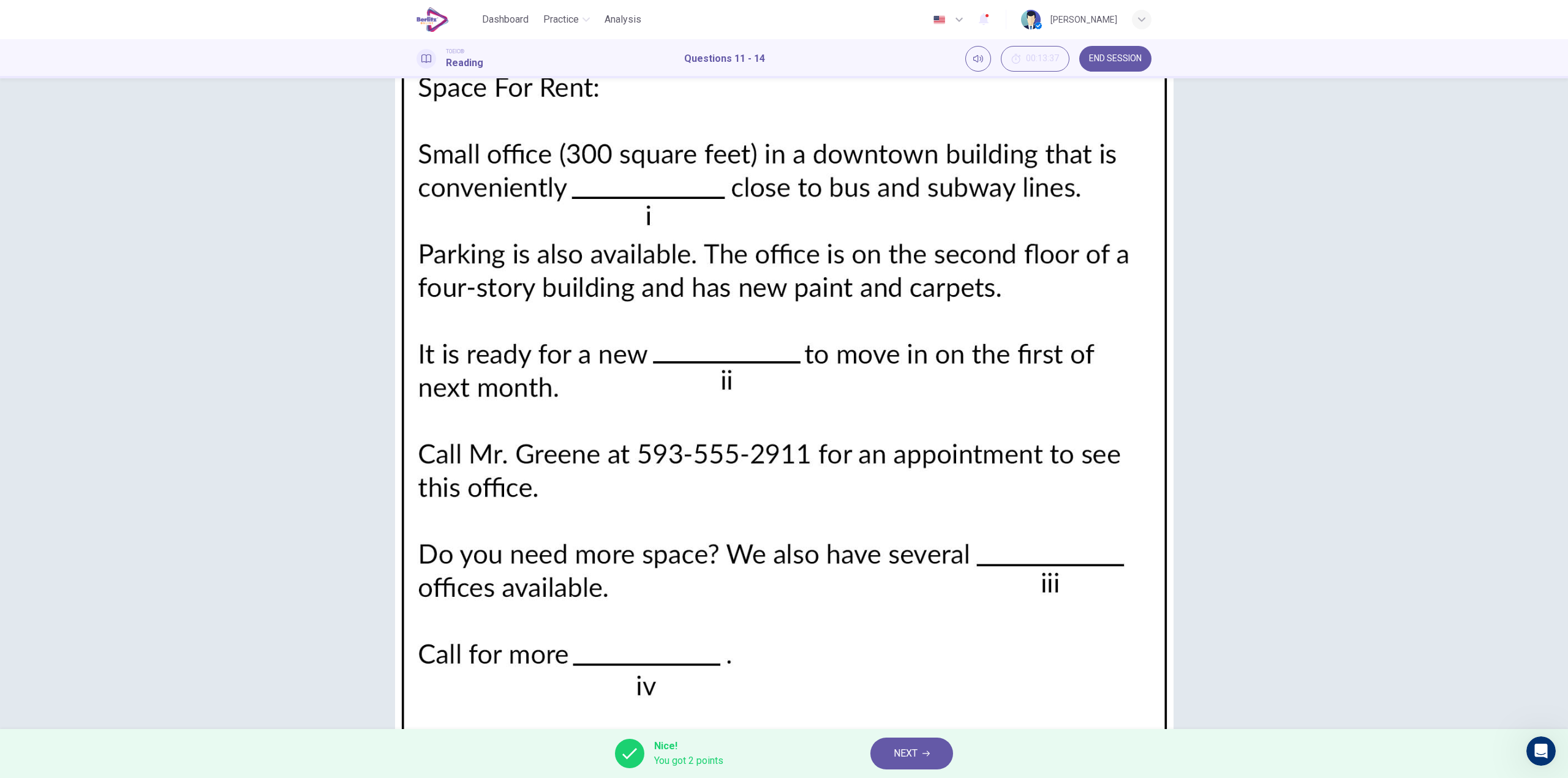
scroll to position [0, 0]
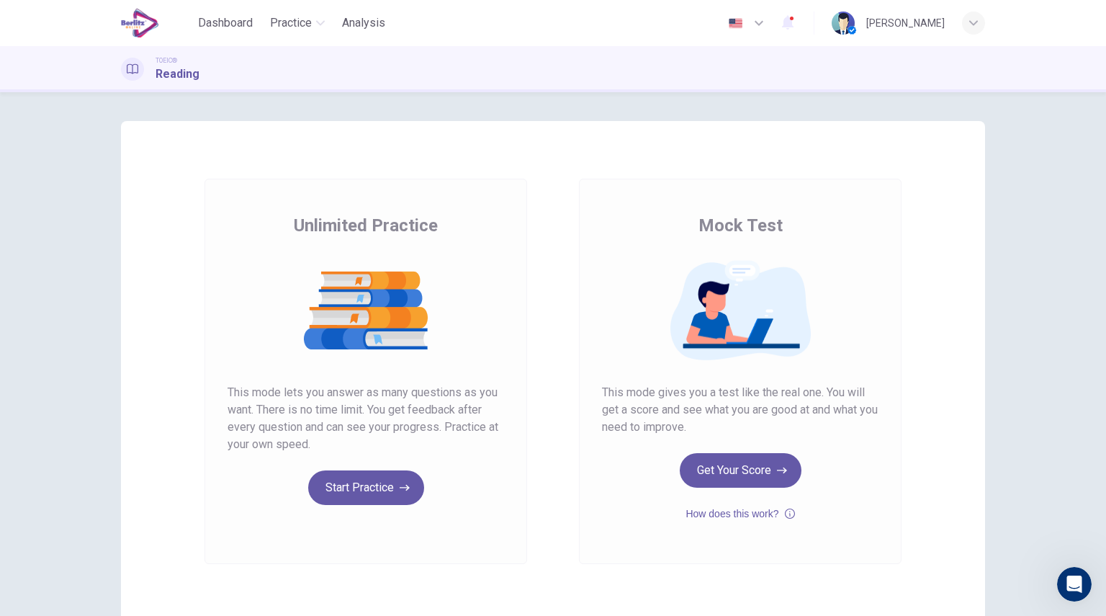
click at [349, 492] on button "Start Practice" at bounding box center [366, 487] width 116 height 35
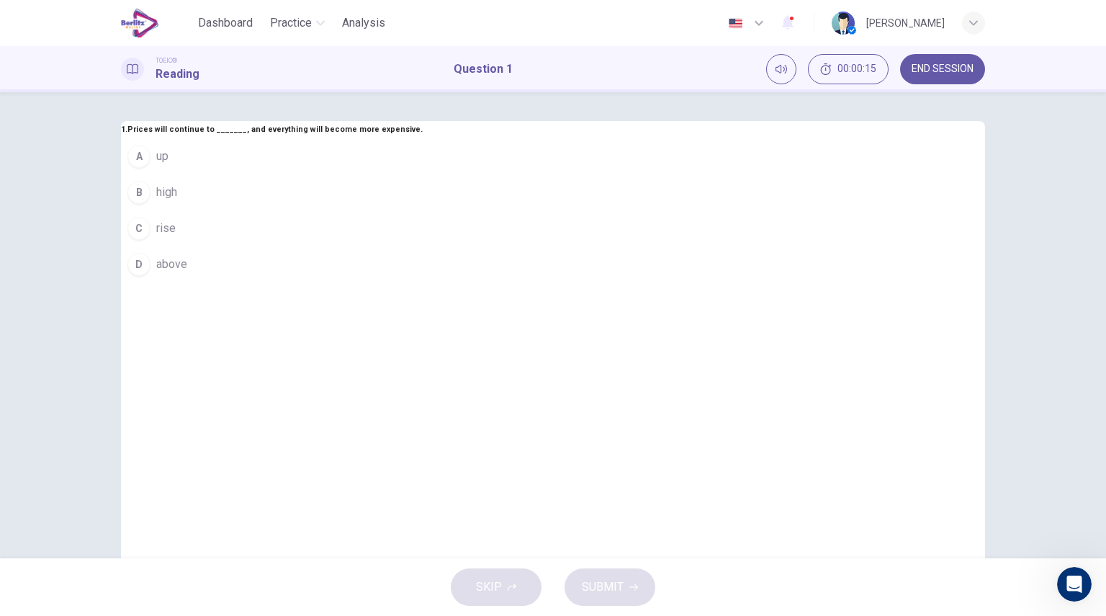
click at [423, 174] on button "A up" at bounding box center [272, 156] width 302 height 36
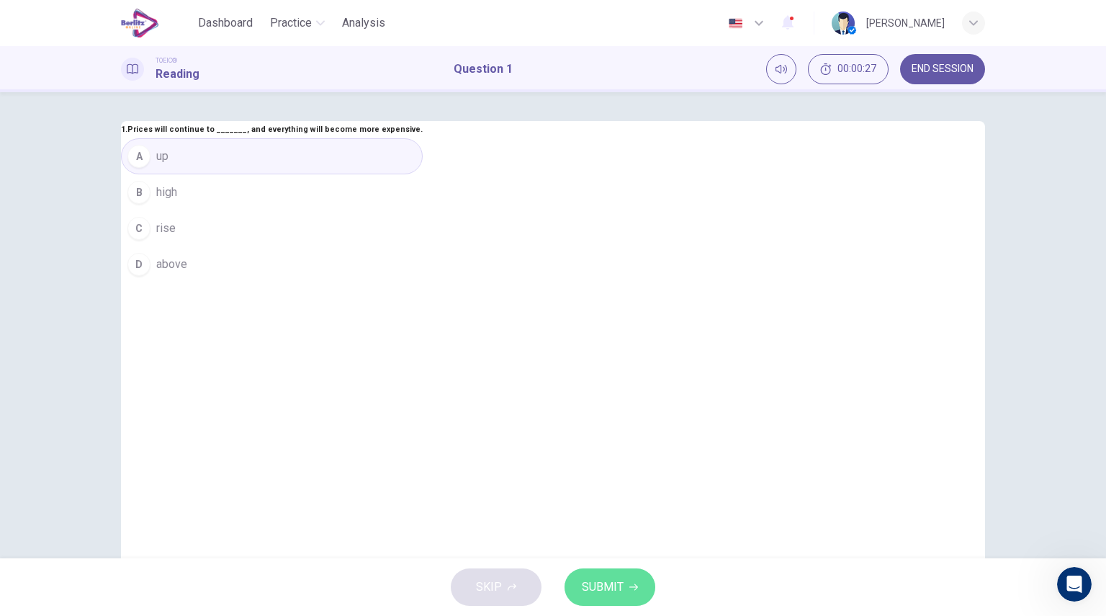
click at [632, 583] on icon "button" at bounding box center [633, 587] width 9 height 9
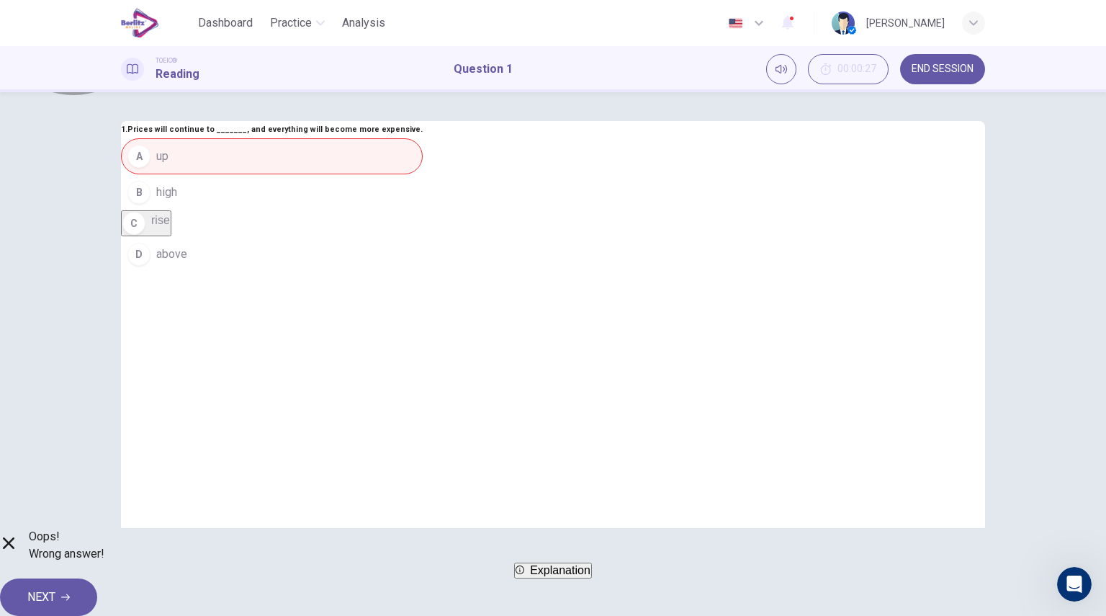
click at [576, 576] on span "Explanation" at bounding box center [560, 570] width 60 height 12
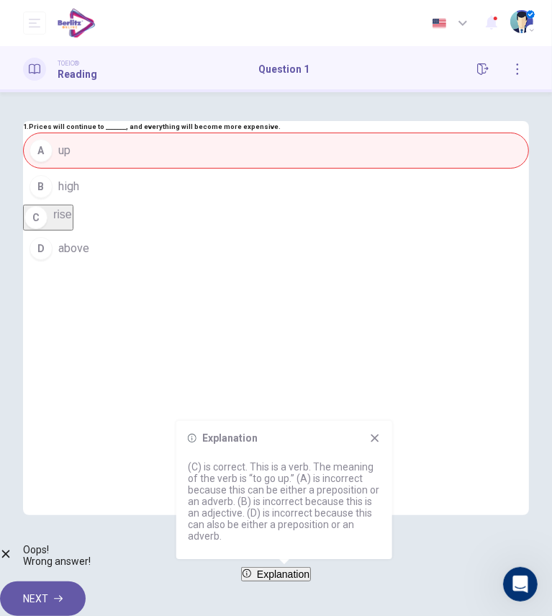
click at [374, 440] on icon at bounding box center [375, 438] width 12 height 12
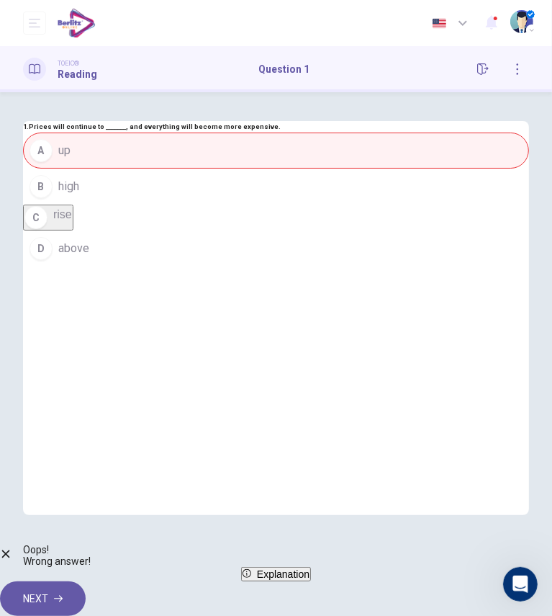
click at [86, 581] on button "NEXT" at bounding box center [43, 598] width 86 height 35
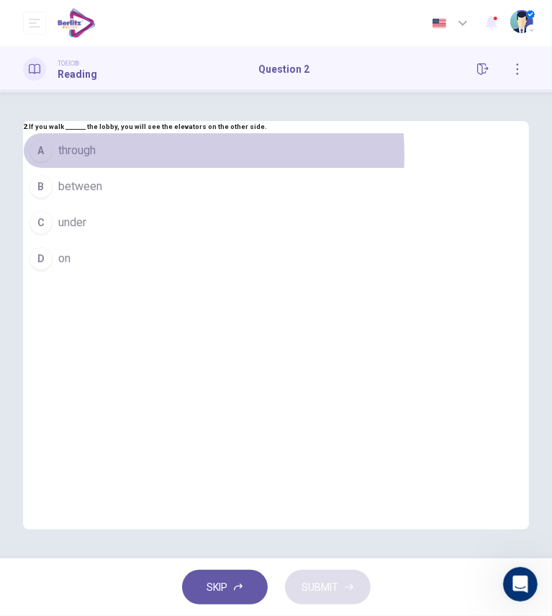
click at [96, 159] on span "through" at bounding box center [76, 150] width 37 height 17
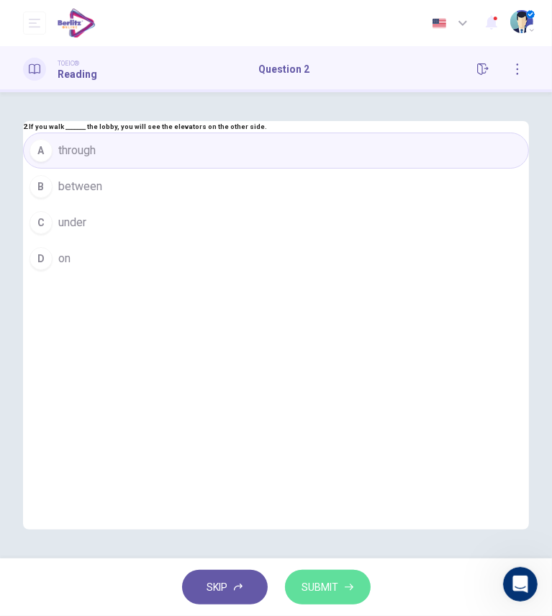
click at [326, 574] on button "SUBMIT" at bounding box center [328, 587] width 86 height 35
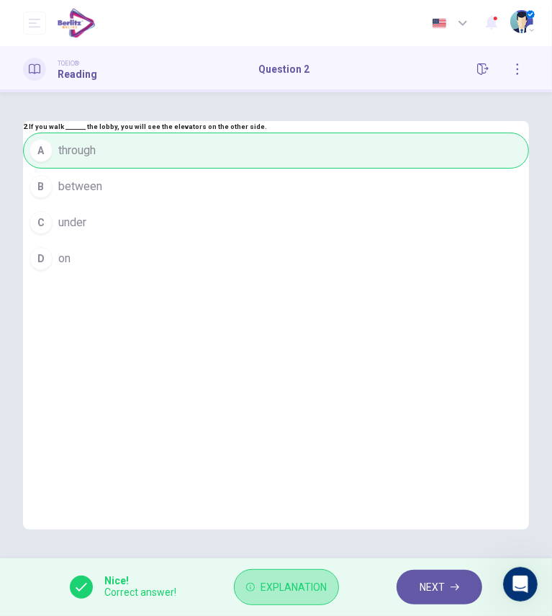
click at [285, 593] on span "Explanation" at bounding box center [294, 587] width 66 height 18
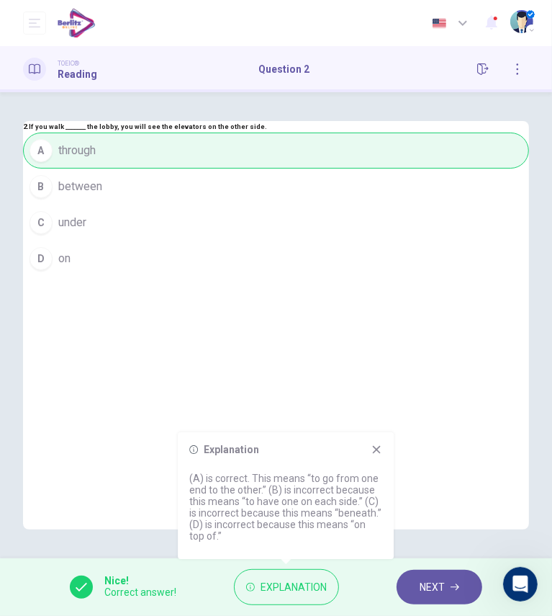
click at [378, 457] on div "Explanation (A) is correct. This means “to go from one end to the other.” (B) i…" at bounding box center [286, 495] width 216 height 127
drag, startPoint x: 376, startPoint y: 446, endPoint x: 365, endPoint y: 469, distance: 25.4
click at [365, 469] on div "Explanation (A) is correct. This means “to go from one end to the other.” (B) i…" at bounding box center [286, 495] width 216 height 127
click at [373, 449] on icon at bounding box center [377, 450] width 12 height 12
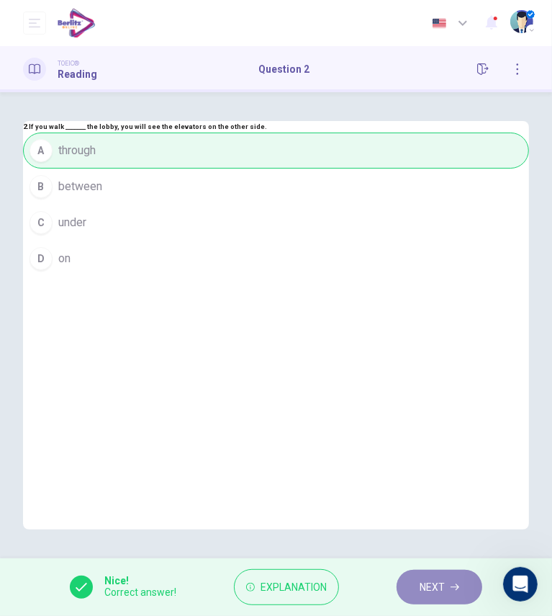
click at [428, 593] on span "NEXT" at bounding box center [432, 587] width 25 height 18
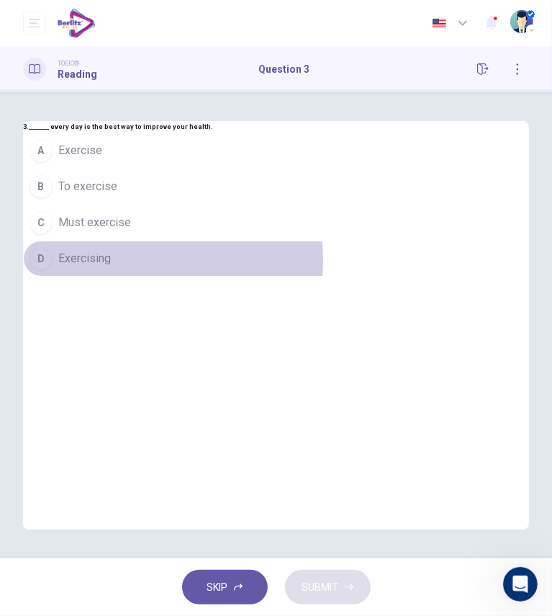
click at [220, 277] on button "D Exercising" at bounding box center [276, 259] width 506 height 36
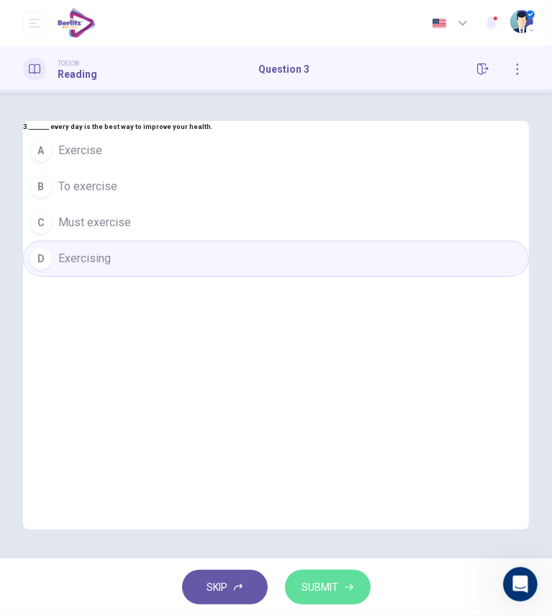
click at [334, 595] on span "SUBMIT" at bounding box center [320, 587] width 37 height 18
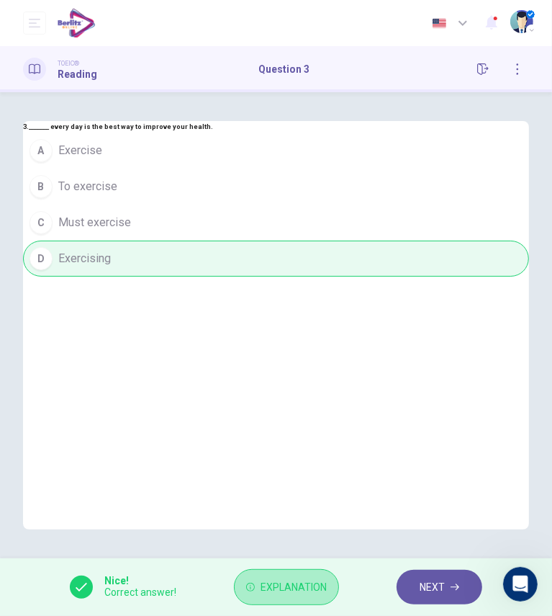
click at [314, 591] on span "Explanation" at bounding box center [294, 587] width 66 height 18
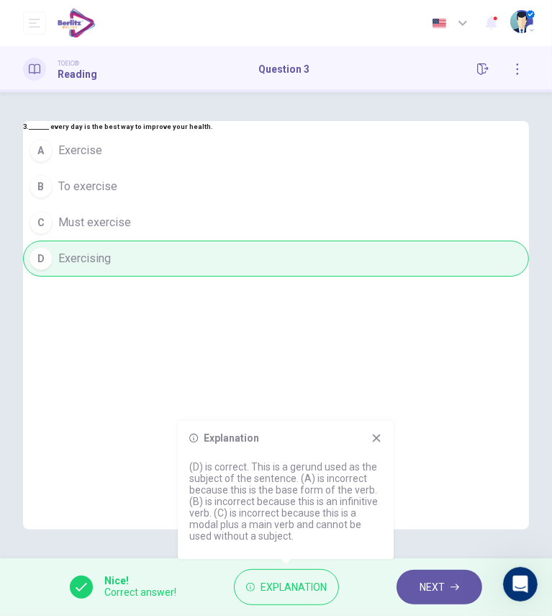
click at [374, 436] on icon at bounding box center [377, 438] width 8 height 8
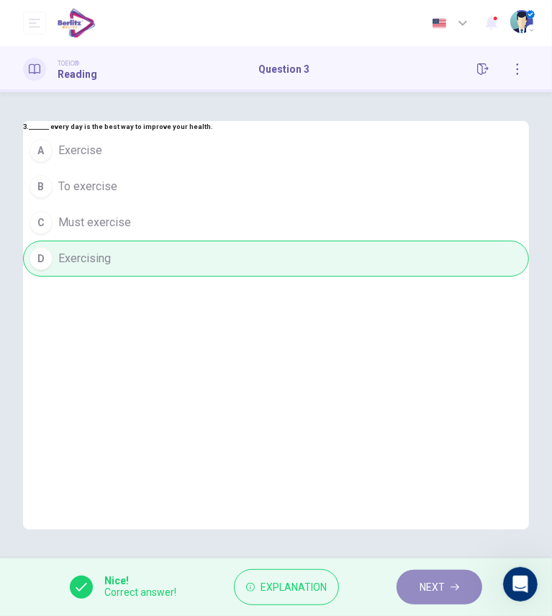
click at [448, 586] on button "NEXT" at bounding box center [440, 587] width 86 height 35
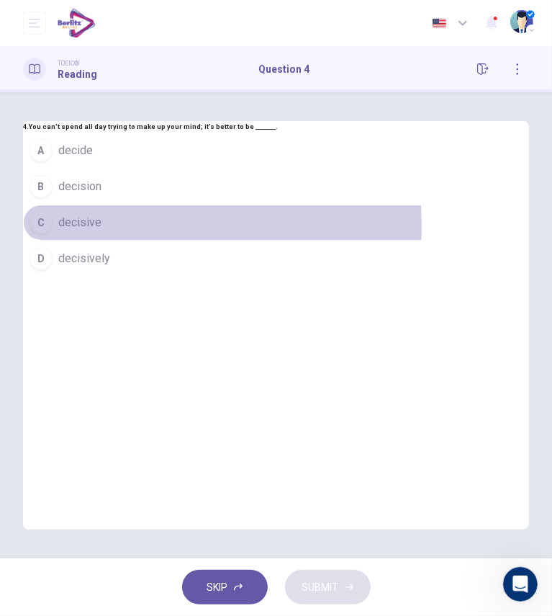
click at [102, 231] on span "decisive" at bounding box center [79, 222] width 43 height 17
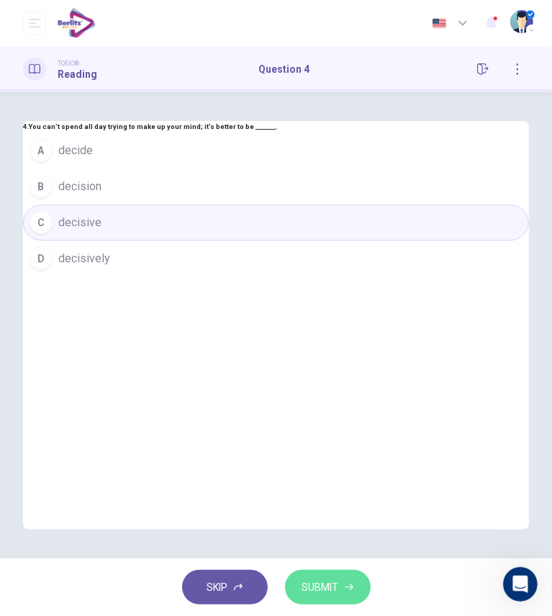
click at [335, 583] on span "SUBMIT" at bounding box center [320, 587] width 37 height 18
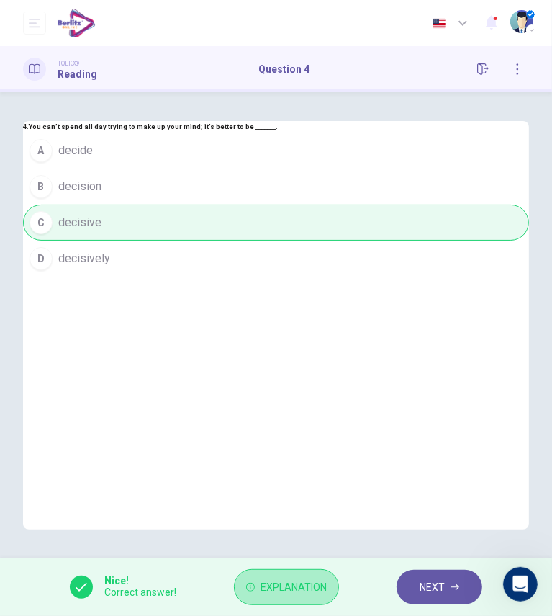
click at [302, 583] on span "Explanation" at bounding box center [294, 587] width 66 height 18
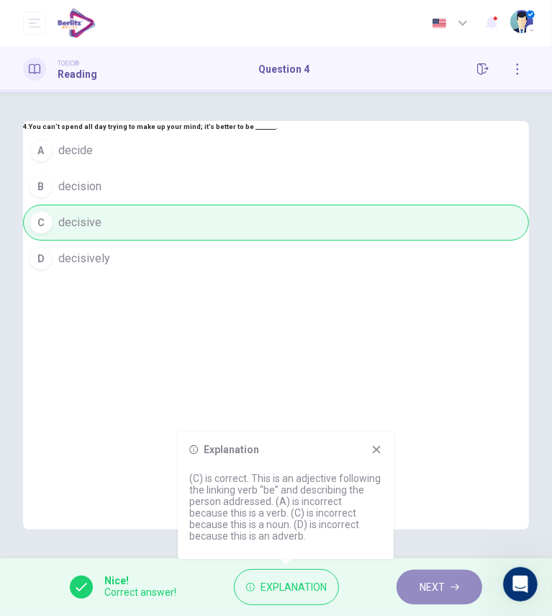
click at [444, 578] on button "NEXT" at bounding box center [440, 587] width 86 height 35
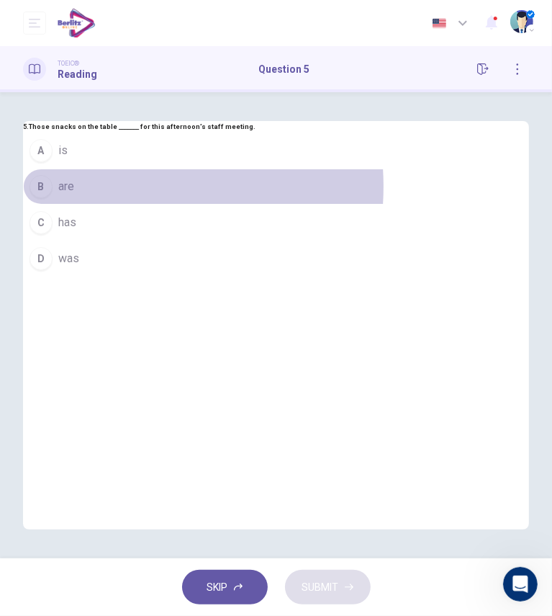
click at [175, 204] on button "B are" at bounding box center [276, 186] width 506 height 36
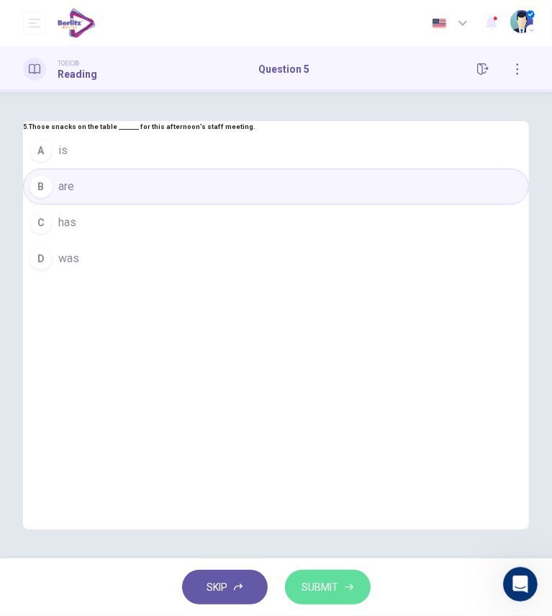
click at [338, 580] on span "SUBMIT" at bounding box center [320, 587] width 37 height 18
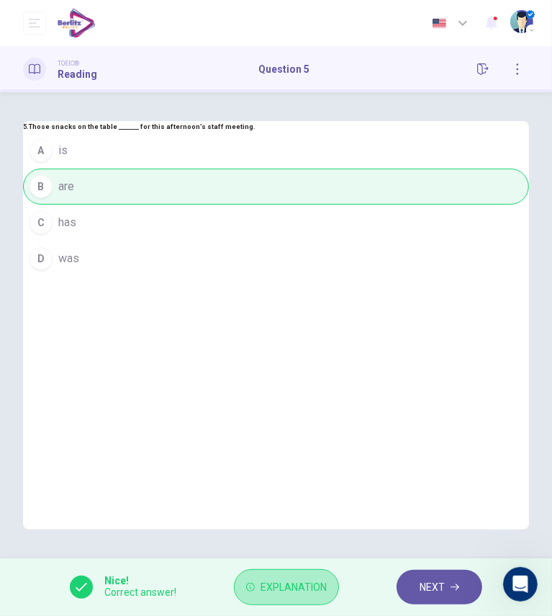
click at [274, 580] on span "Explanation" at bounding box center [294, 587] width 66 height 18
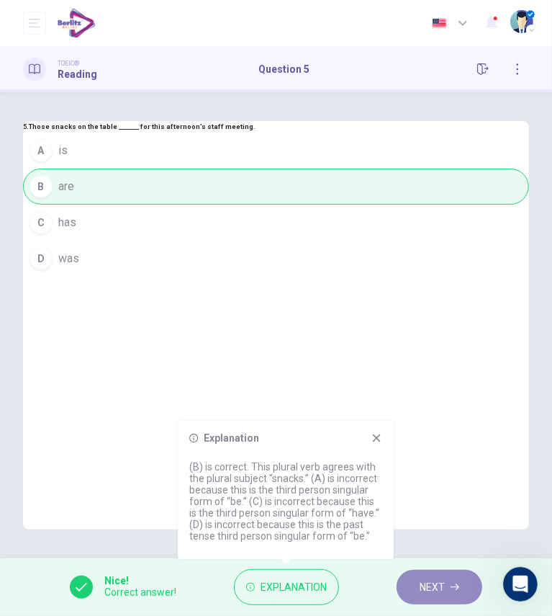
click at [436, 584] on span "NEXT" at bounding box center [432, 587] width 25 height 18
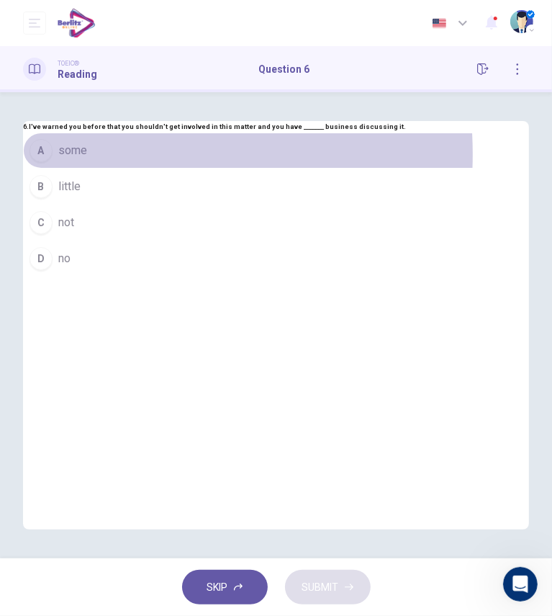
click at [121, 168] on button "A some" at bounding box center [276, 150] width 506 height 36
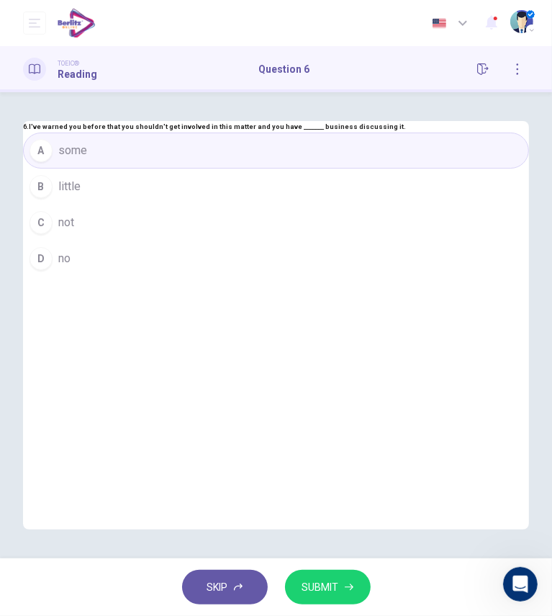
click at [323, 585] on span "SUBMIT" at bounding box center [320, 587] width 37 height 18
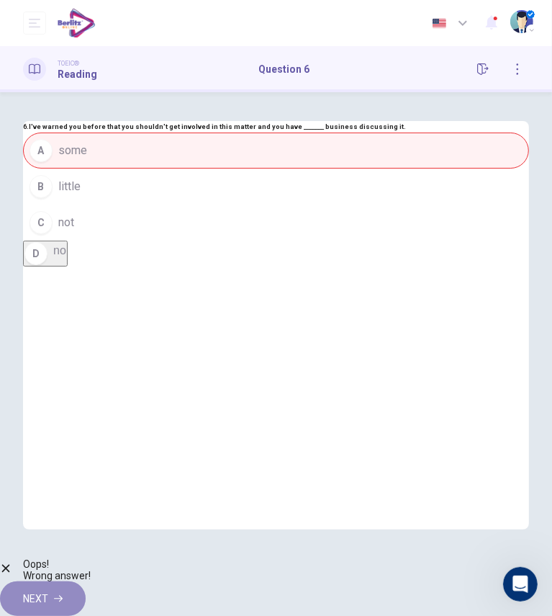
click at [86, 585] on button "NEXT" at bounding box center [43, 598] width 86 height 35
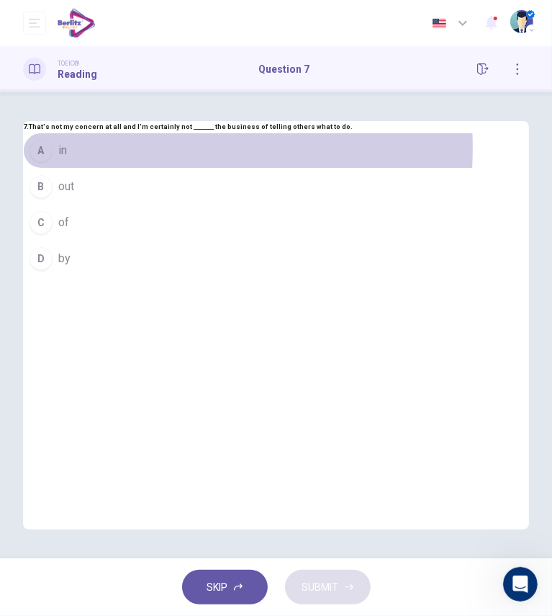
click at [104, 168] on button "A in" at bounding box center [276, 150] width 506 height 36
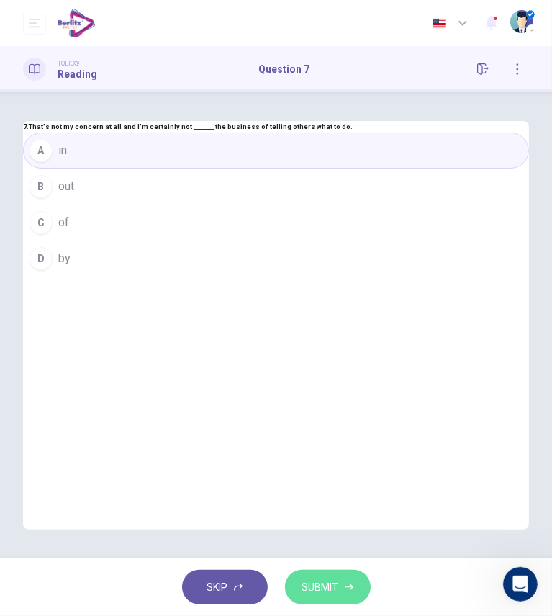
click at [323, 578] on span "SUBMIT" at bounding box center [320, 587] width 37 height 18
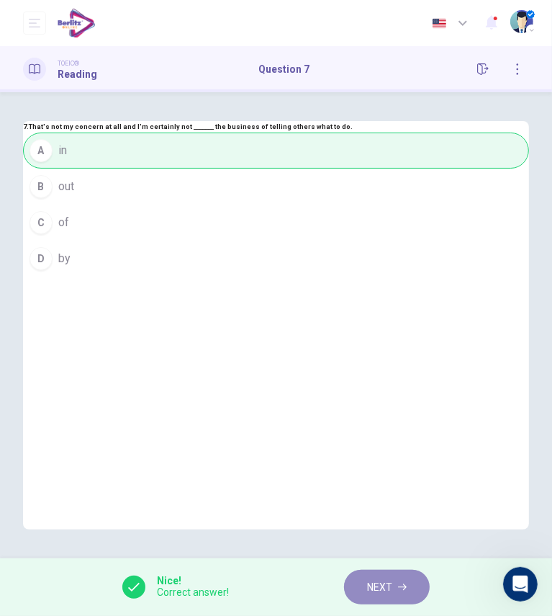
click at [368, 592] on span "NEXT" at bounding box center [379, 587] width 25 height 18
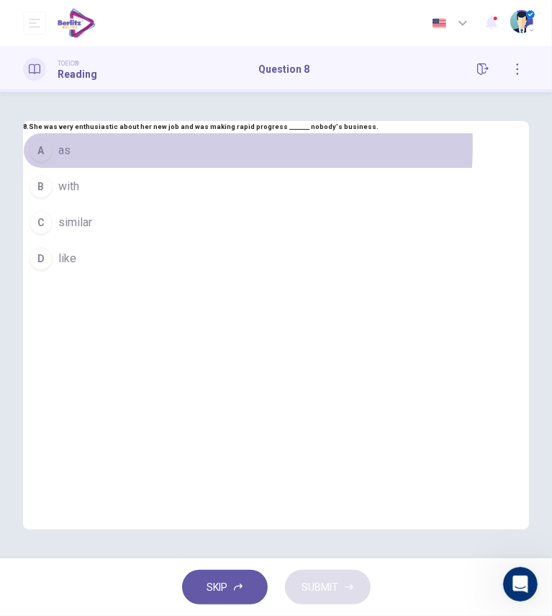
click at [101, 168] on button "A as" at bounding box center [276, 150] width 506 height 36
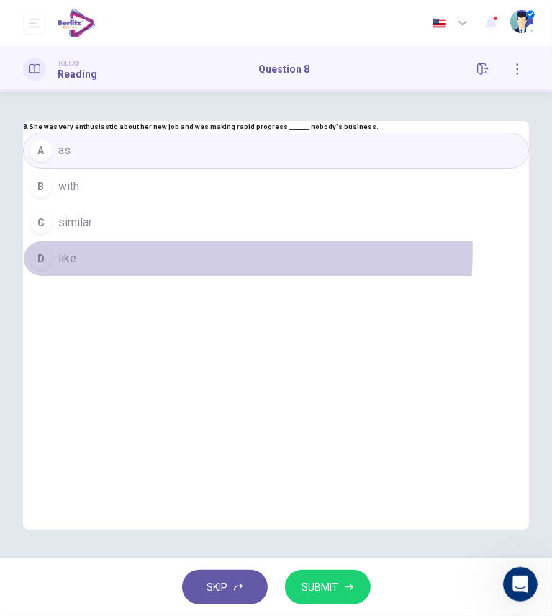
click at [143, 277] on button "D like" at bounding box center [276, 259] width 506 height 36
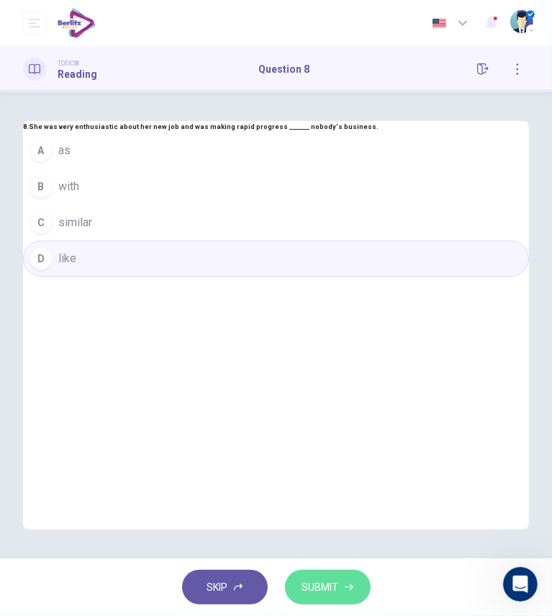
click at [339, 598] on button "SUBMIT" at bounding box center [328, 587] width 86 height 35
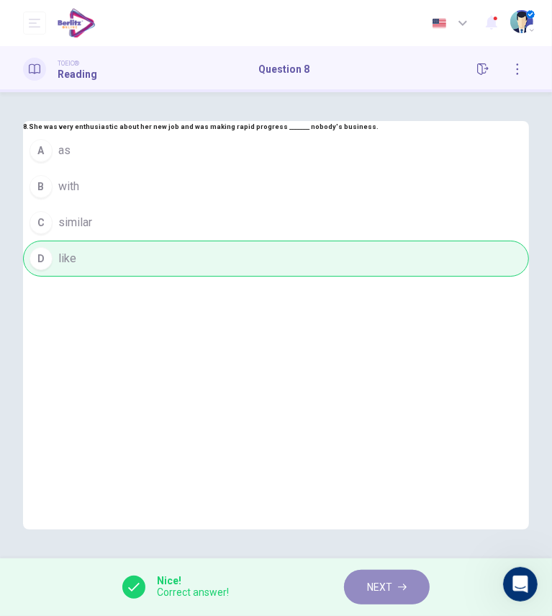
click at [399, 590] on icon "button" at bounding box center [402, 587] width 9 height 9
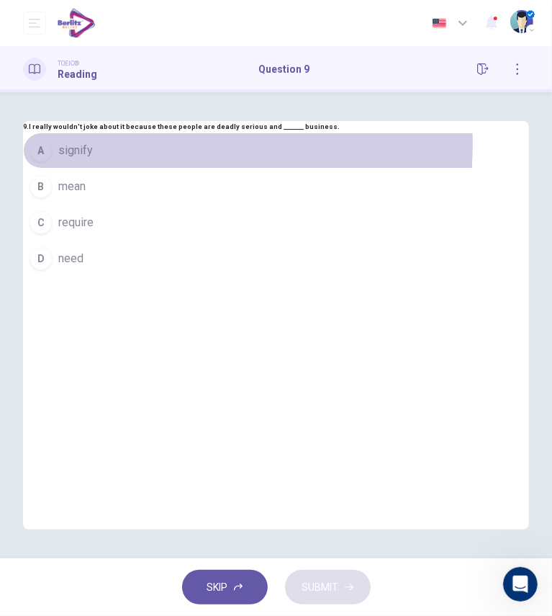
click at [93, 159] on span "signify" at bounding box center [75, 150] width 35 height 17
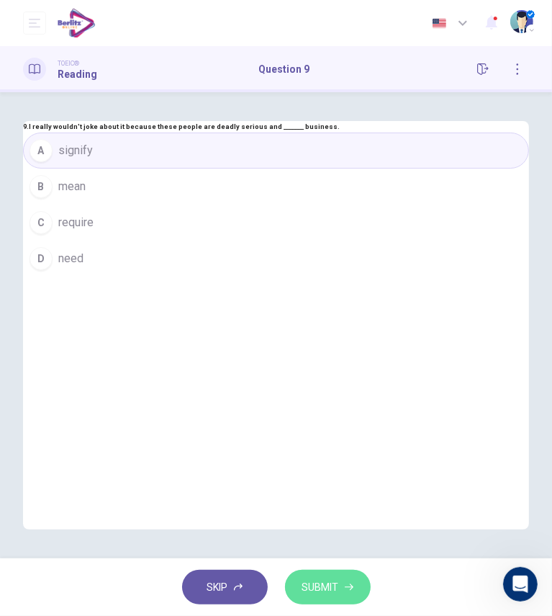
click at [345, 583] on icon "button" at bounding box center [349, 587] width 9 height 9
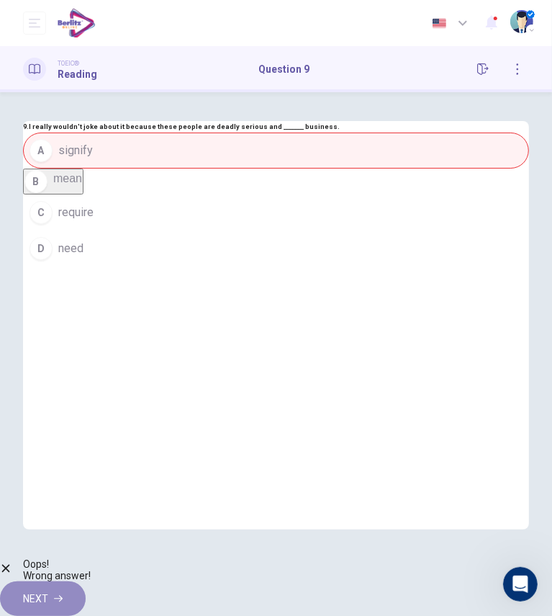
click at [48, 590] on span "NEXT" at bounding box center [35, 599] width 25 height 18
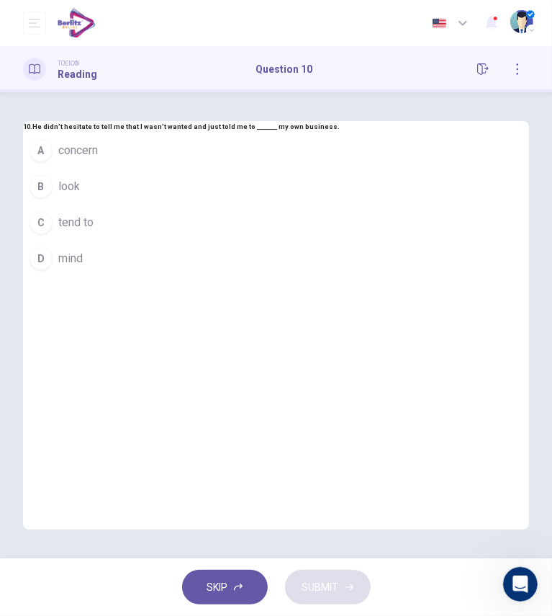
click at [113, 204] on button "B look" at bounding box center [276, 186] width 506 height 36
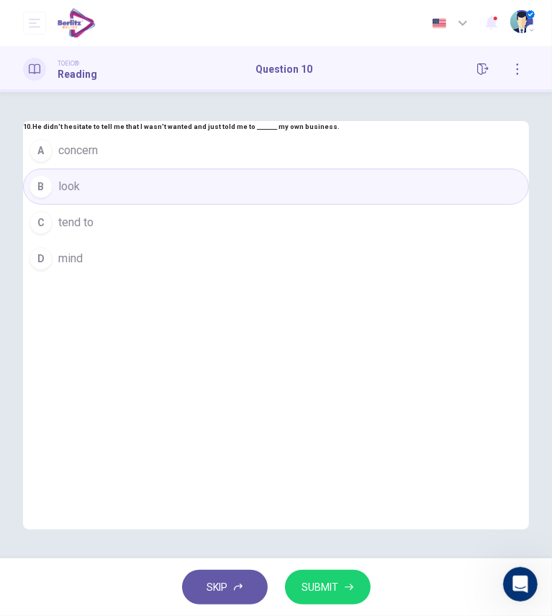
click at [330, 580] on span "SUBMIT" at bounding box center [320, 587] width 37 height 18
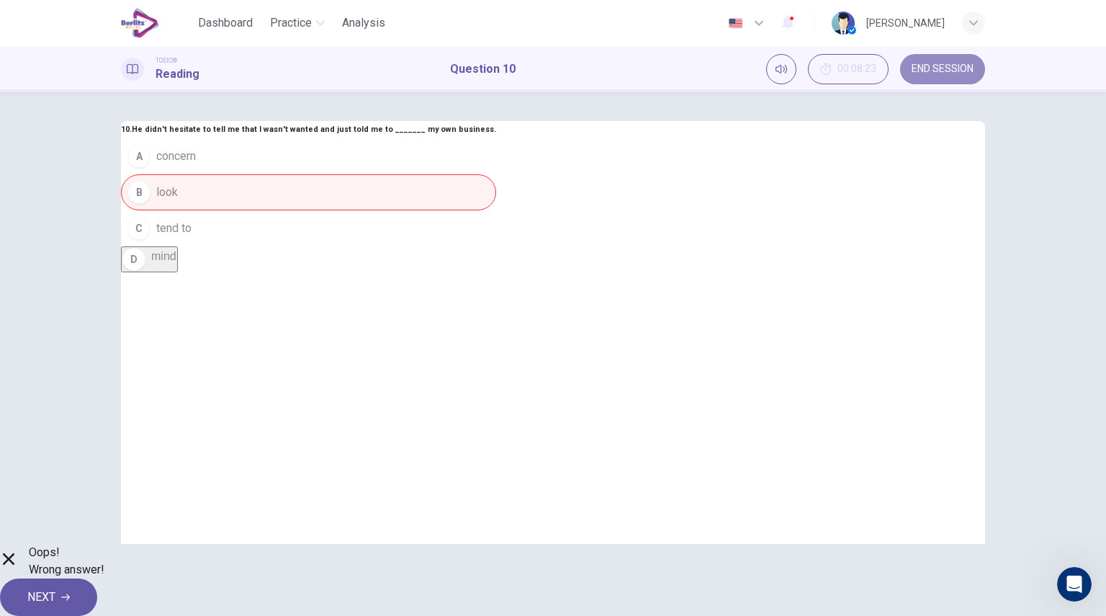
click at [933, 71] on span "END SESSION" at bounding box center [943, 69] width 62 height 12
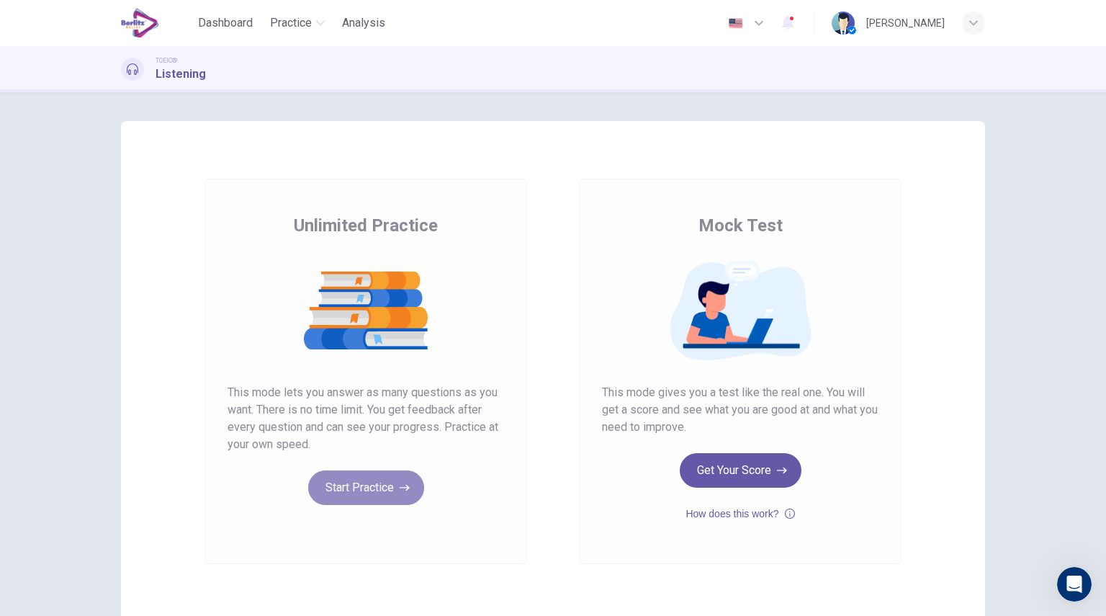
click at [395, 495] on button "Start Practice" at bounding box center [366, 487] width 116 height 35
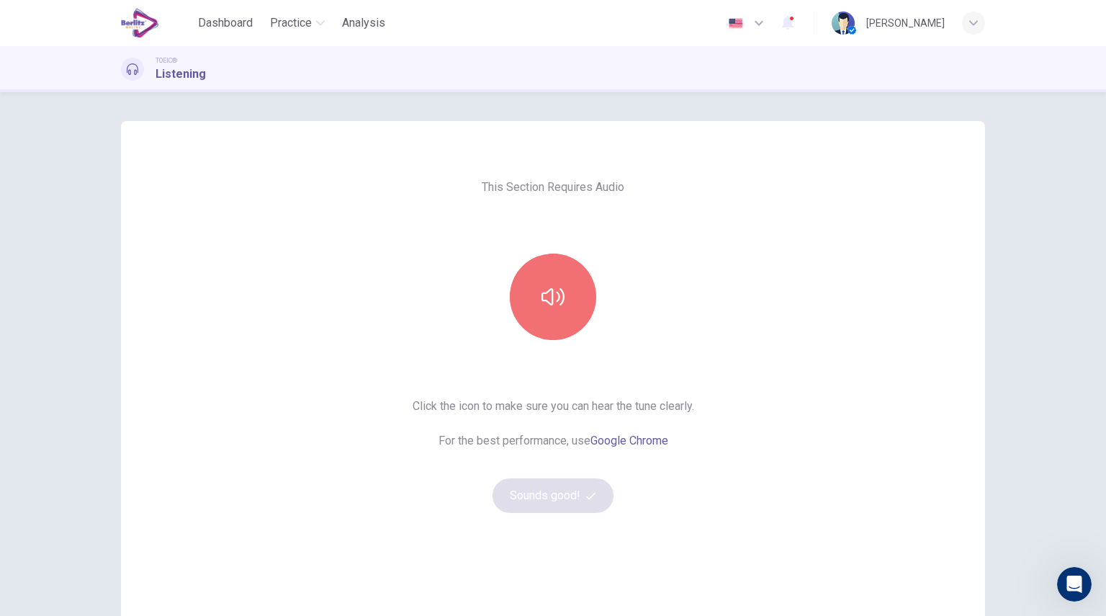
click at [561, 304] on button "button" at bounding box center [553, 296] width 86 height 86
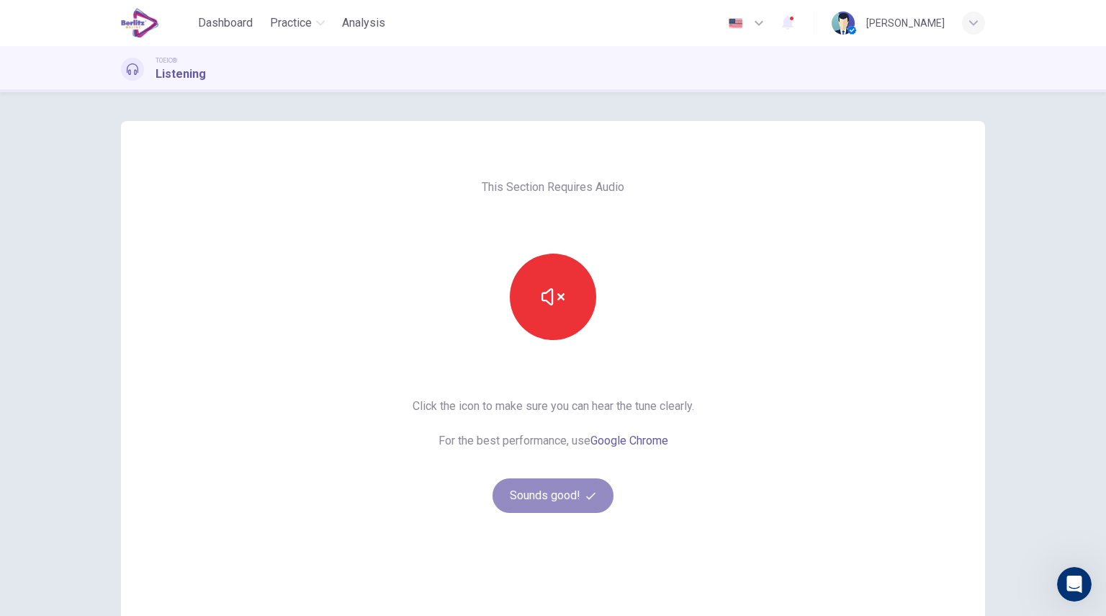
click at [551, 492] on button "Sounds good!" at bounding box center [553, 495] width 121 height 35
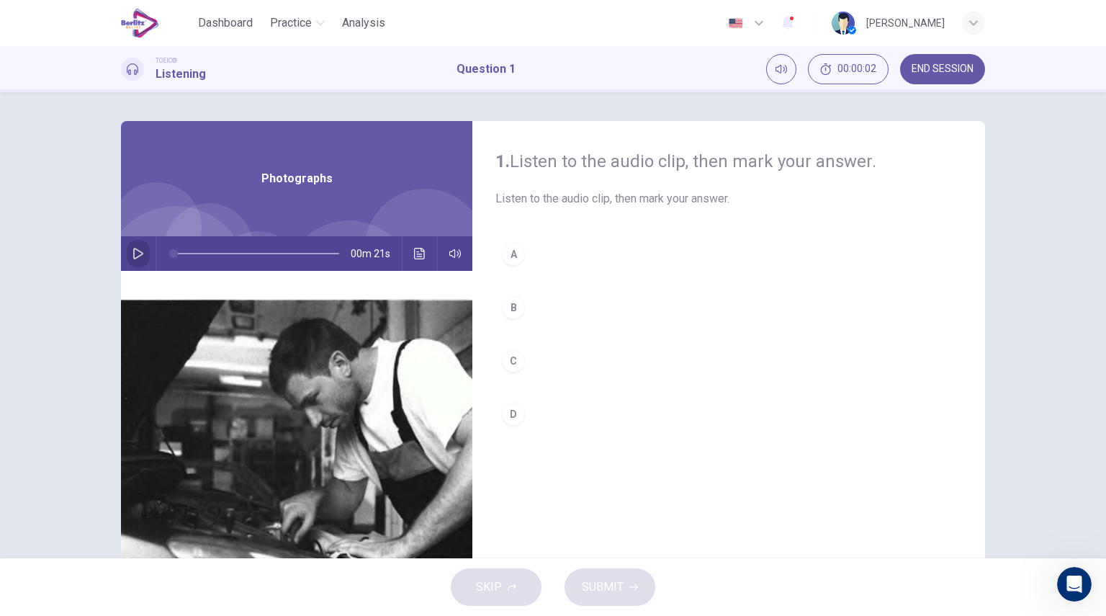
click at [132, 240] on button "button" at bounding box center [138, 253] width 23 height 35
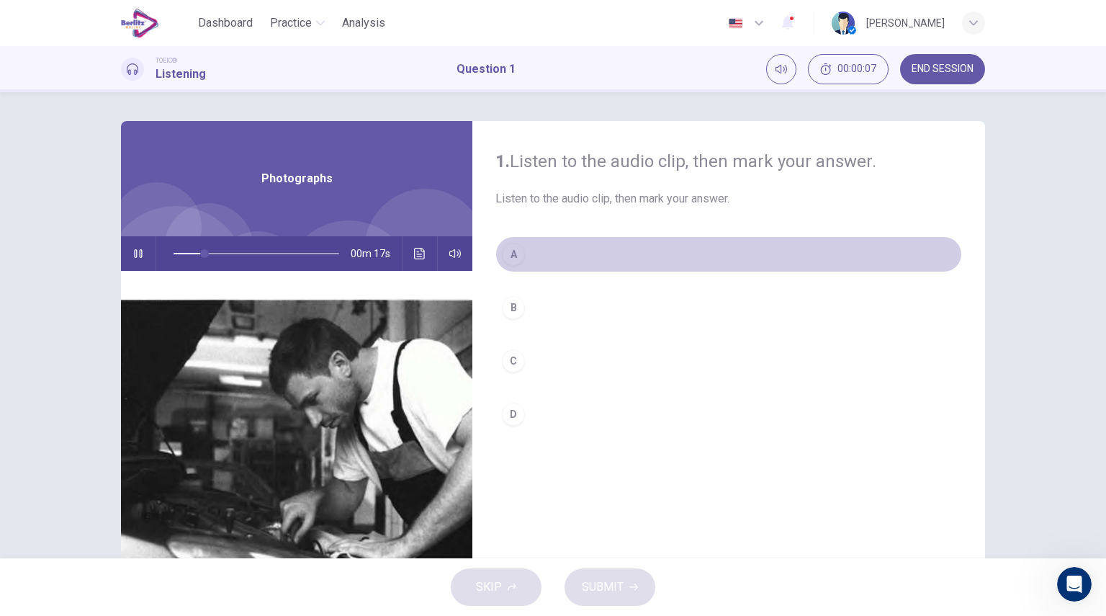
click at [505, 259] on div "A" at bounding box center [513, 254] width 23 height 23
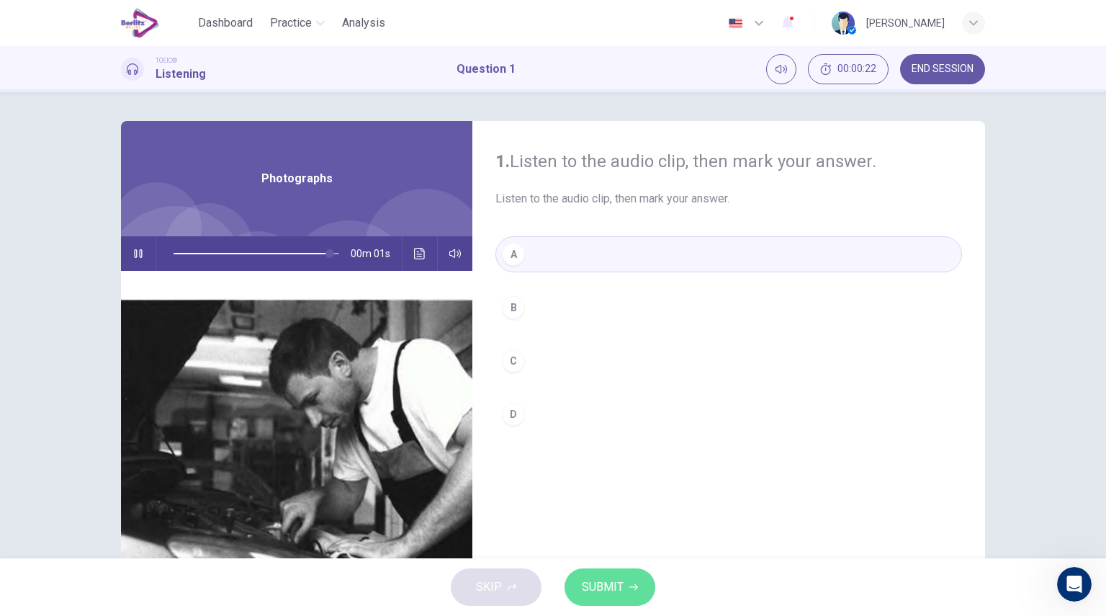
click at [633, 588] on icon "button" at bounding box center [633, 587] width 9 height 9
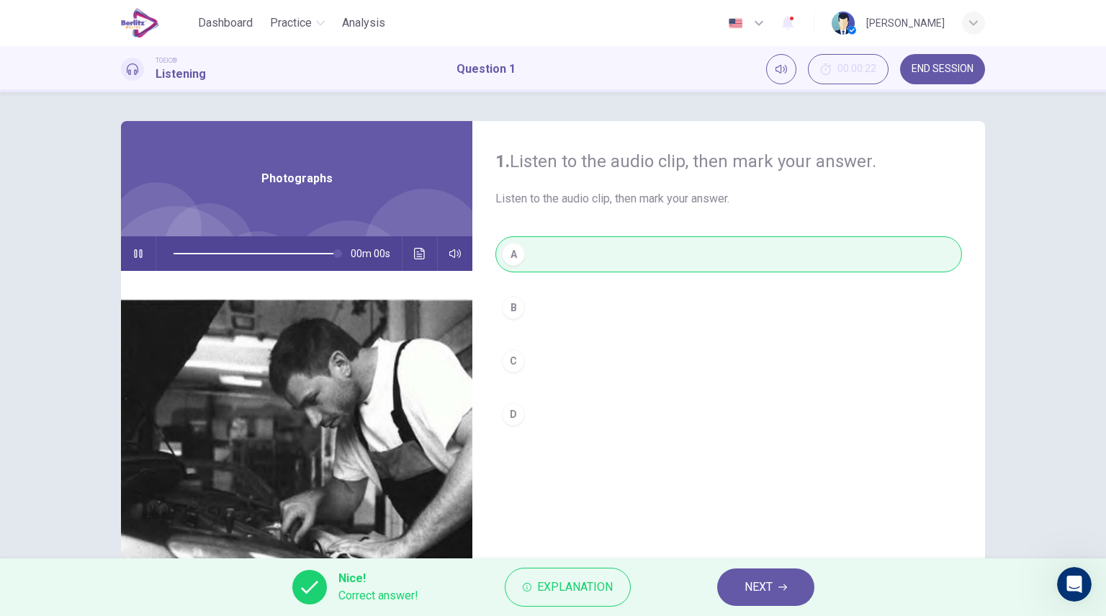
type input "*"
click at [763, 577] on span "NEXT" at bounding box center [759, 587] width 28 height 20
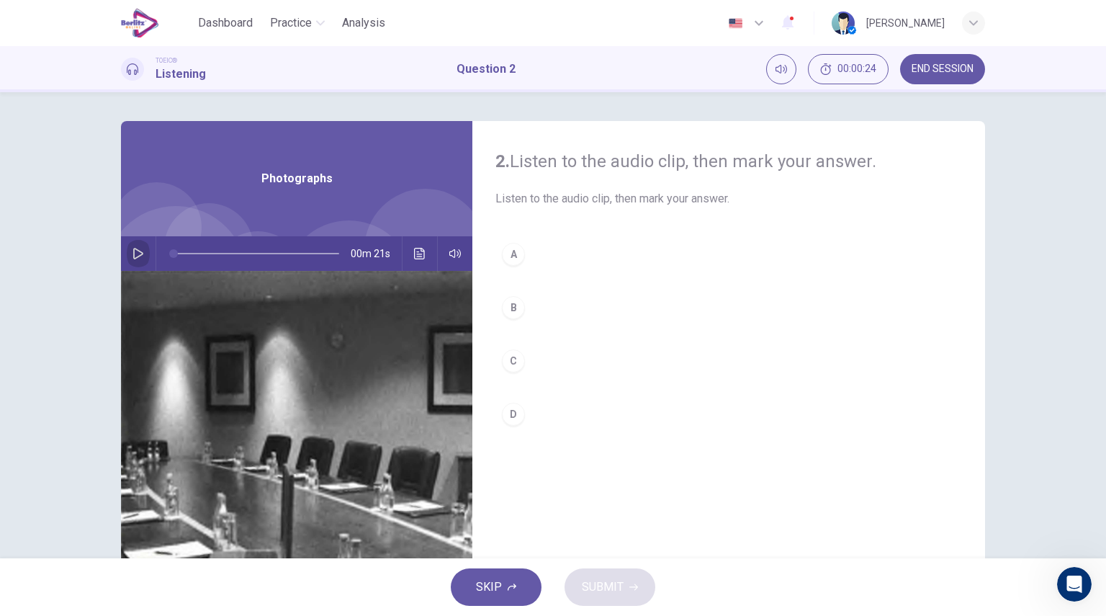
click at [133, 253] on icon "button" at bounding box center [138, 254] width 10 height 12
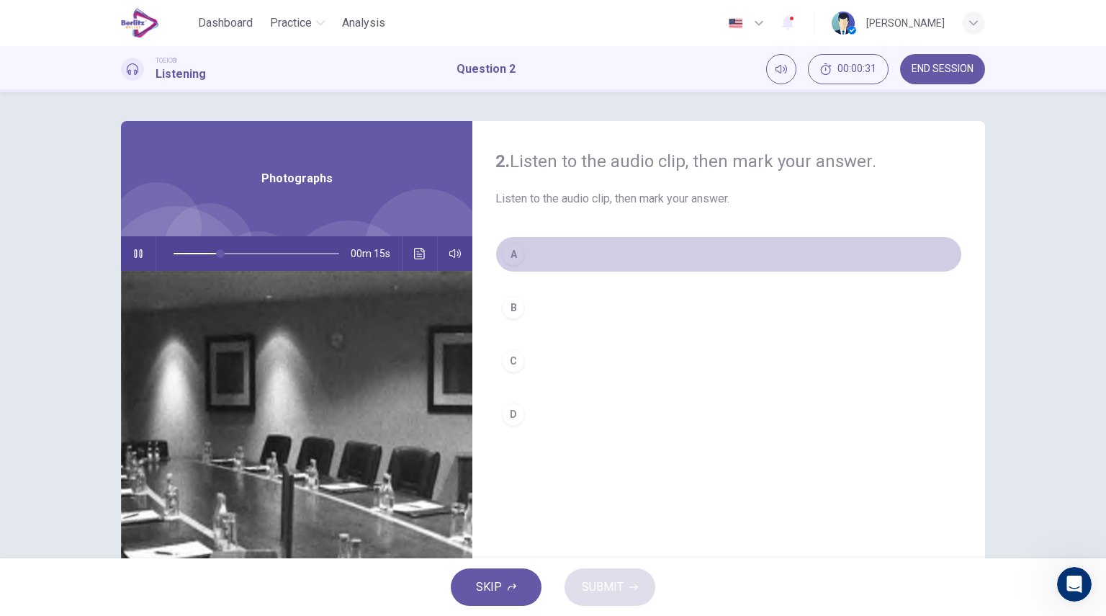
click at [511, 249] on div "A" at bounding box center [513, 254] width 23 height 23
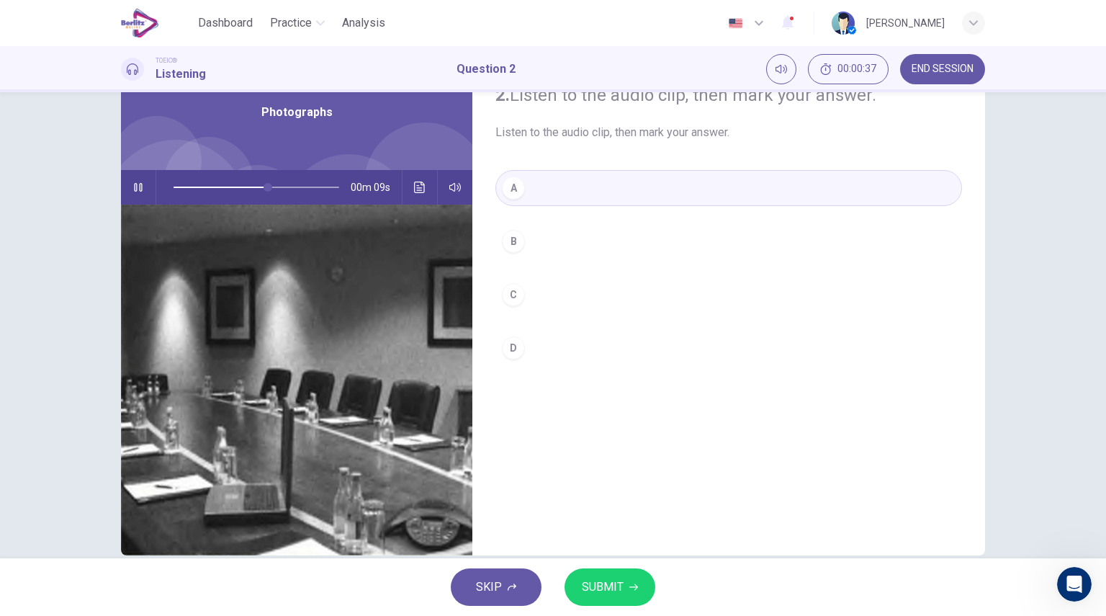
scroll to position [92, 0]
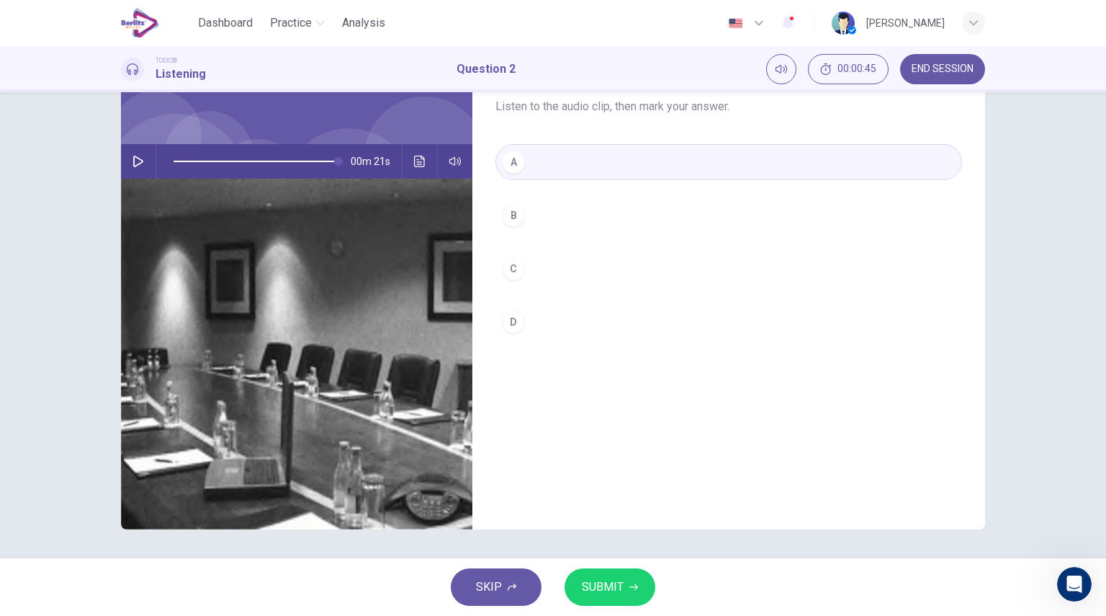
type input "*"
click at [620, 580] on span "SUBMIT" at bounding box center [603, 587] width 42 height 20
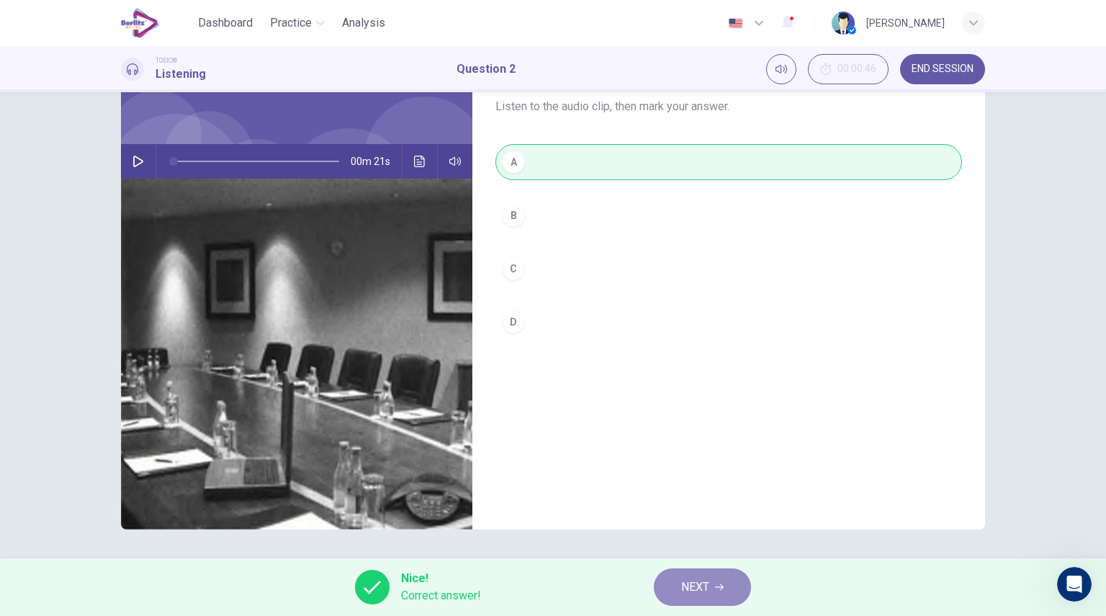
click at [707, 585] on span "NEXT" at bounding box center [695, 587] width 28 height 20
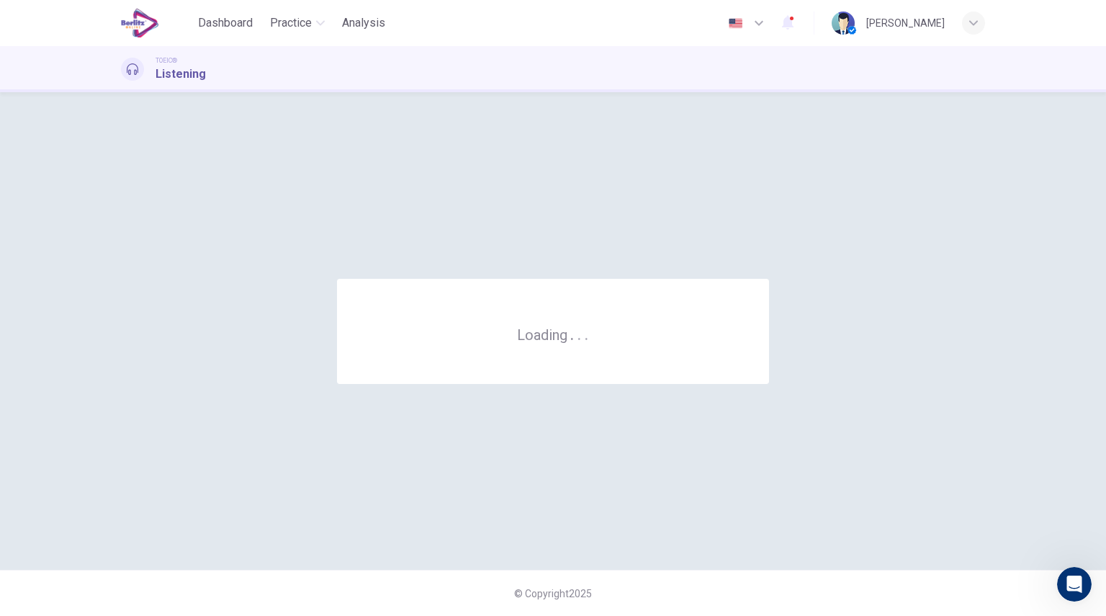
scroll to position [0, 0]
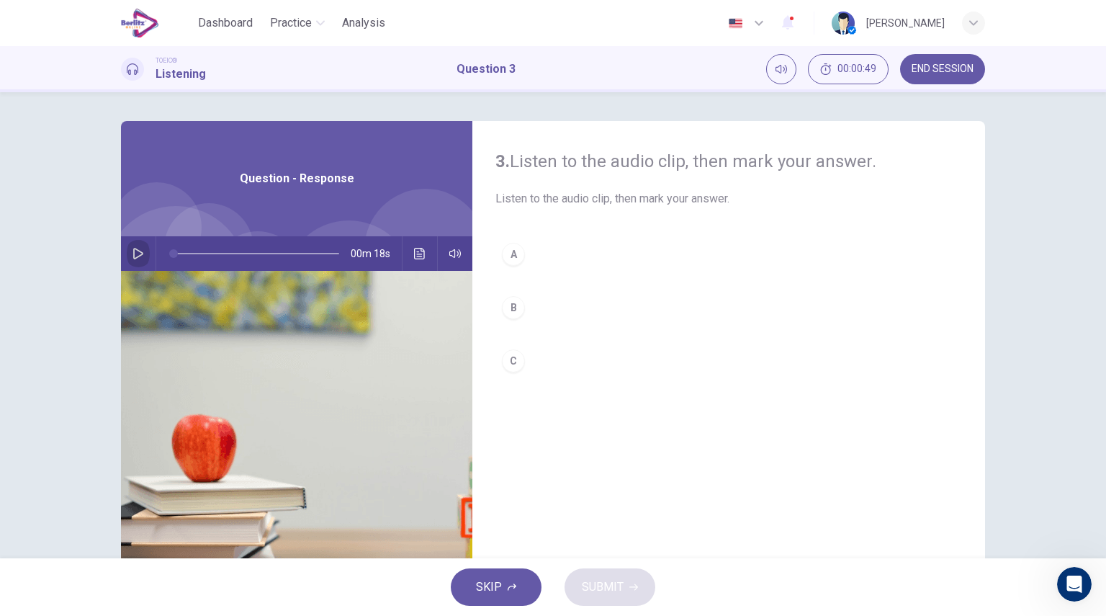
click at [127, 253] on button "button" at bounding box center [138, 253] width 23 height 35
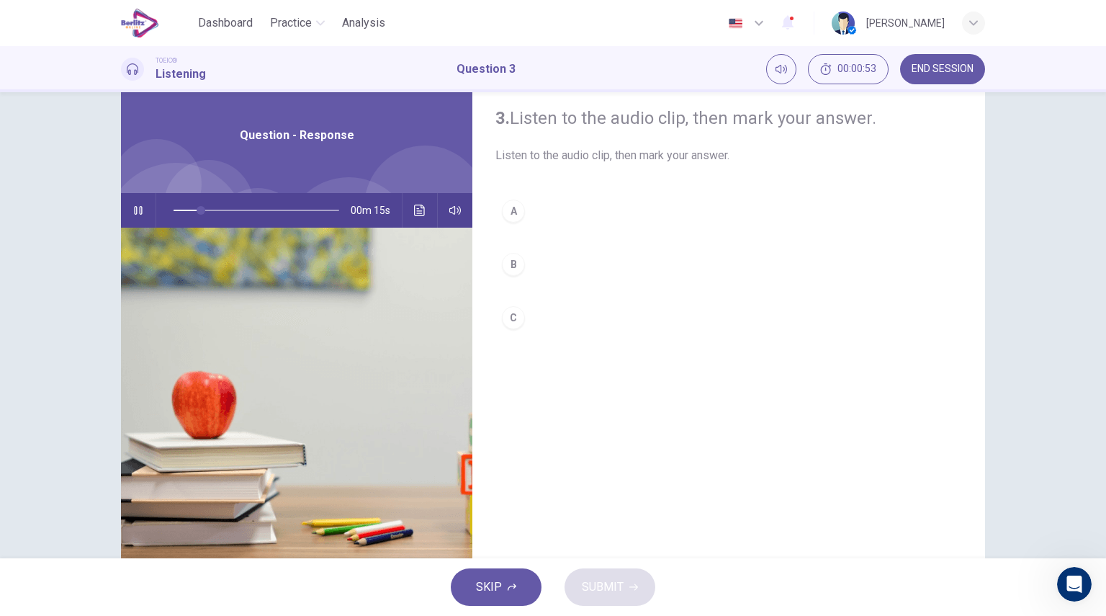
scroll to position [42, 0]
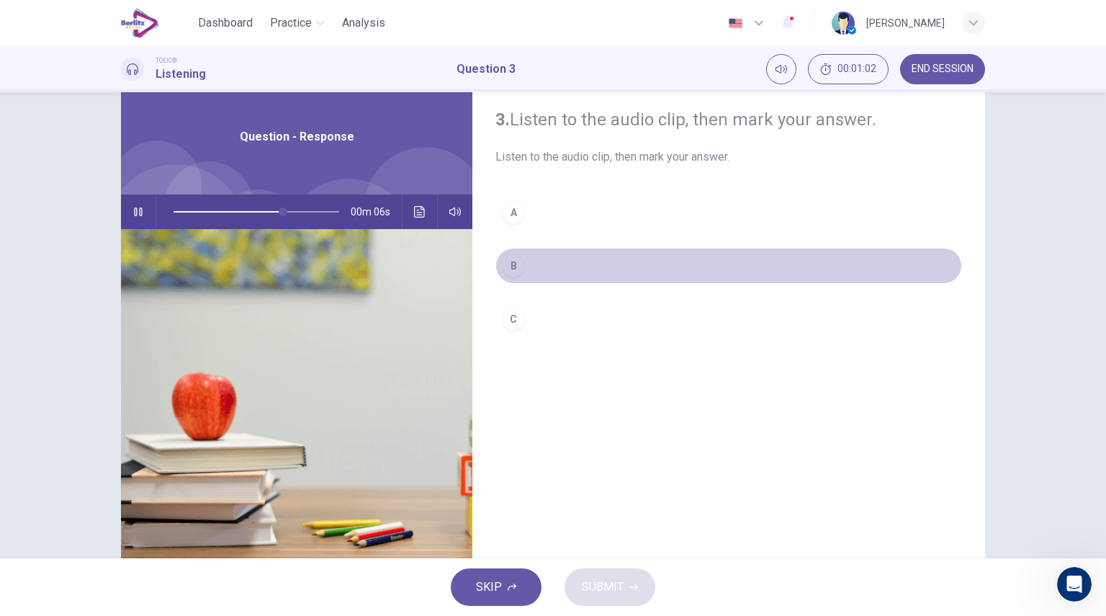
click at [508, 275] on div "B" at bounding box center [513, 265] width 23 height 23
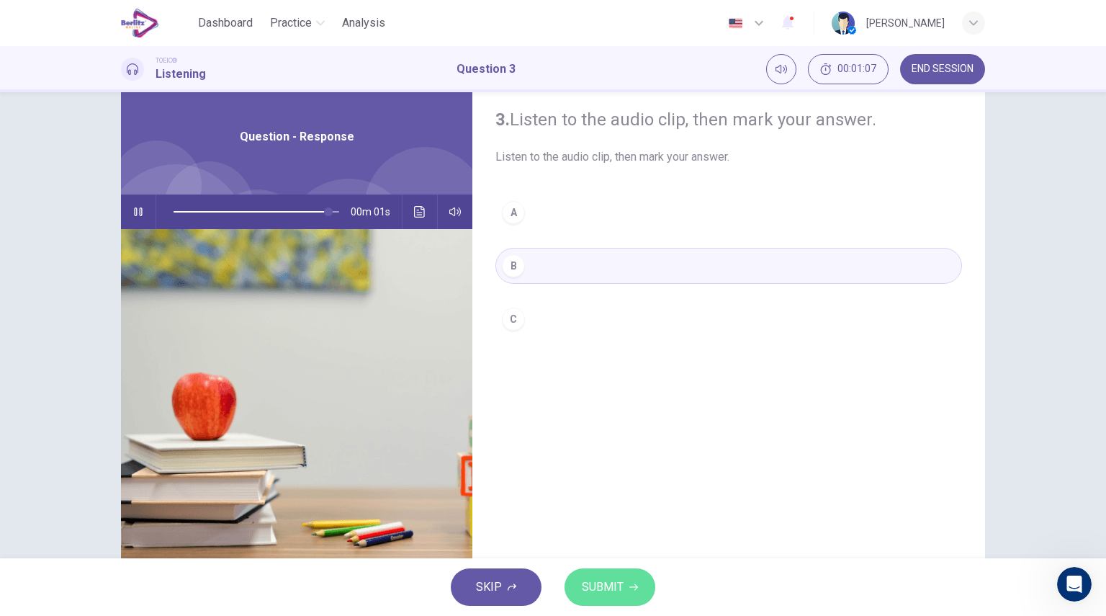
click at [616, 593] on span "SUBMIT" at bounding box center [603, 587] width 42 height 20
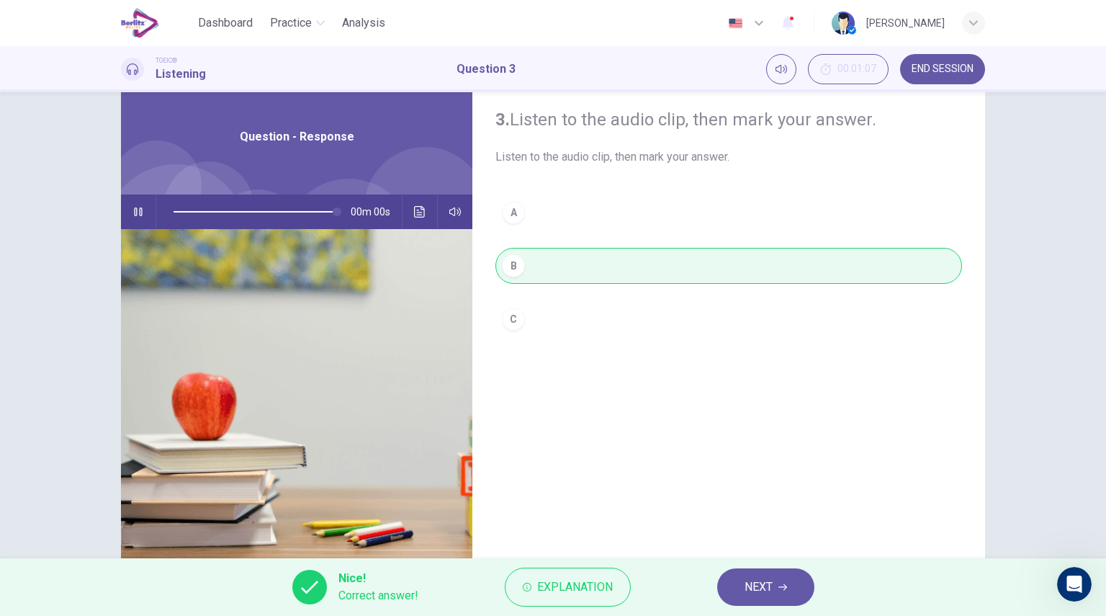
type input "*"
click at [775, 577] on button "NEXT" at bounding box center [765, 586] width 97 height 37
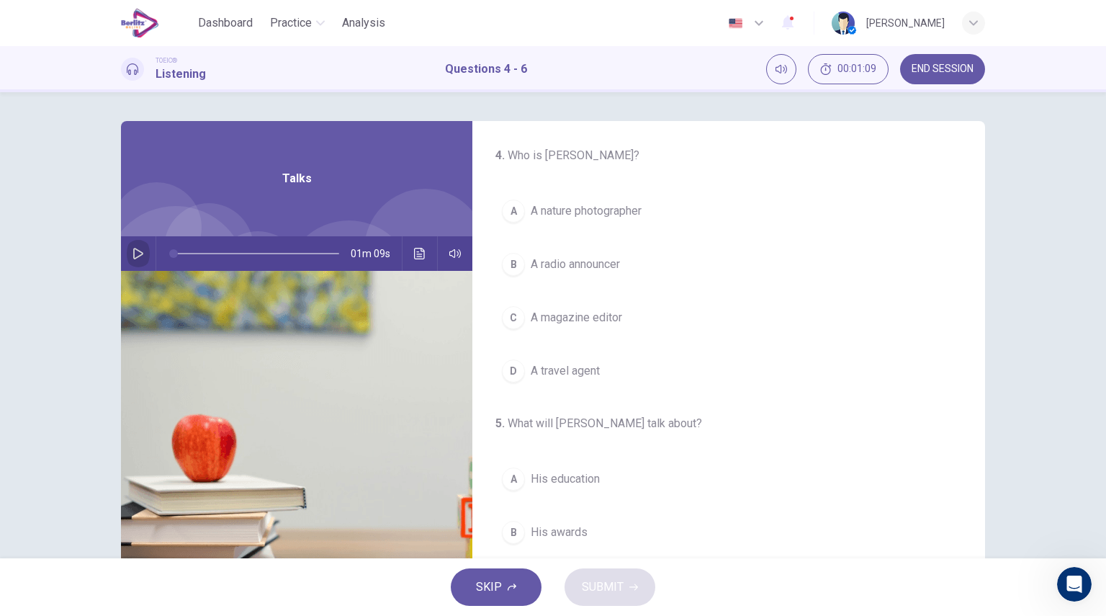
click at [137, 261] on button "button" at bounding box center [138, 253] width 23 height 35
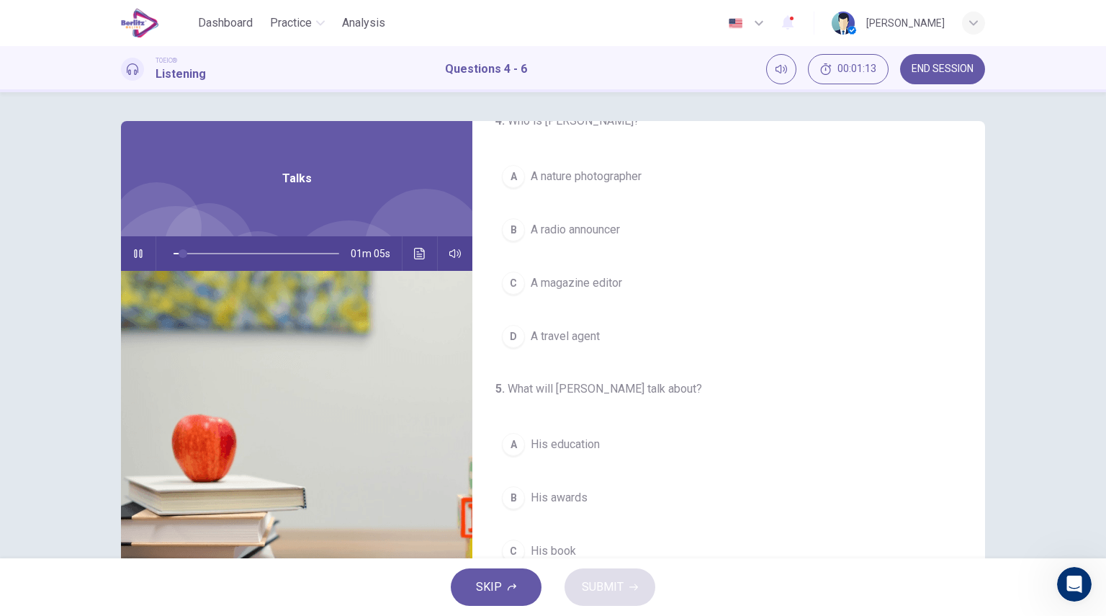
scroll to position [32, 0]
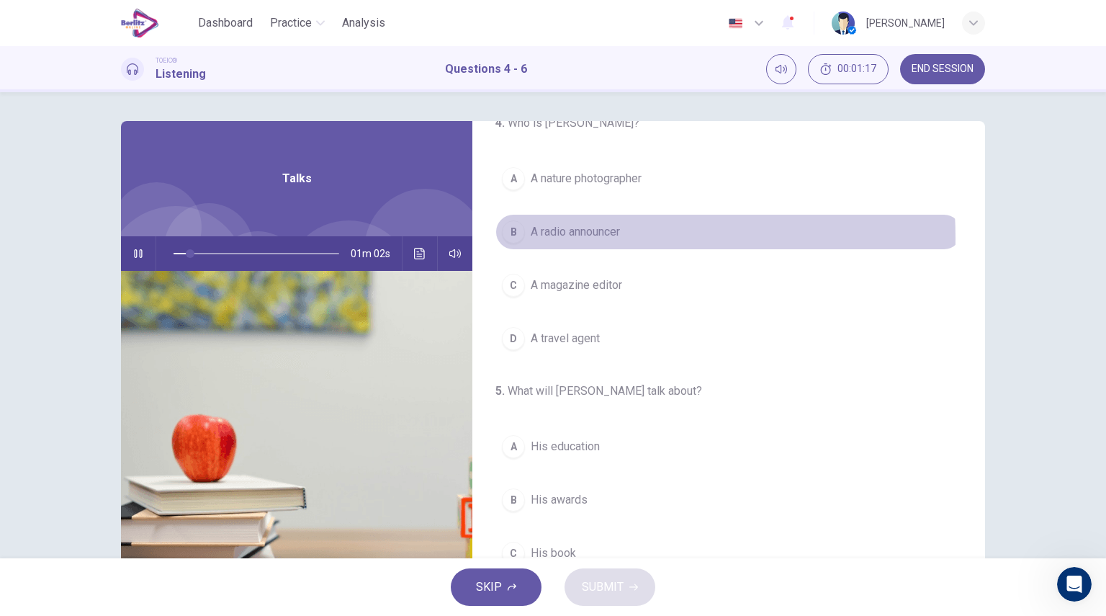
click at [550, 237] on span "A radio announcer" at bounding box center [575, 231] width 89 height 17
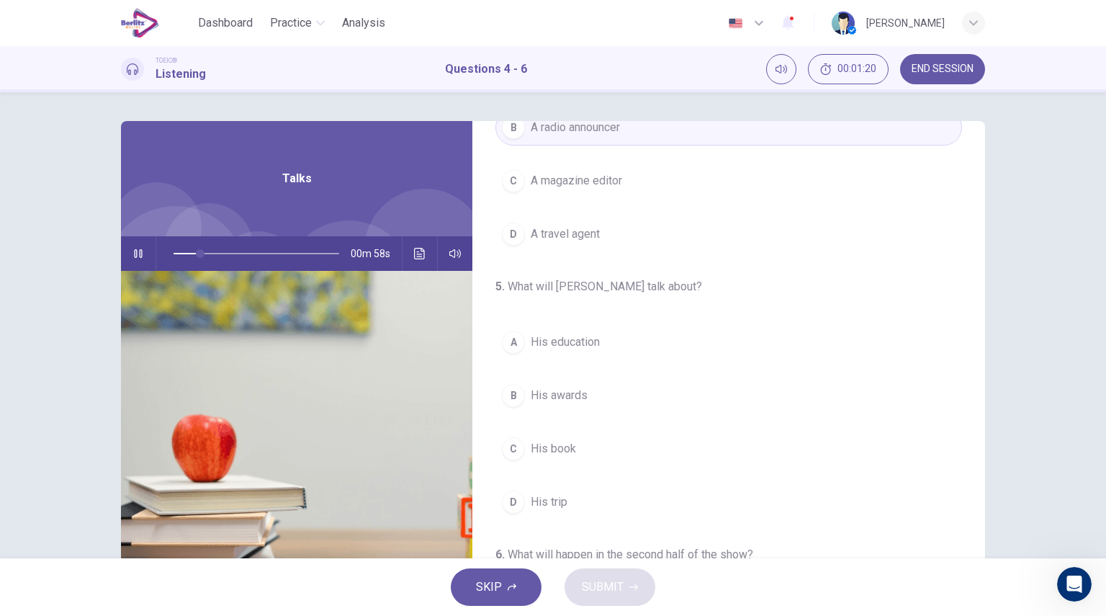
scroll to position [0, 0]
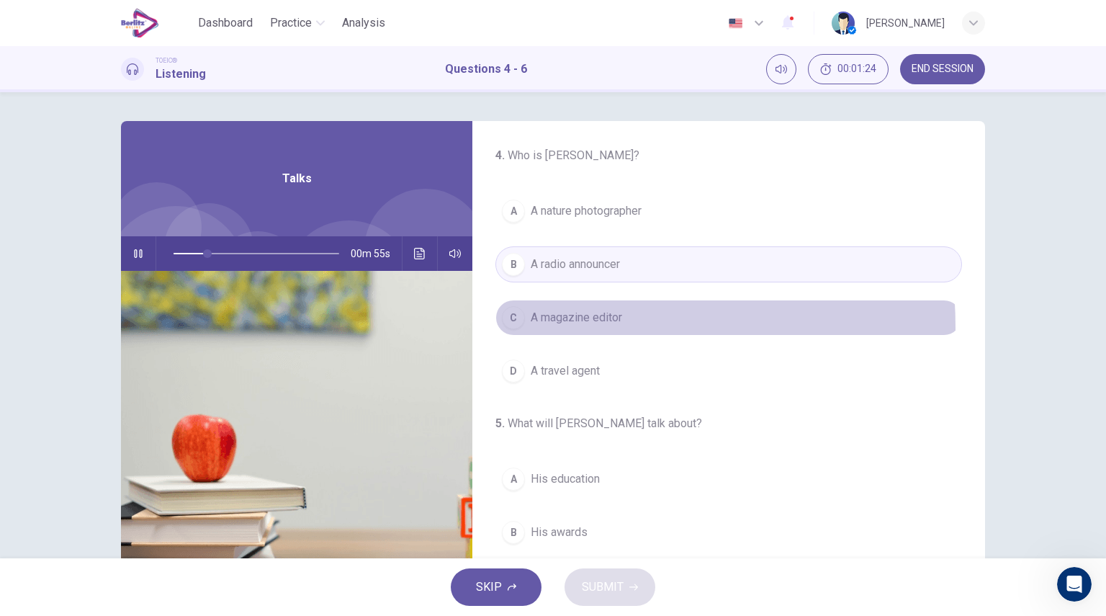
click at [546, 326] on button "C A magazine editor" at bounding box center [728, 318] width 467 height 36
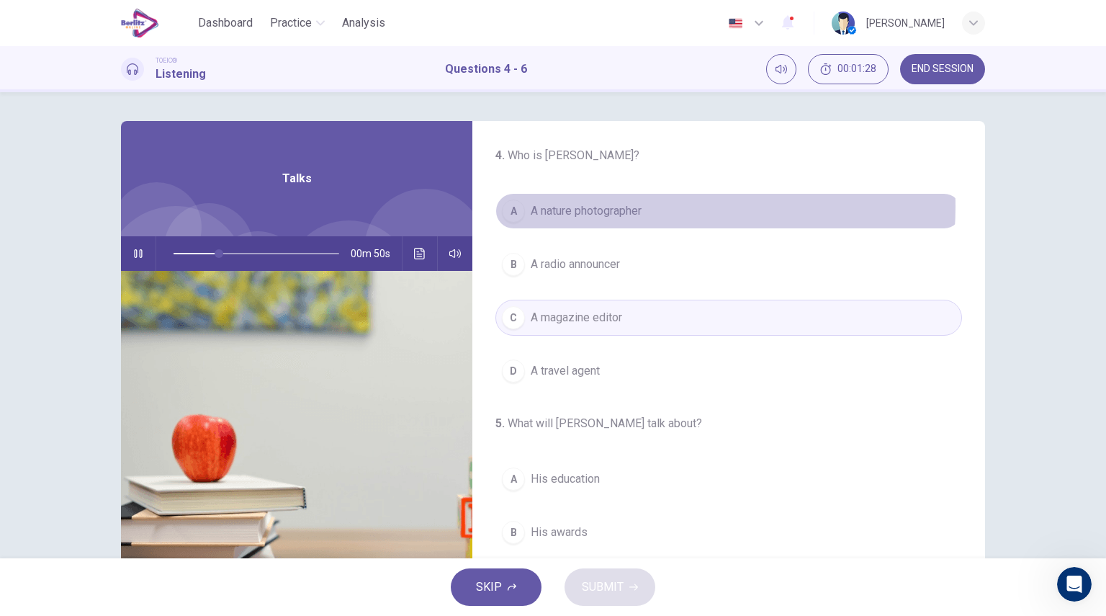
click at [634, 207] on span "A nature photographer" at bounding box center [586, 210] width 111 height 17
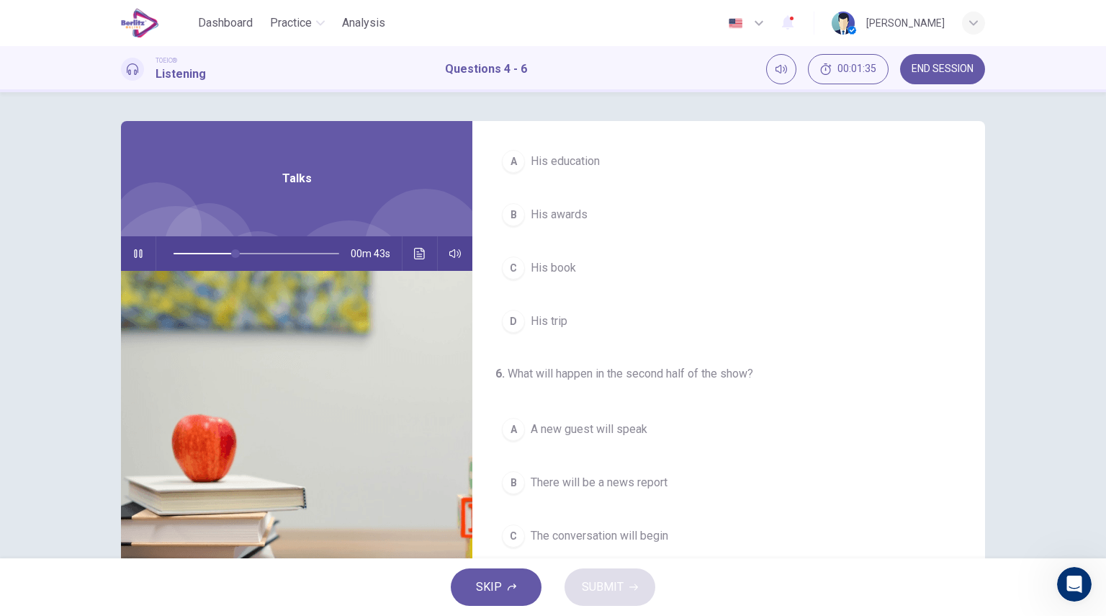
scroll to position [325, 0]
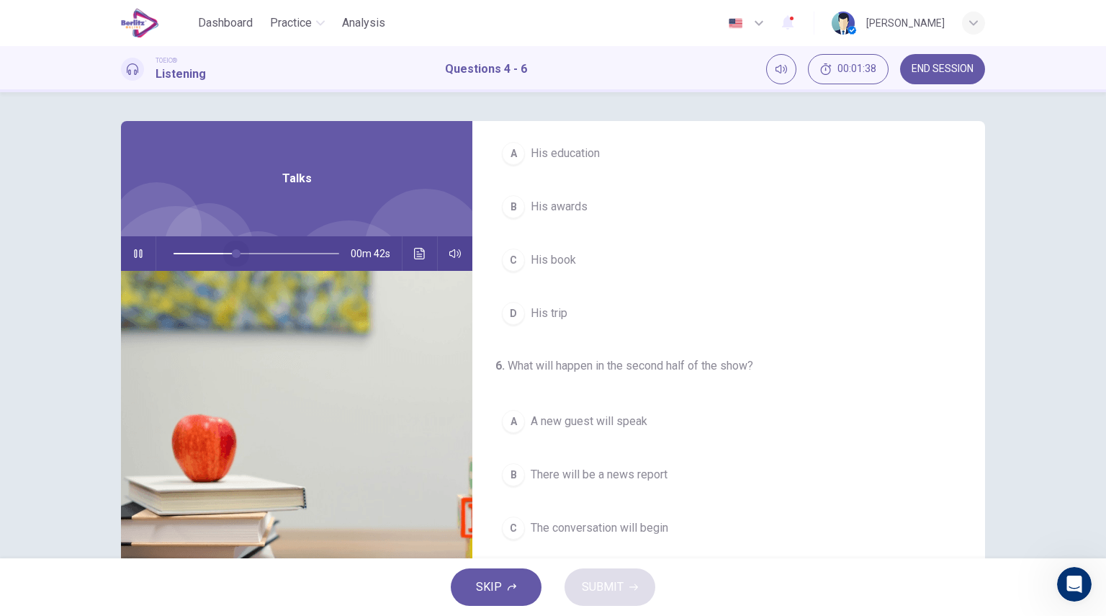
drag, startPoint x: 233, startPoint y: 256, endPoint x: 0, endPoint y: 230, distance: 234.1
click at [0, 230] on div "4 . Who is Mr. Peterson? A A nature photographer B A radio announcer C A magazi…" at bounding box center [553, 325] width 1106 height 466
drag, startPoint x: 981, startPoint y: 327, endPoint x: 986, endPoint y: 380, distance: 53.6
click at [986, 380] on div "4 . Who is Mr. Peterson? A A nature photographer B A radio announcer C A magazi…" at bounding box center [553, 371] width 910 height 500
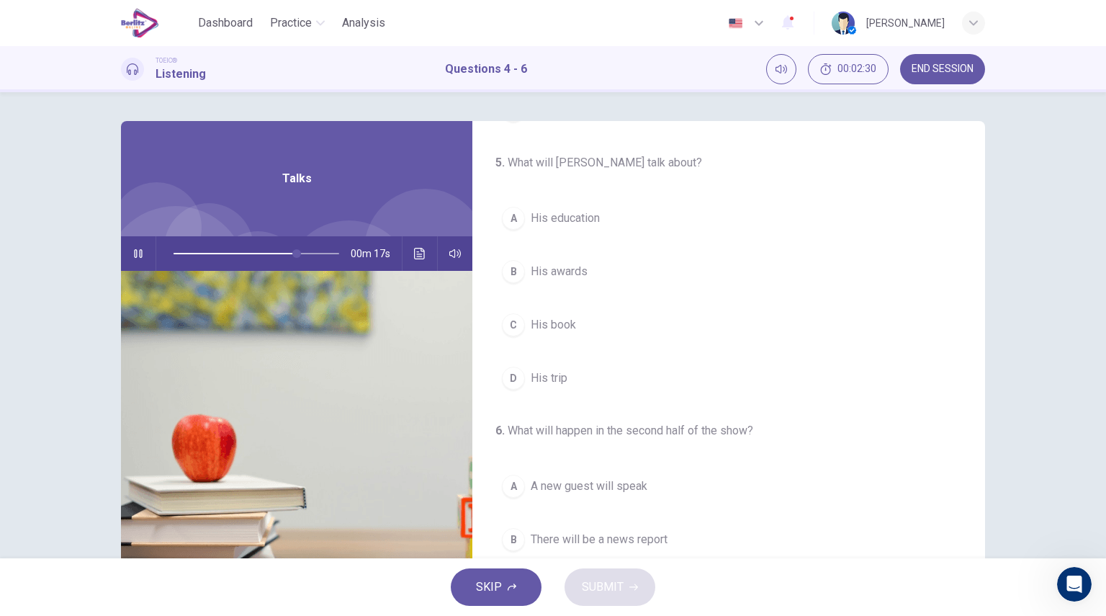
scroll to position [265, 0]
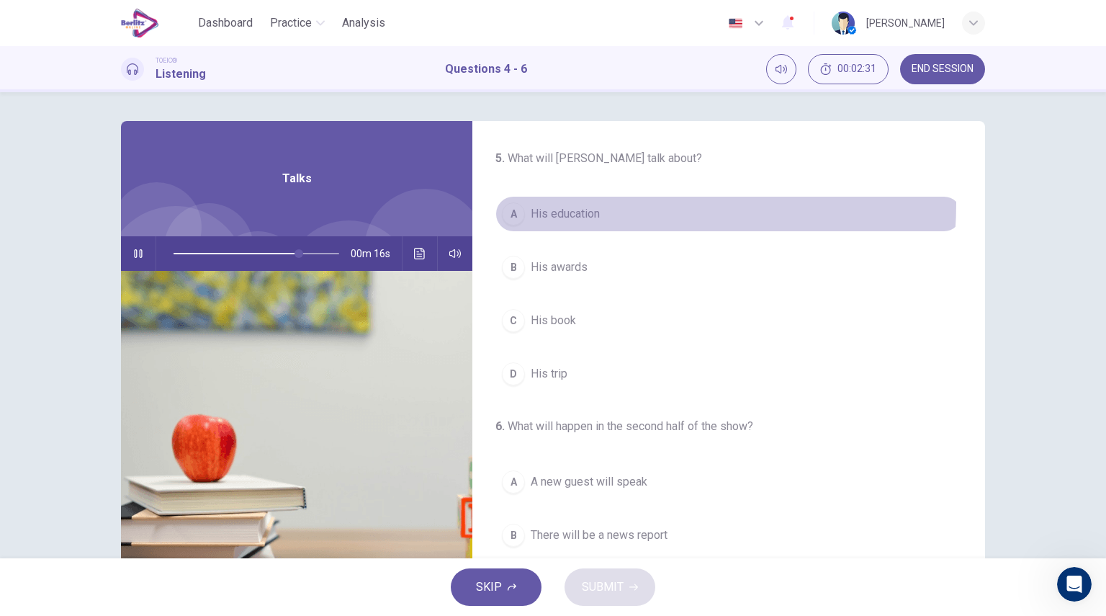
click at [579, 201] on button "A His education" at bounding box center [728, 214] width 467 height 36
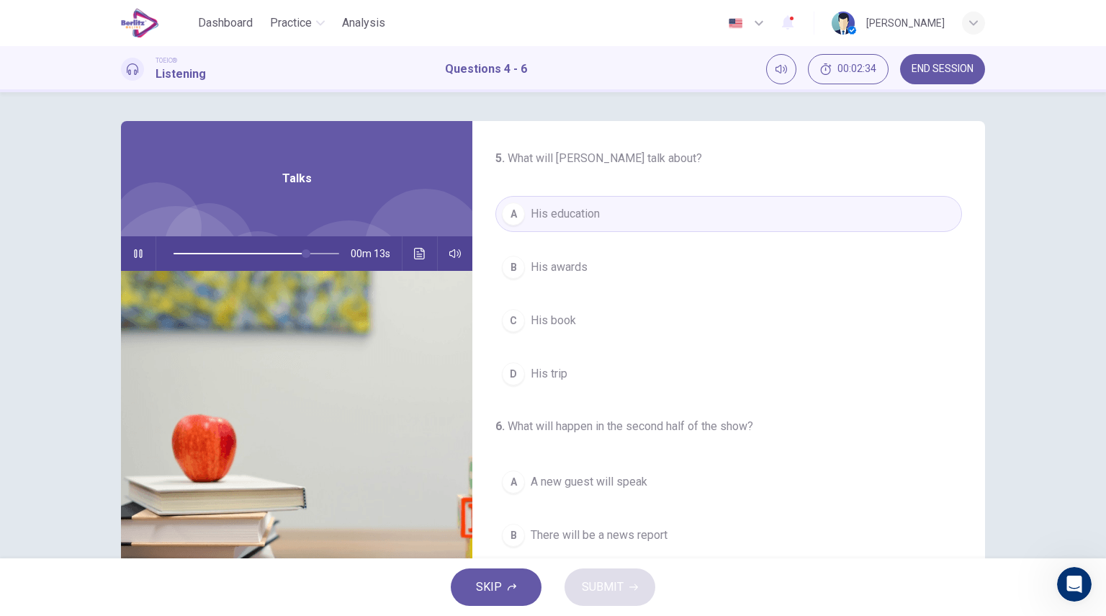
scroll to position [325, 0]
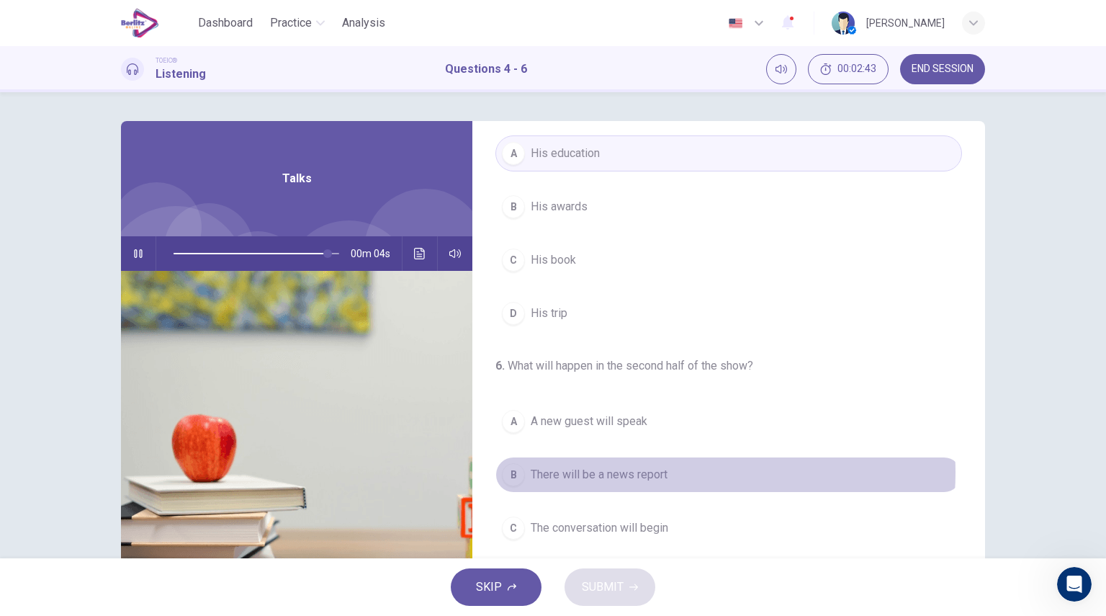
click at [665, 469] on button "B There will be a news report" at bounding box center [728, 475] width 467 height 36
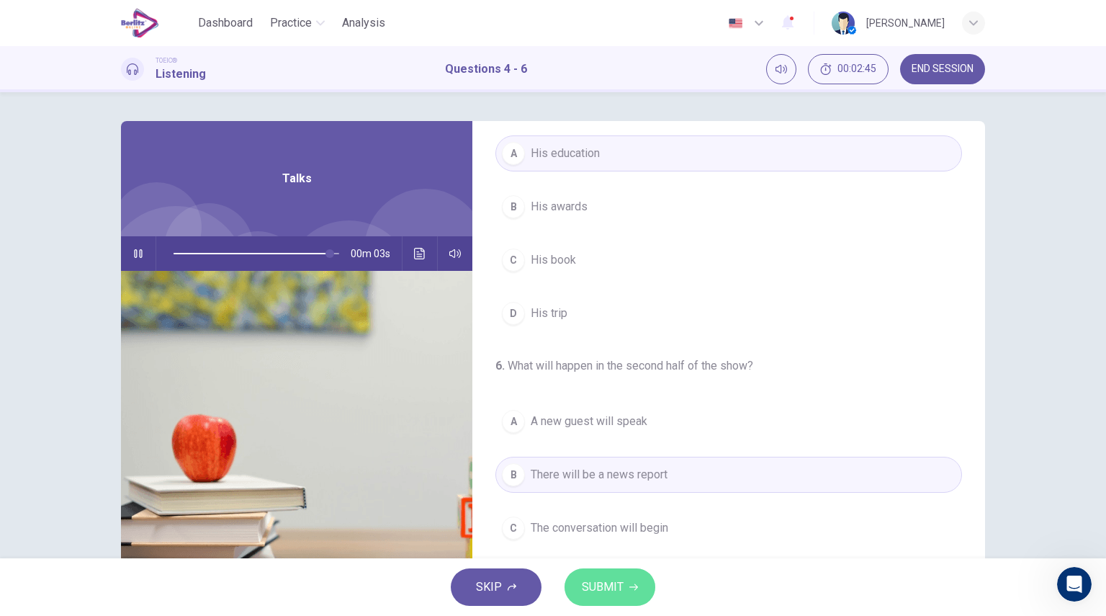
click at [601, 580] on span "SUBMIT" at bounding box center [603, 587] width 42 height 20
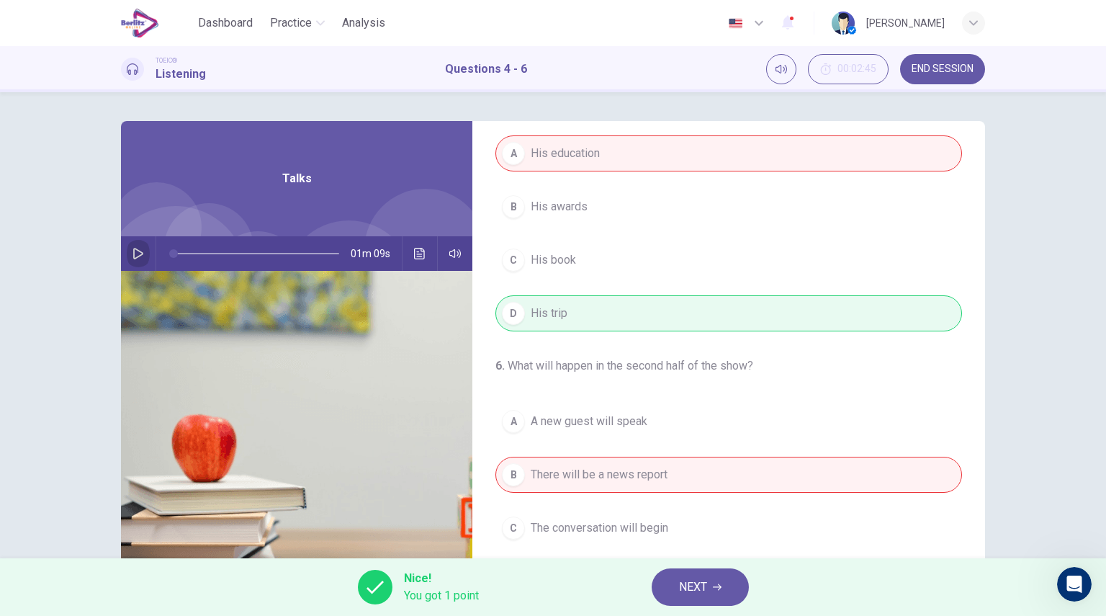
click at [132, 250] on icon "button" at bounding box center [138, 254] width 12 height 12
drag, startPoint x: 982, startPoint y: 436, endPoint x: 971, endPoint y: 269, distance: 167.4
click at [971, 269] on div "4 . Who is Mr. Peterson? A A nature photographer B A radio announcer C A magazi…" at bounding box center [553, 371] width 910 height 500
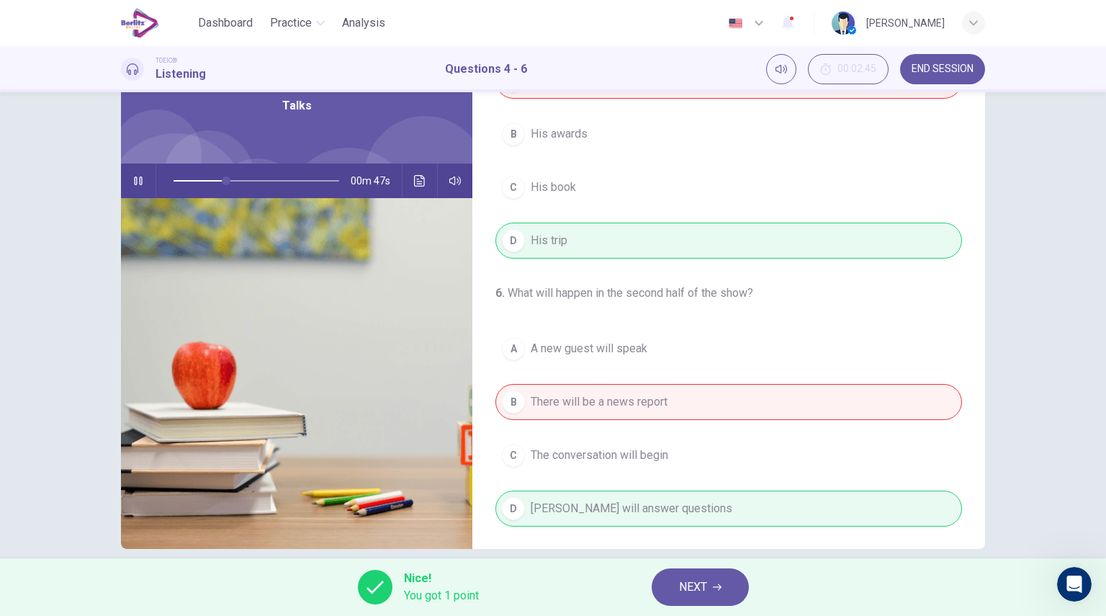
scroll to position [92, 0]
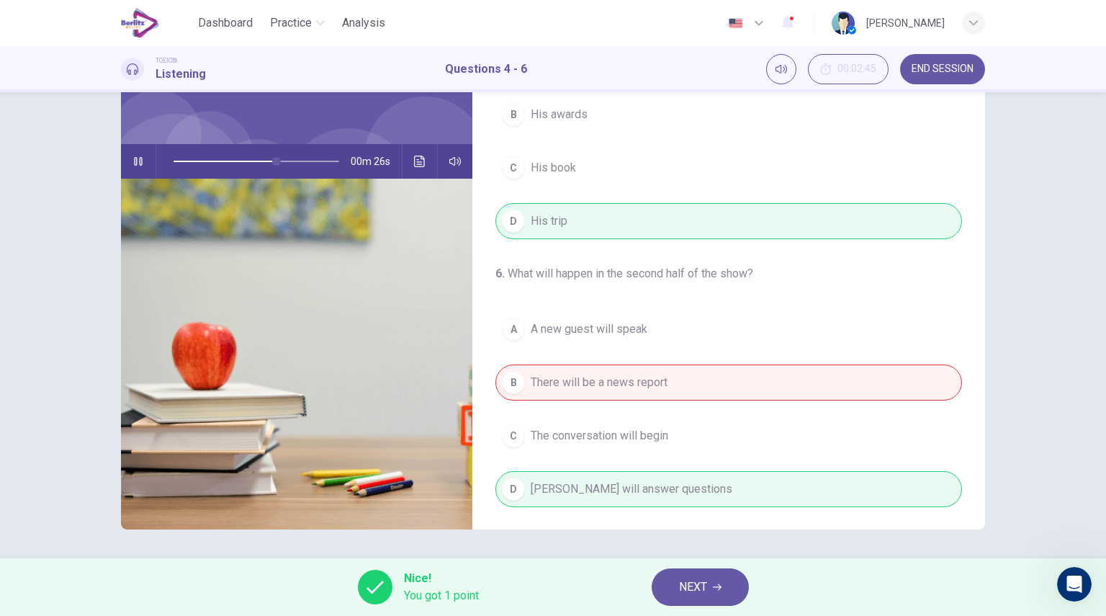
type input "**"
click at [706, 577] on span "NEXT" at bounding box center [693, 587] width 28 height 20
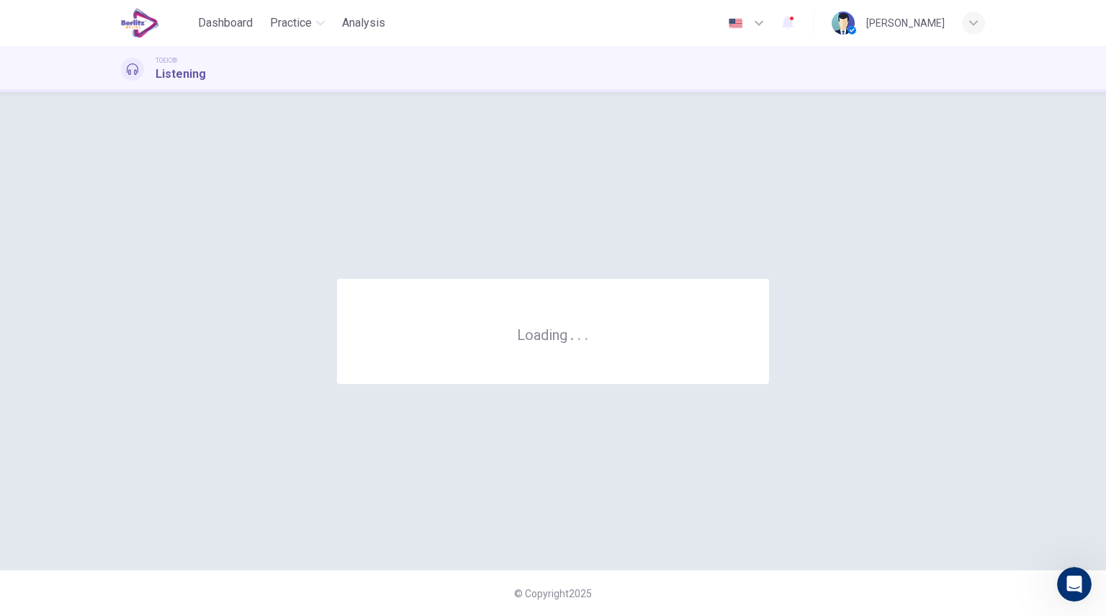
scroll to position [0, 0]
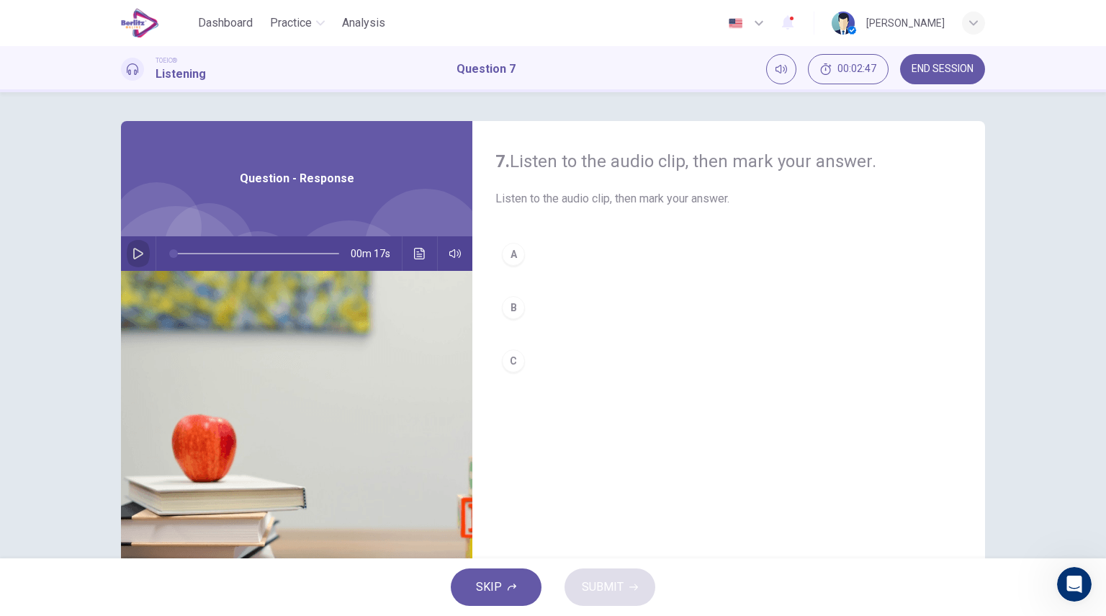
click at [135, 252] on icon "button" at bounding box center [138, 254] width 12 height 12
click at [516, 314] on div "B" at bounding box center [513, 307] width 23 height 23
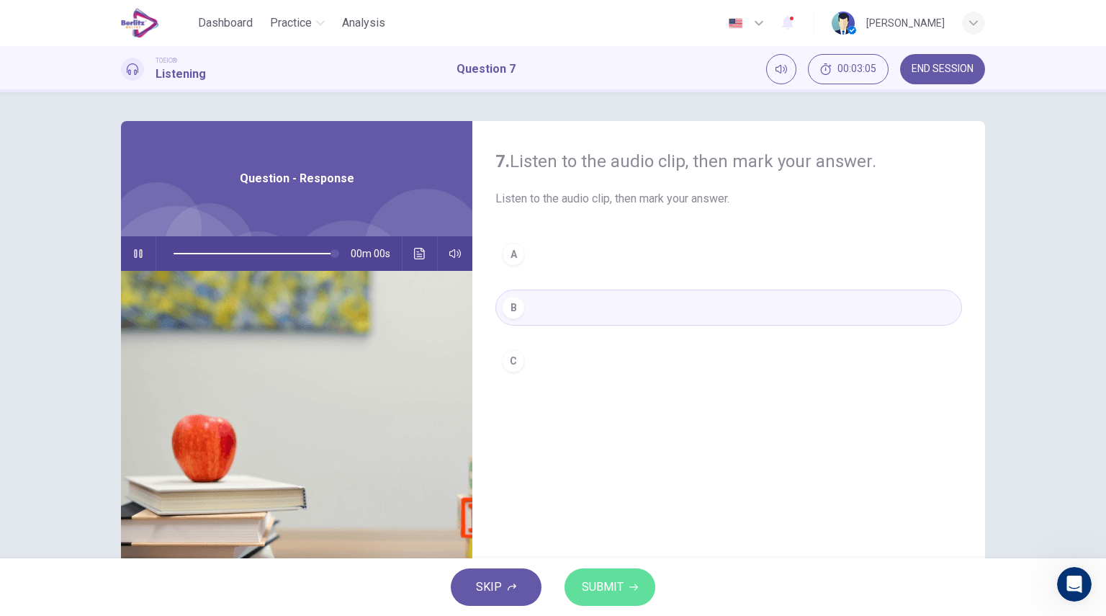
type input "*"
click at [608, 573] on button "SUBMIT" at bounding box center [610, 586] width 91 height 37
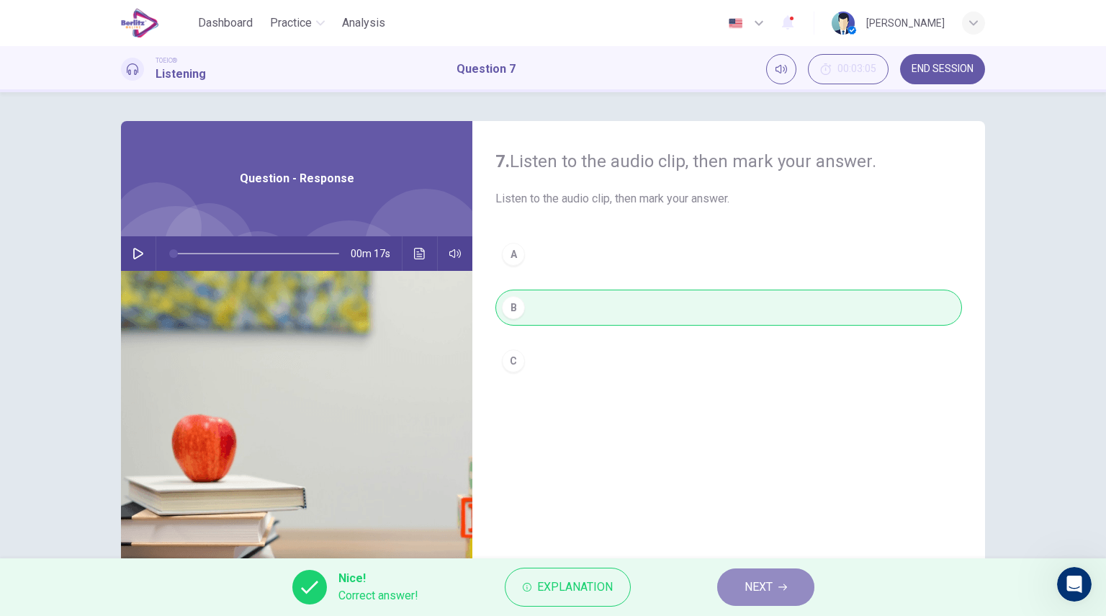
click at [773, 580] on span "NEXT" at bounding box center [759, 587] width 28 height 20
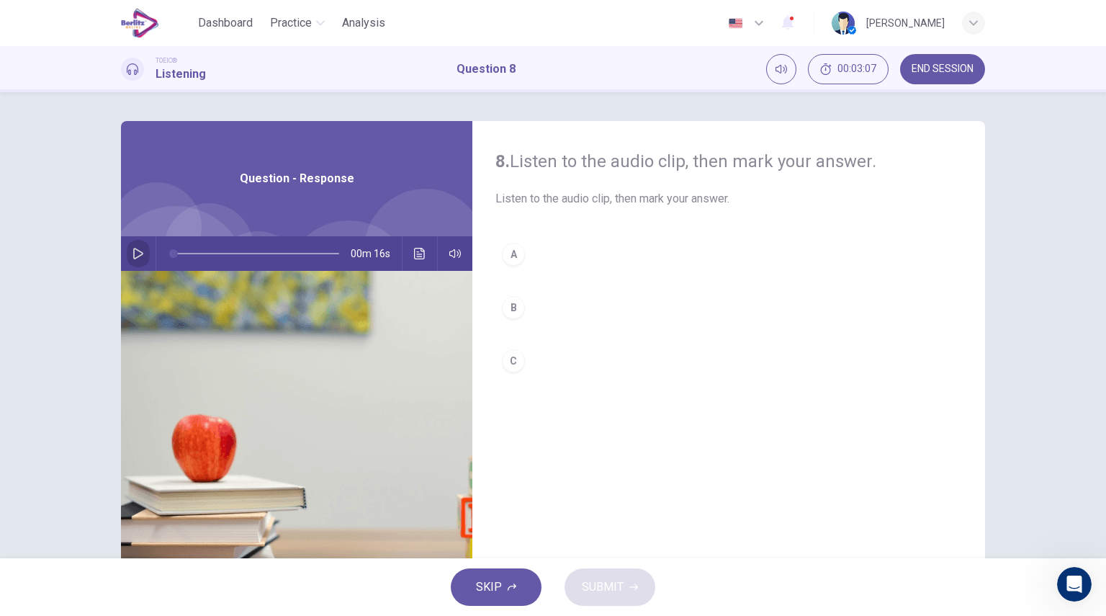
click at [133, 253] on icon "button" at bounding box center [138, 254] width 10 height 12
click at [519, 259] on div "A" at bounding box center [513, 254] width 23 height 23
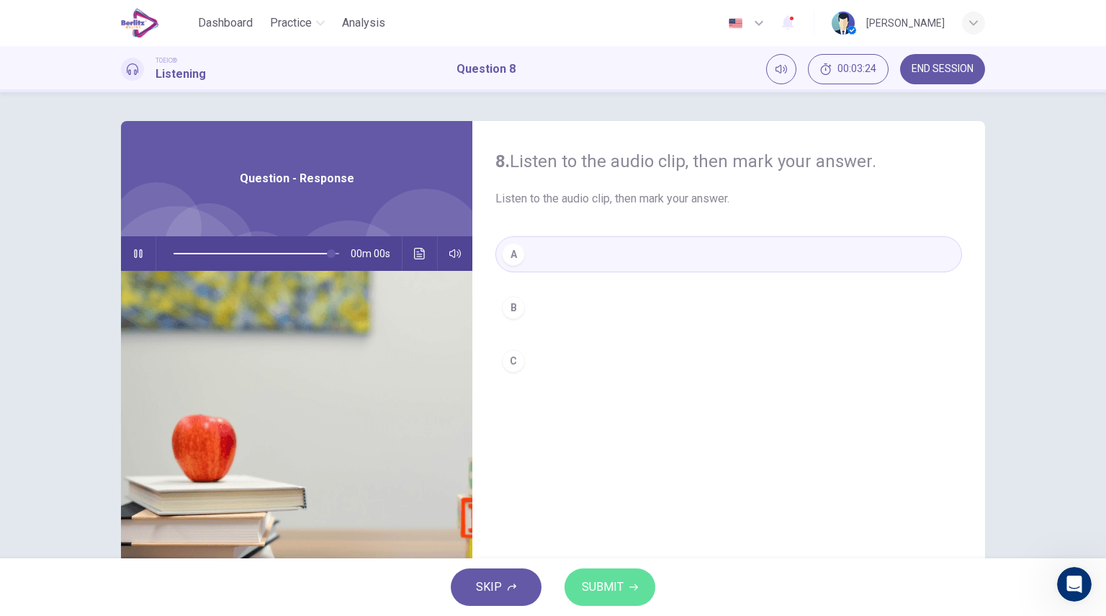
click at [611, 588] on span "SUBMIT" at bounding box center [603, 587] width 42 height 20
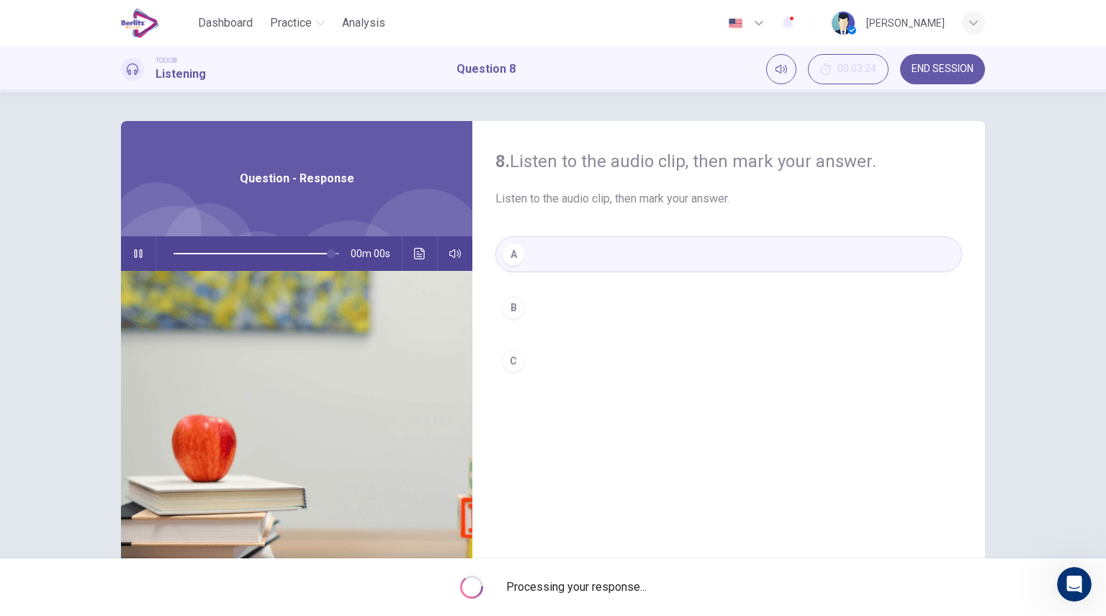
type input "*"
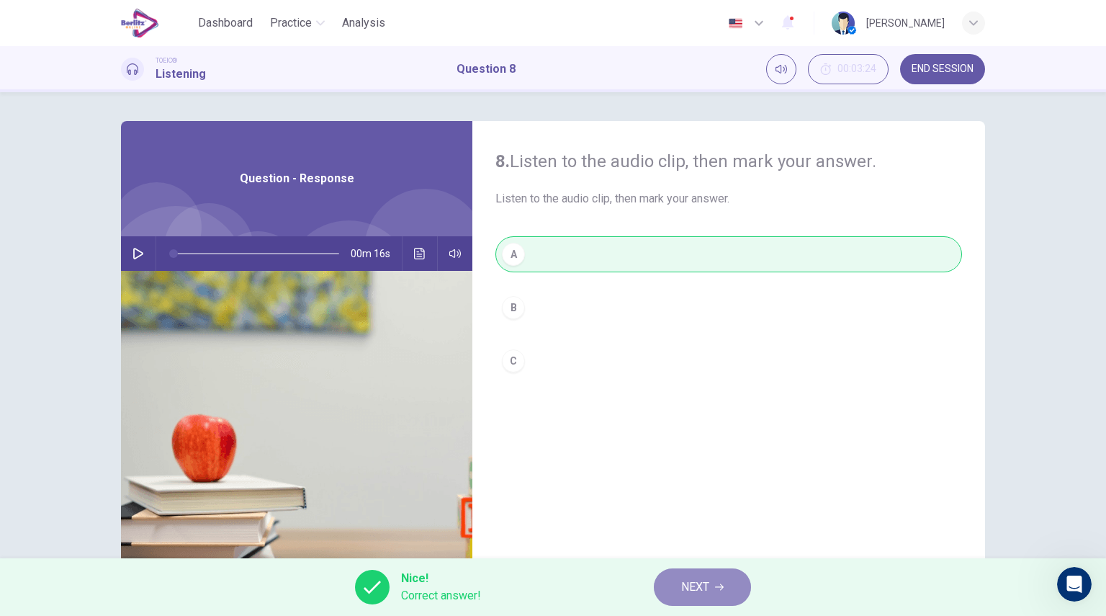
click at [704, 585] on span "NEXT" at bounding box center [695, 587] width 28 height 20
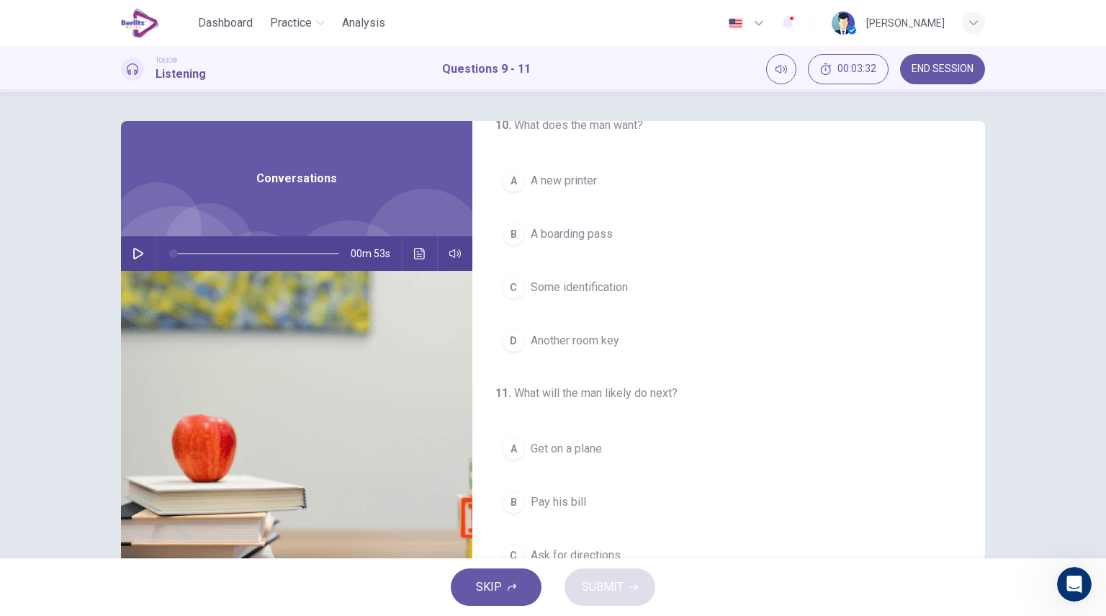
scroll to position [302, 0]
click at [132, 258] on icon "button" at bounding box center [138, 254] width 12 height 12
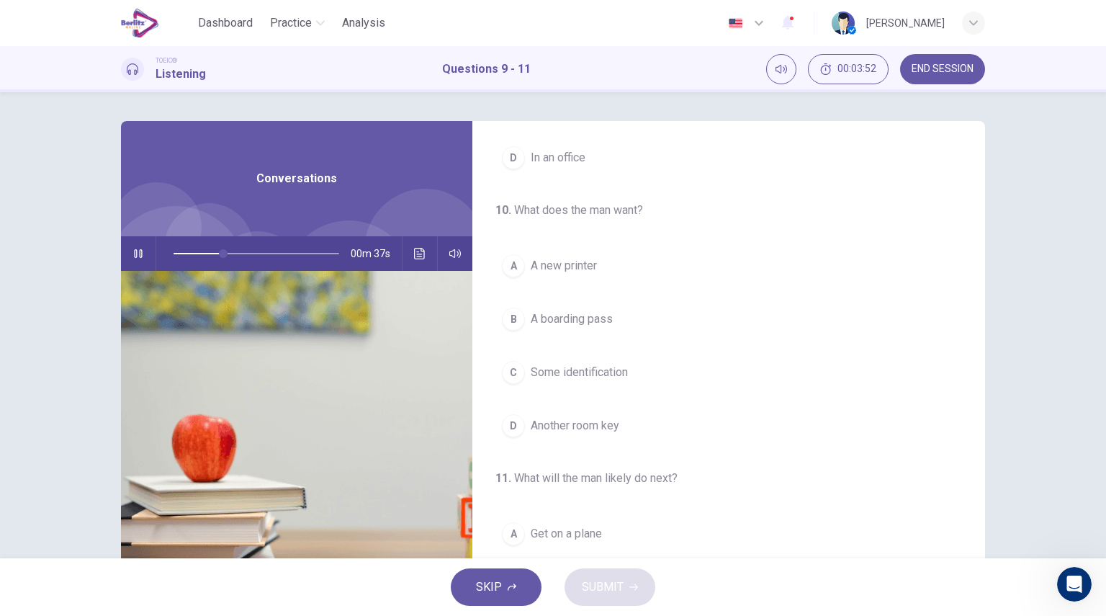
scroll to position [216, 0]
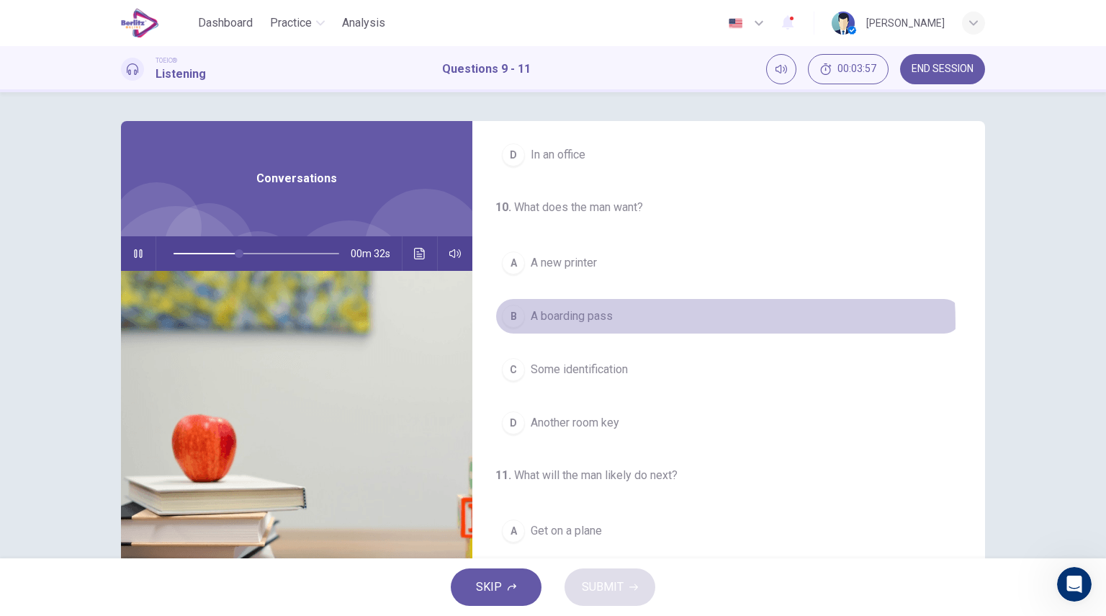
click at [599, 321] on span "A boarding pass" at bounding box center [572, 315] width 82 height 17
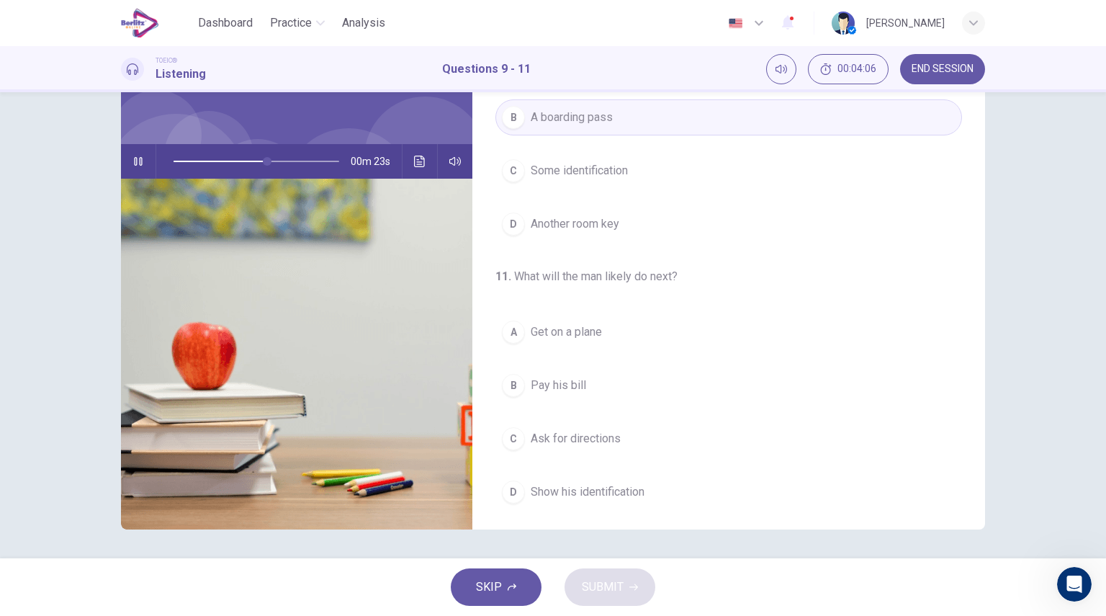
scroll to position [325, 0]
drag, startPoint x: 981, startPoint y: 351, endPoint x: 992, endPoint y: 493, distance: 143.0
click at [992, 493] on div "9 . Where does the conversation take place? A In a hotel B In a restaurant C In…" at bounding box center [553, 279] width 910 height 500
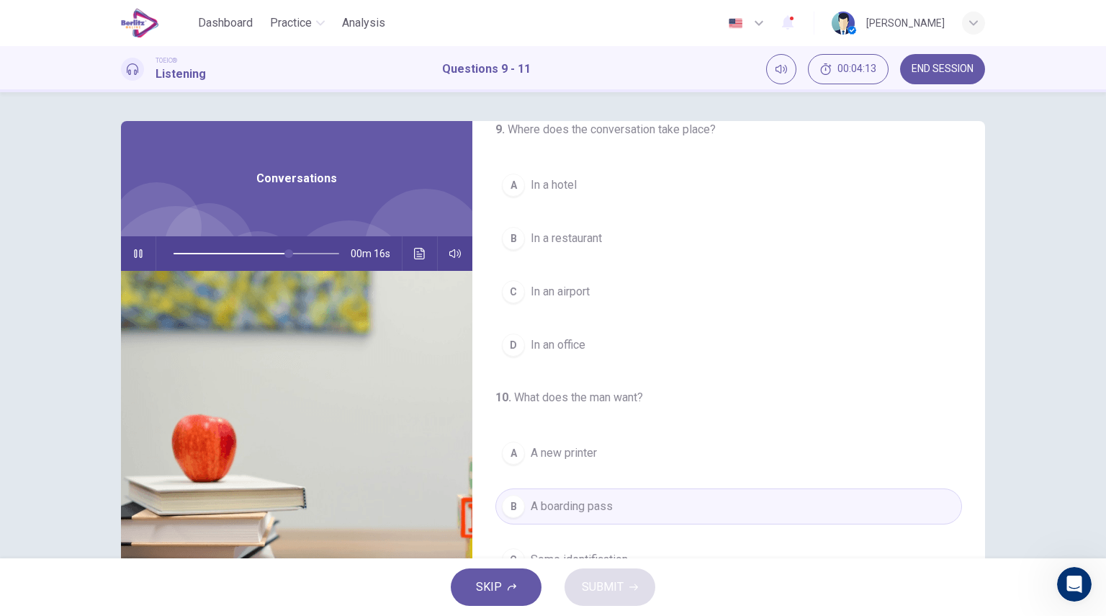
scroll to position [0, 0]
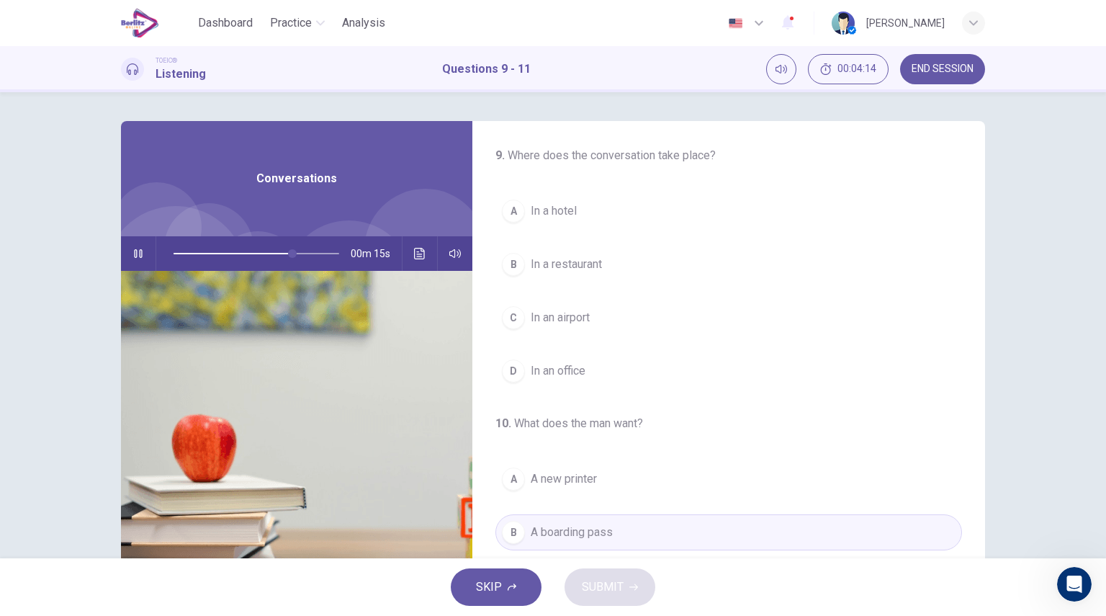
drag, startPoint x: 981, startPoint y: 341, endPoint x: 1017, endPoint y: 111, distance: 233.2
click at [1017, 111] on div "9 . Where does the conversation take place? A In a hotel B In a restaurant C In…" at bounding box center [553, 325] width 1106 height 466
click at [174, 259] on span at bounding box center [257, 253] width 166 height 30
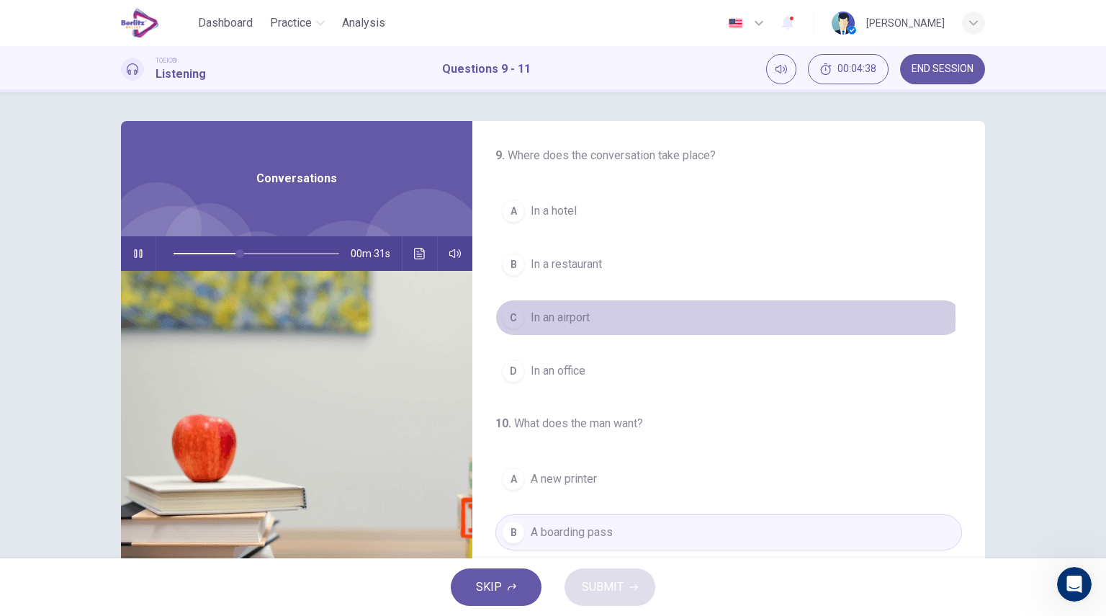
click at [570, 318] on span "In an airport" at bounding box center [560, 317] width 59 height 17
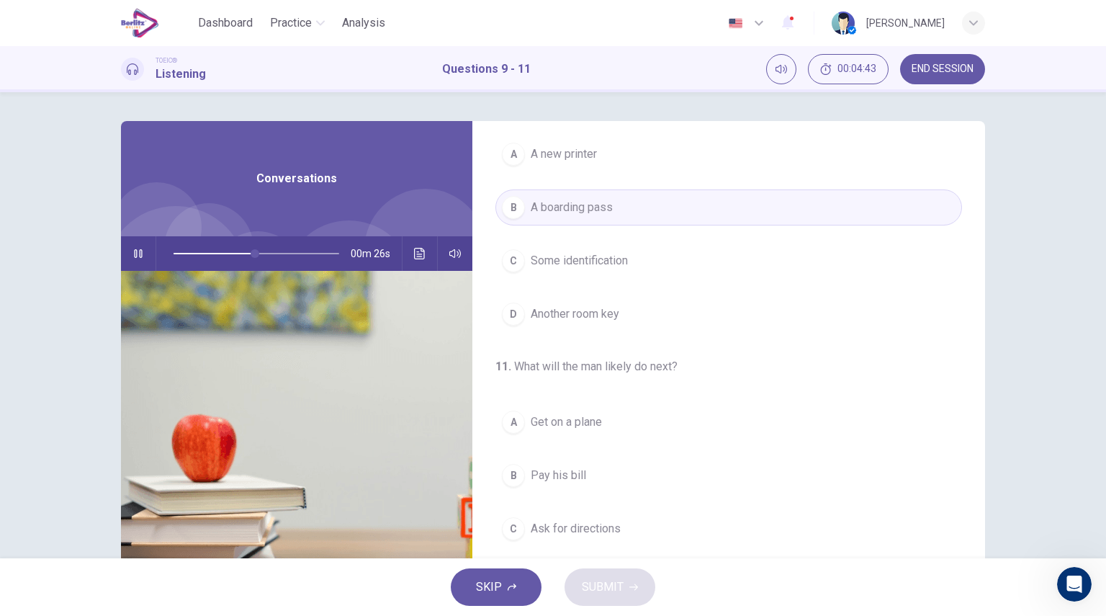
scroll to position [325, 0]
drag, startPoint x: 1097, startPoint y: 382, endPoint x: 1105, endPoint y: 457, distance: 75.3
click at [1105, 457] on div "9 . Where does the conversation take place? A In a hotel B In a restaurant C In…" at bounding box center [553, 325] width 1106 height 466
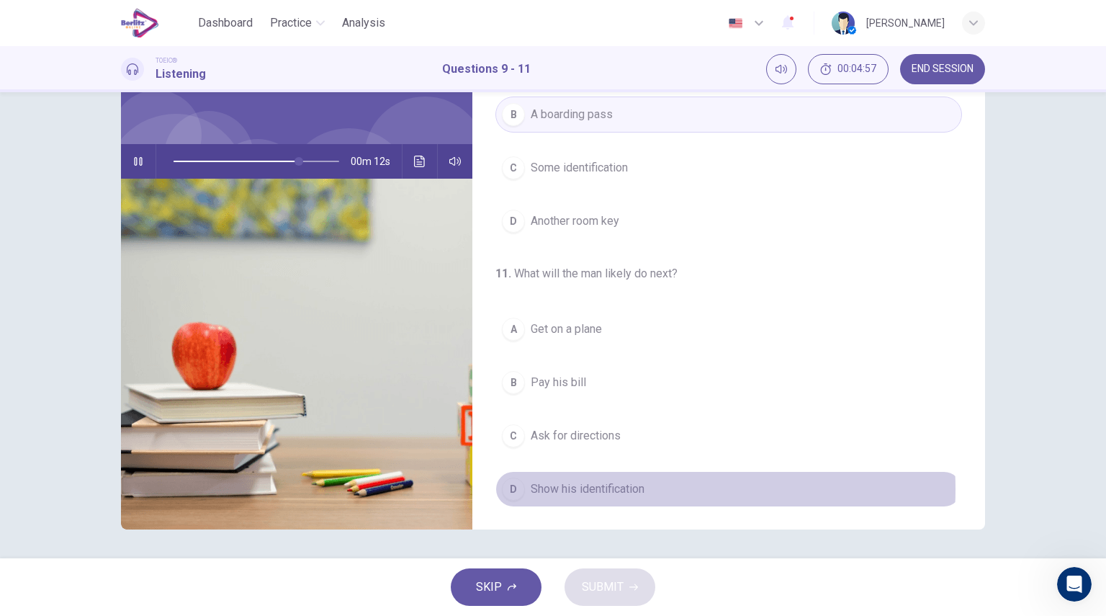
click at [624, 485] on span "Show his identification" at bounding box center [588, 488] width 114 height 17
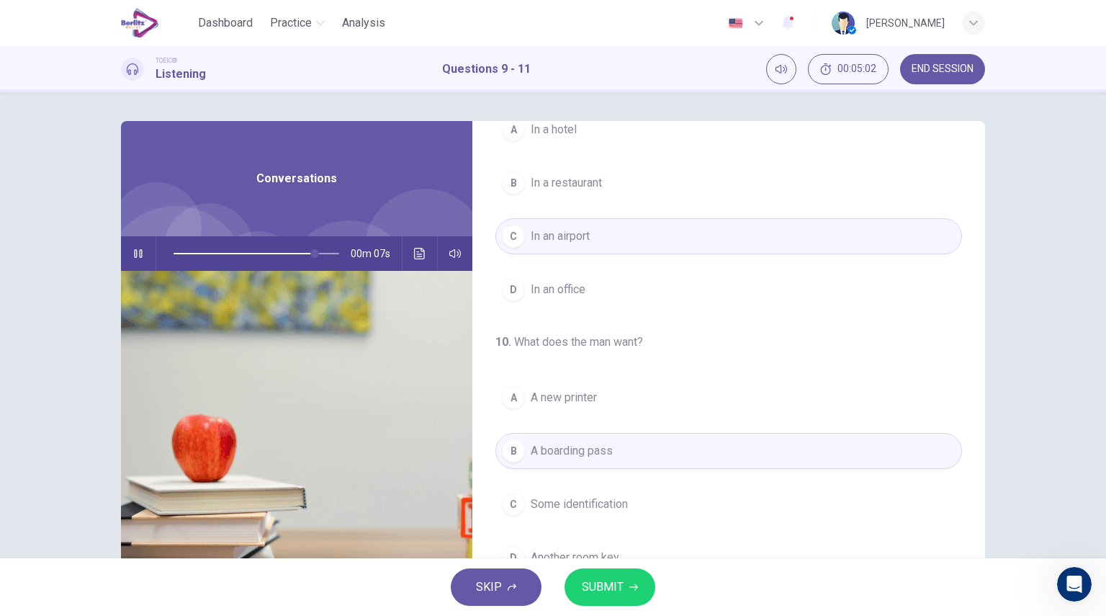
scroll to position [0, 0]
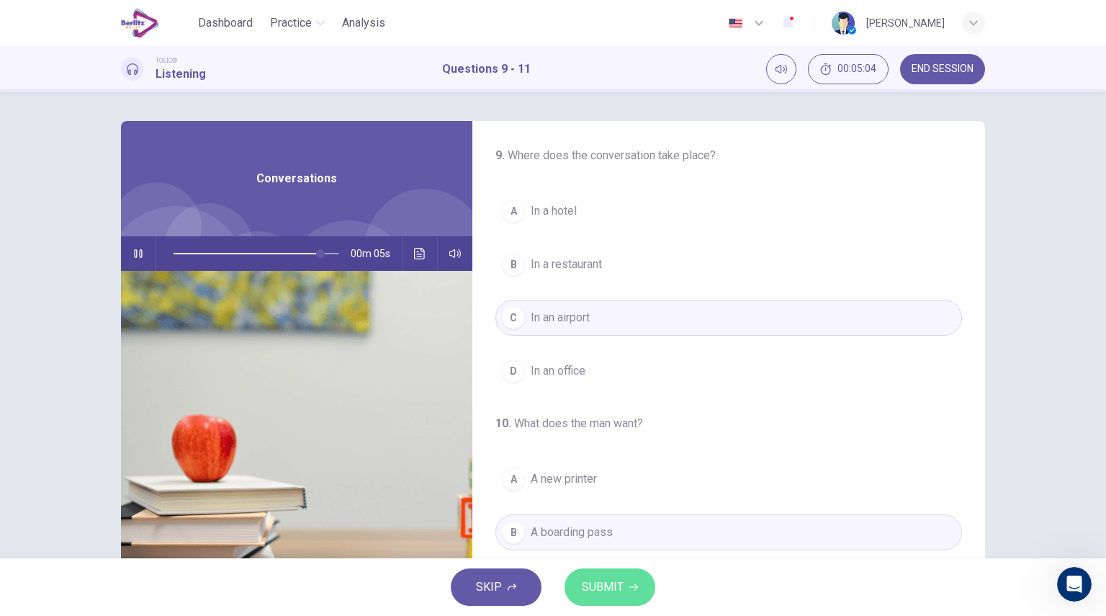
click at [625, 600] on button "SUBMIT" at bounding box center [610, 586] width 91 height 37
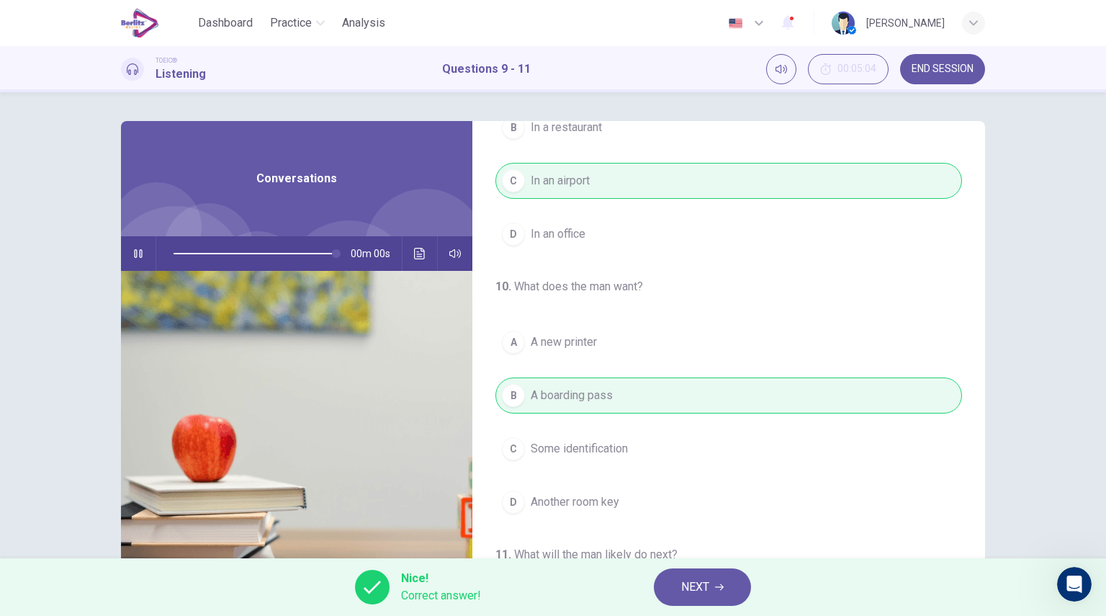
type input "*"
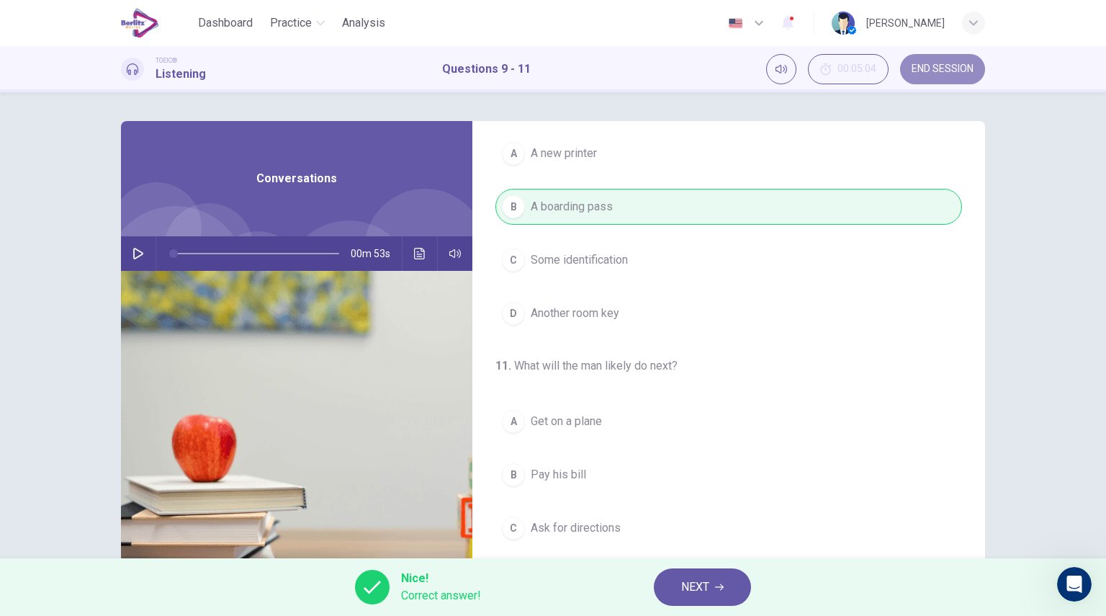
click at [958, 68] on span "END SESSION" at bounding box center [943, 69] width 62 height 12
